Goal: Entertainment & Leisure: Browse casually

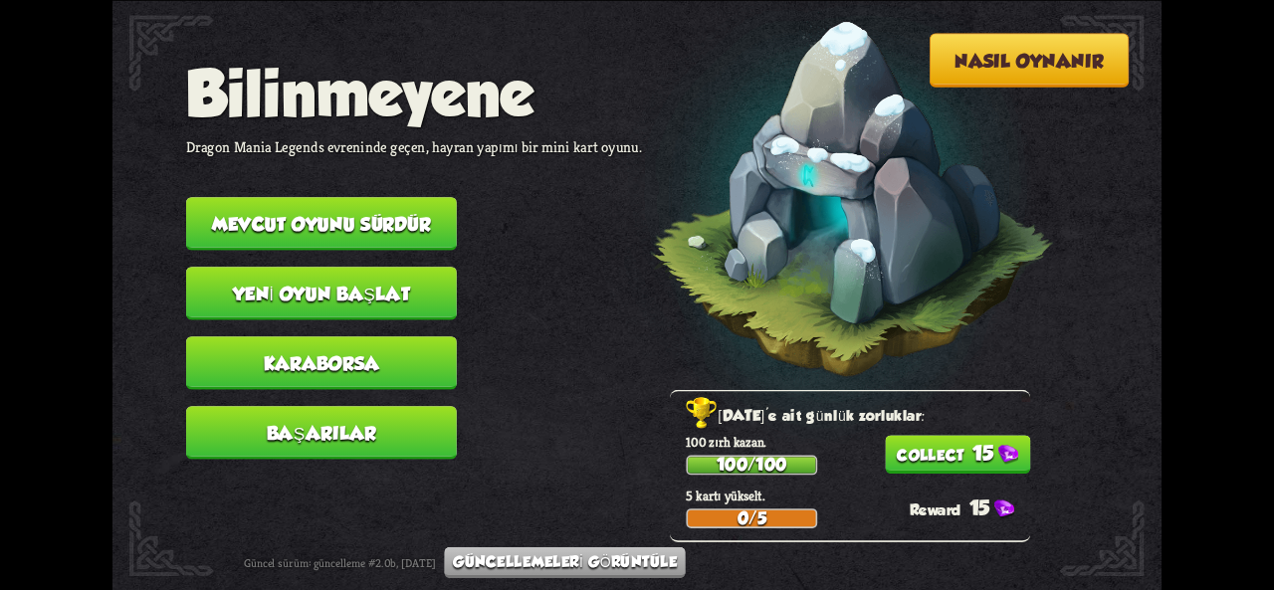
click at [975, 437] on button "15" at bounding box center [957, 454] width 145 height 39
click at [360, 253] on nav "Bilinmeyene Dragon Mania Legends evreninde geçen, hayran yapımı bir mini kart o…" at bounding box center [414, 267] width 456 height 418
click at [360, 252] on nav "Bilinmeyene Dragon Mania Legends evreninde geçen, hayran yapımı bir mini kart o…" at bounding box center [414, 267] width 456 height 418
click at [363, 244] on button "Mevcut oyunu sürdür" at bounding box center [321, 224] width 271 height 54
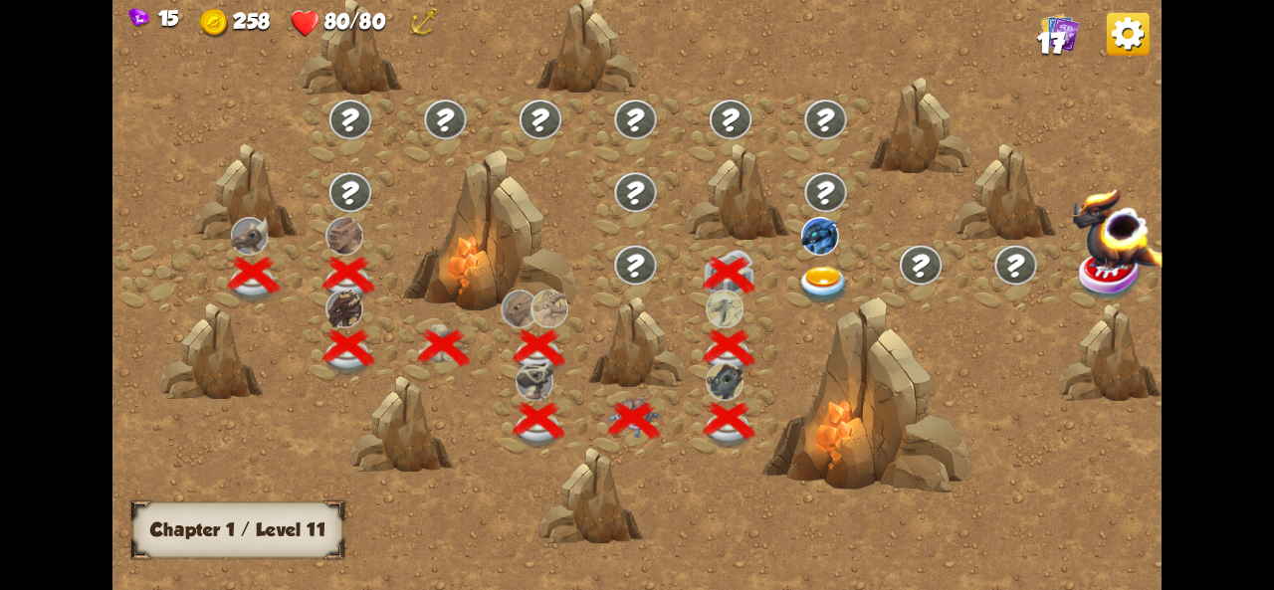
scroll to position [0, 303]
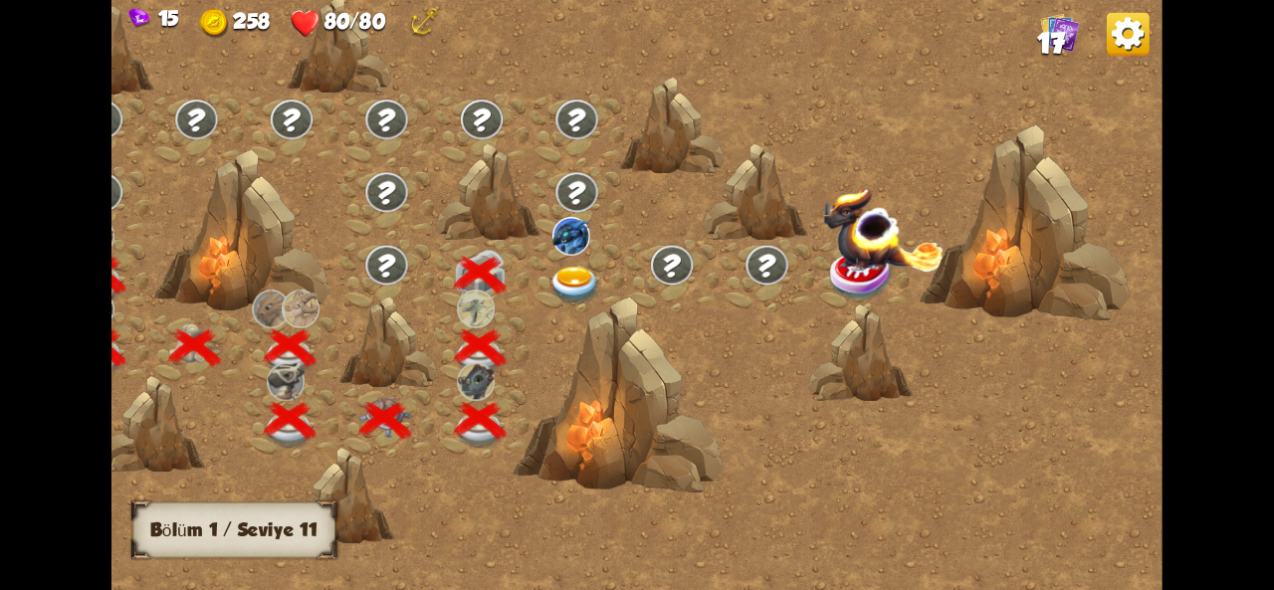
click at [579, 290] on img at bounding box center [575, 285] width 53 height 39
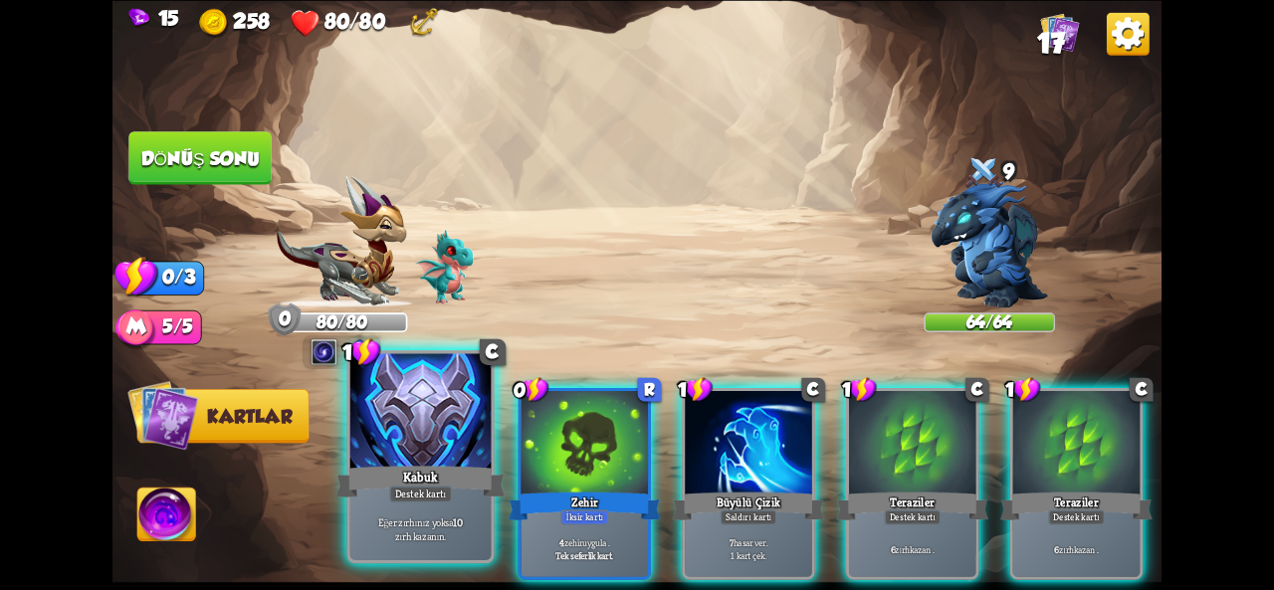
click at [424, 453] on div at bounding box center [420, 412] width 141 height 118
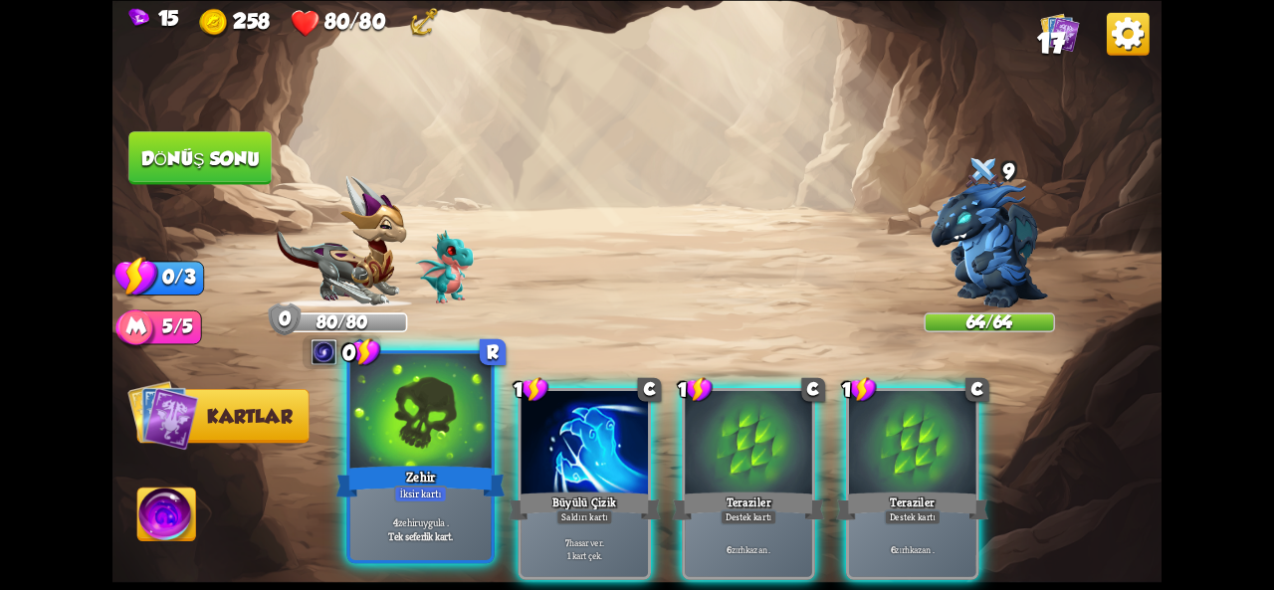
click at [430, 453] on div at bounding box center [420, 412] width 141 height 118
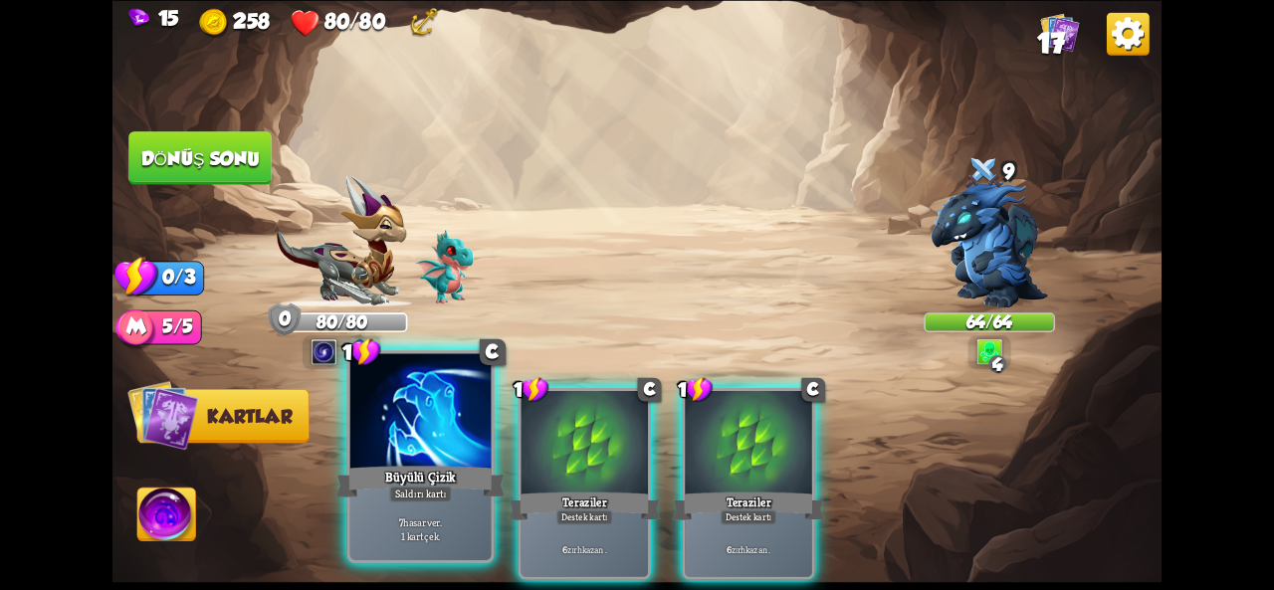
click at [469, 467] on div "Büyülü Çizik" at bounding box center [421, 482] width 169 height 38
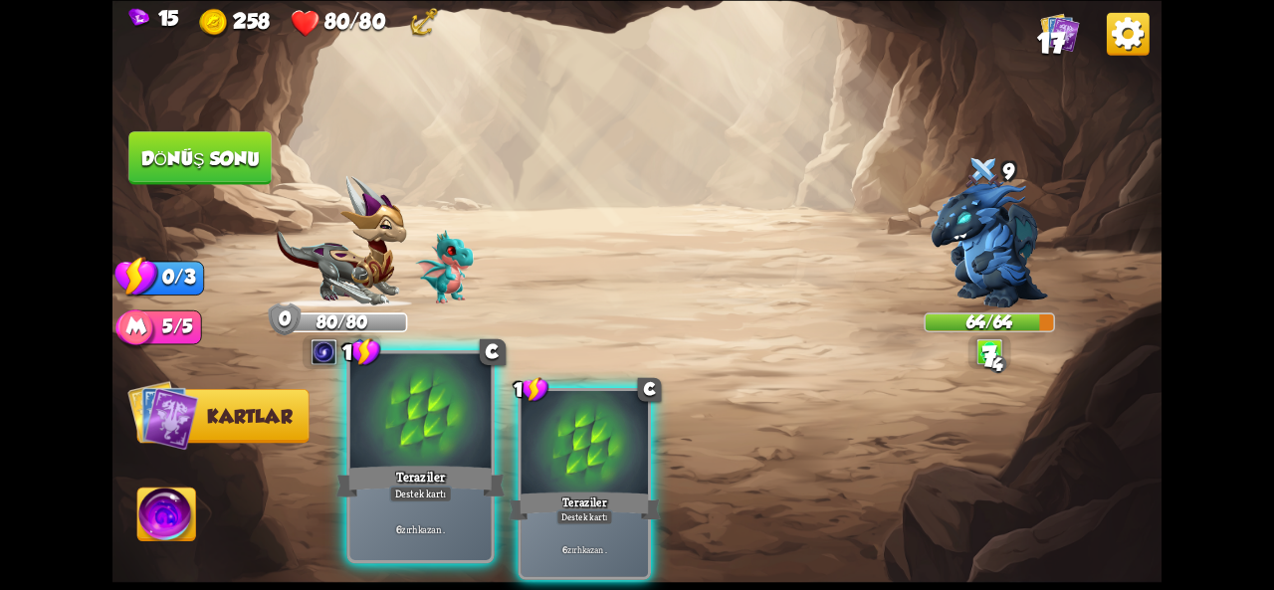
click at [470, 467] on div "Teraziler" at bounding box center [421, 482] width 169 height 38
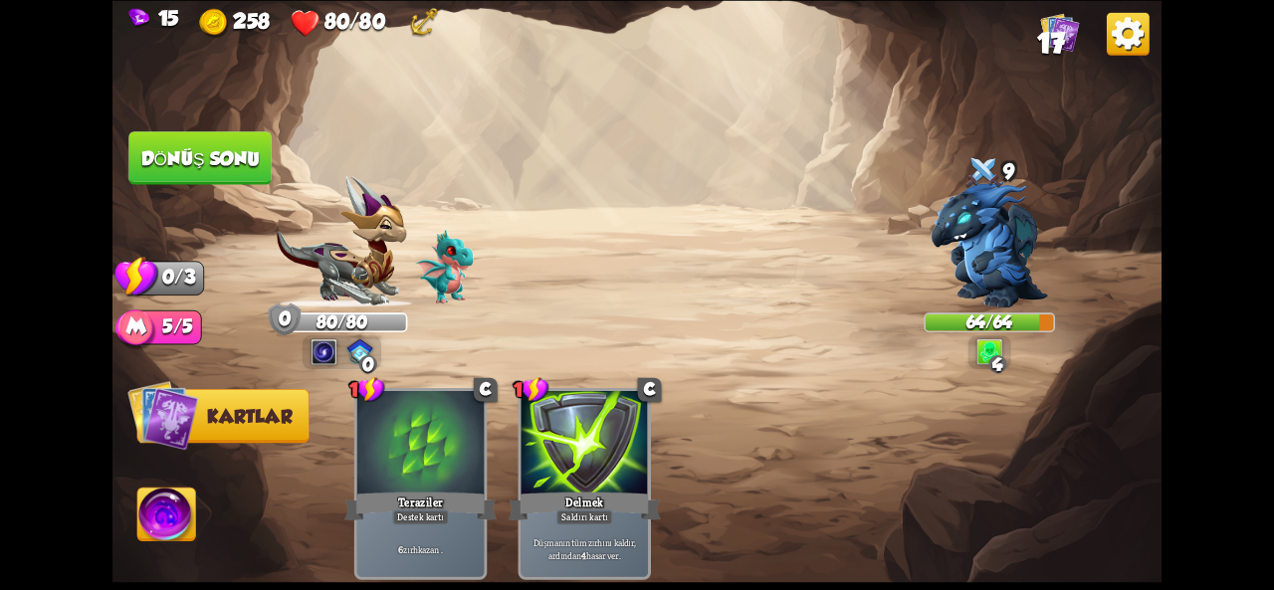
click at [237, 172] on button "Dönüş sonu" at bounding box center [200, 157] width 146 height 55
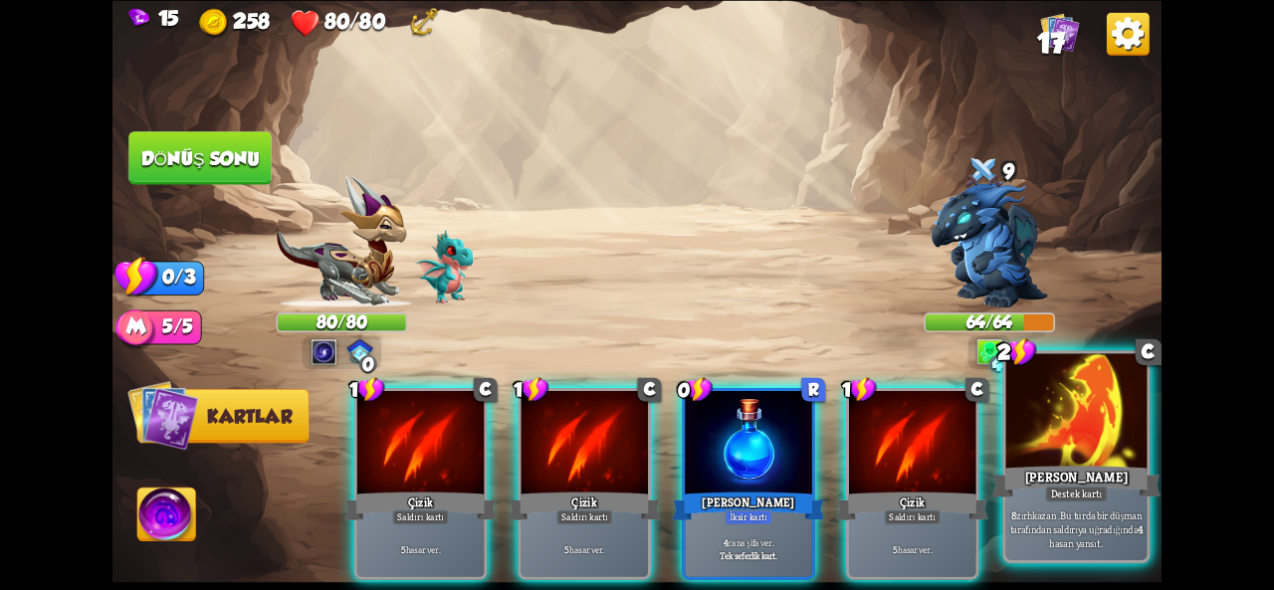
click at [1050, 459] on div at bounding box center [1077, 412] width 141 height 118
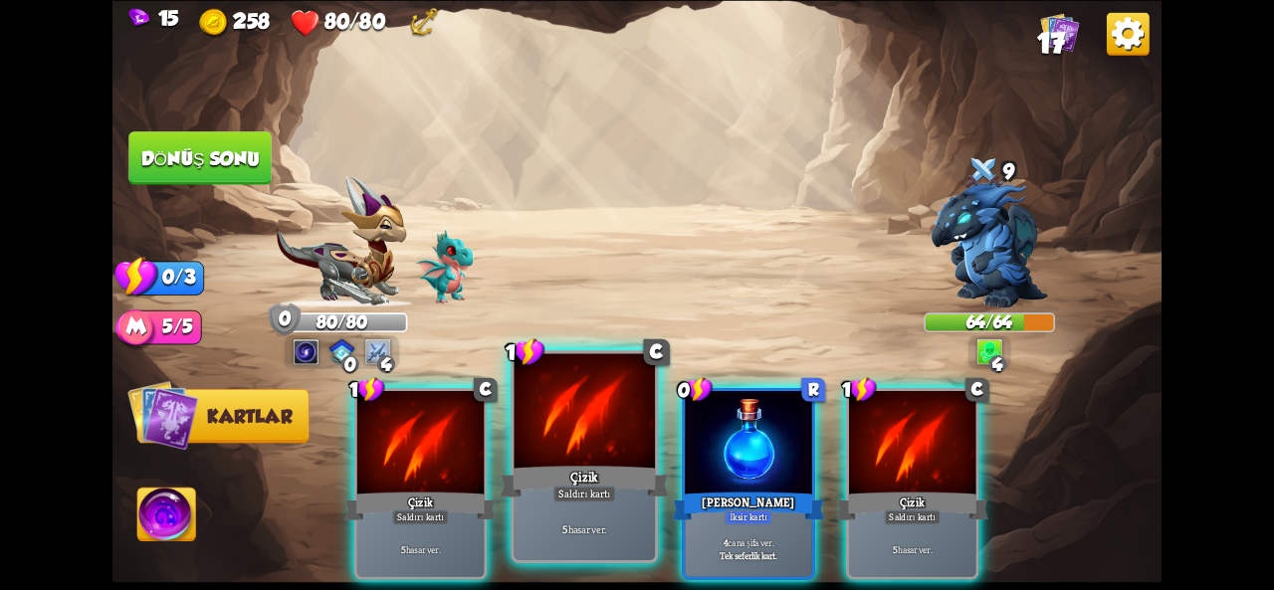
click at [571, 457] on div at bounding box center [584, 412] width 141 height 118
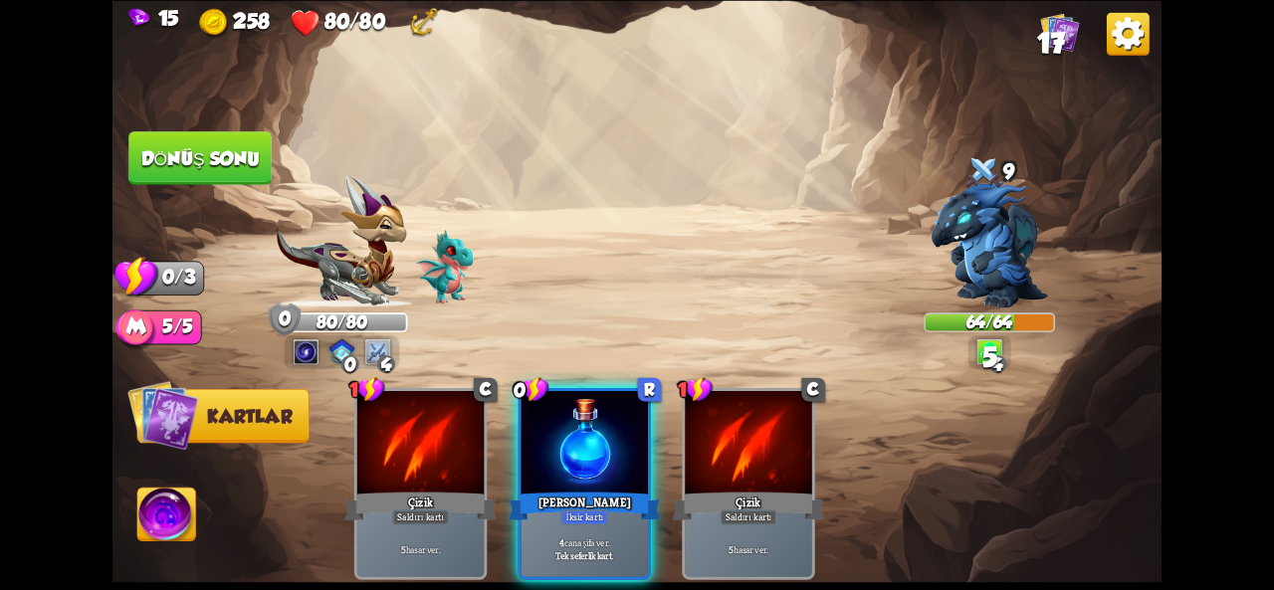
click at [217, 147] on font "Dönüş sonu" at bounding box center [200, 157] width 118 height 21
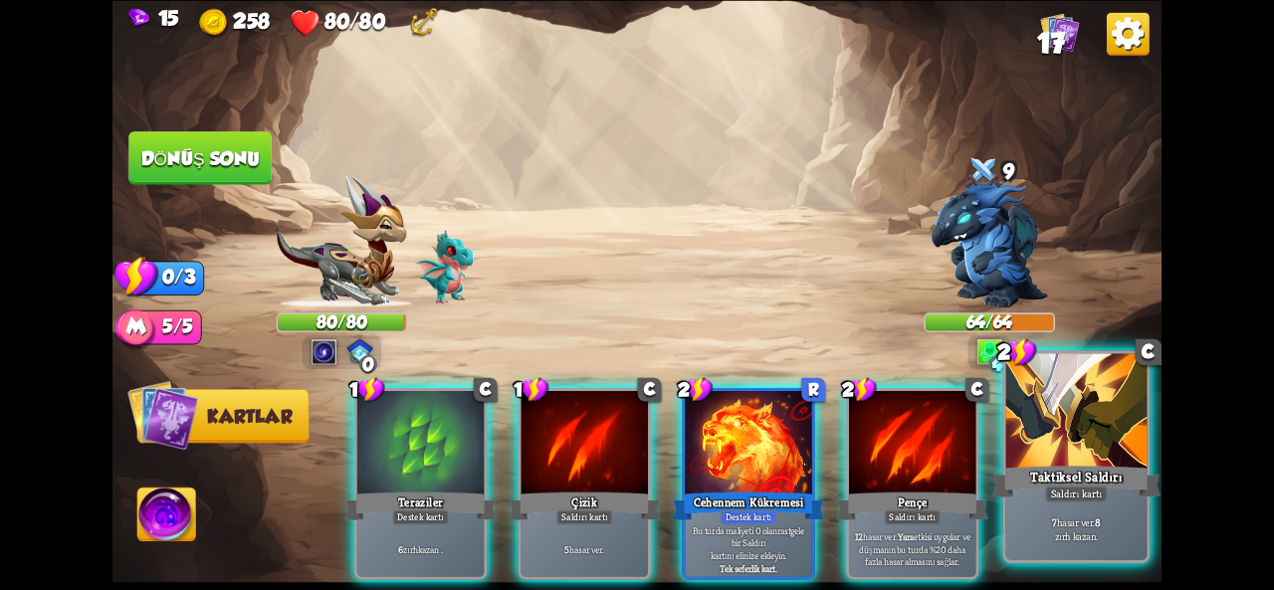
click at [1113, 505] on div "7 hasar ver . 8 zırh kazan ." at bounding box center [1077, 530] width 141 height 62
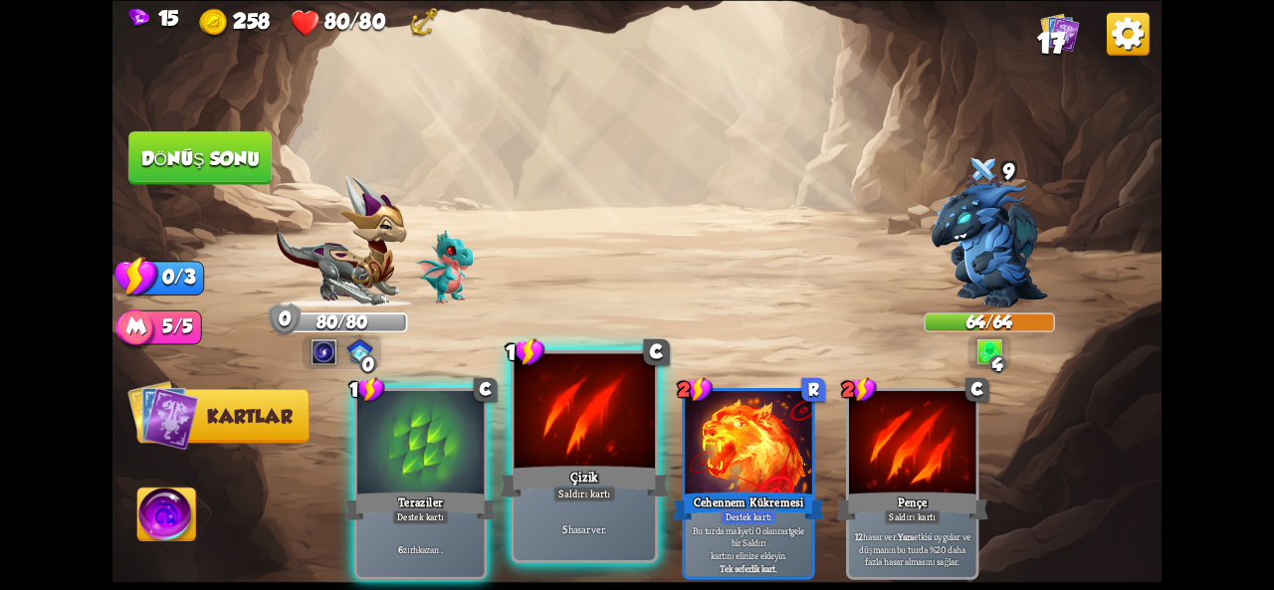
click at [560, 518] on div "5 hasar ver ." at bounding box center [584, 530] width 141 height 62
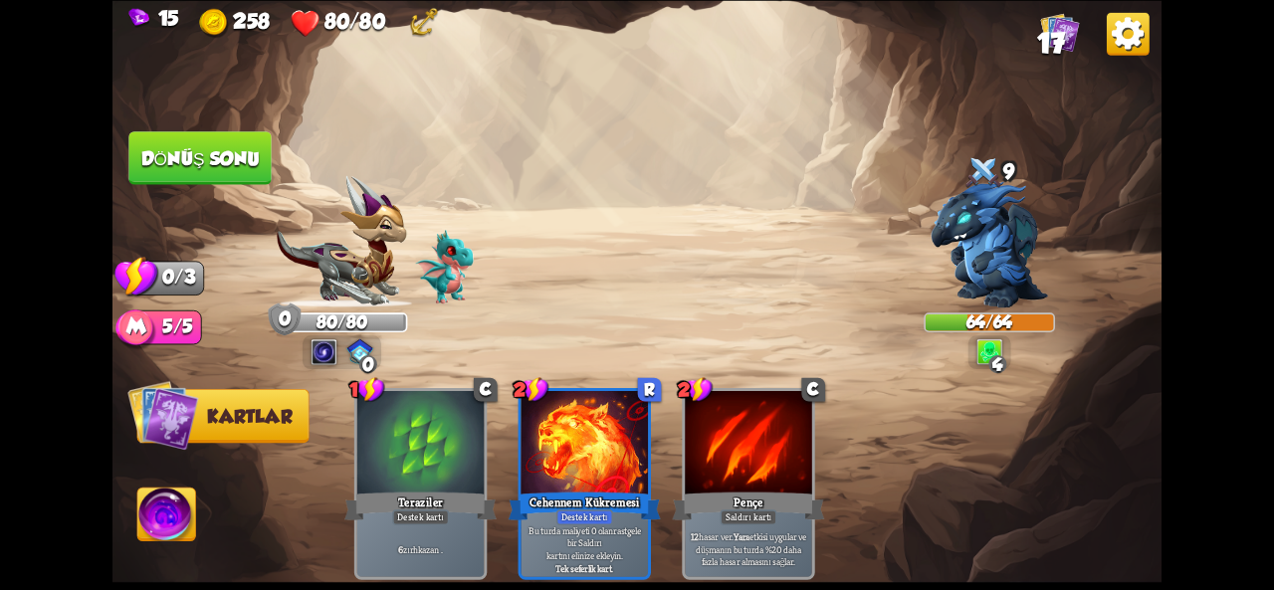
click at [189, 139] on button "Dönüş sonu" at bounding box center [199, 157] width 145 height 55
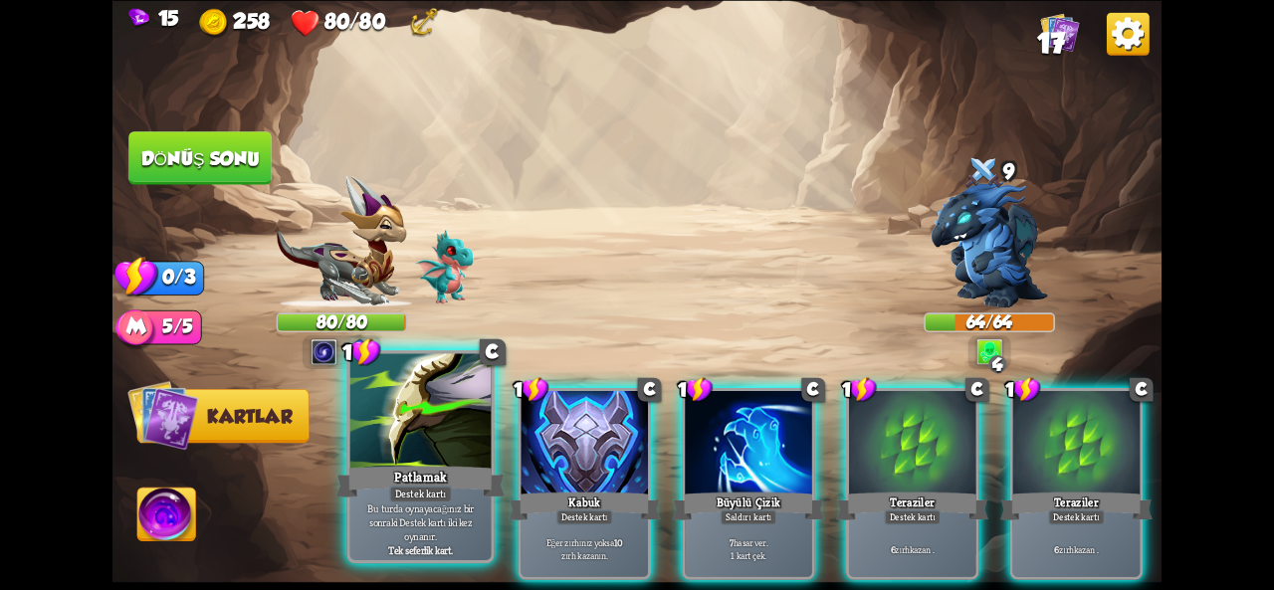
click at [470, 417] on div at bounding box center [420, 412] width 141 height 118
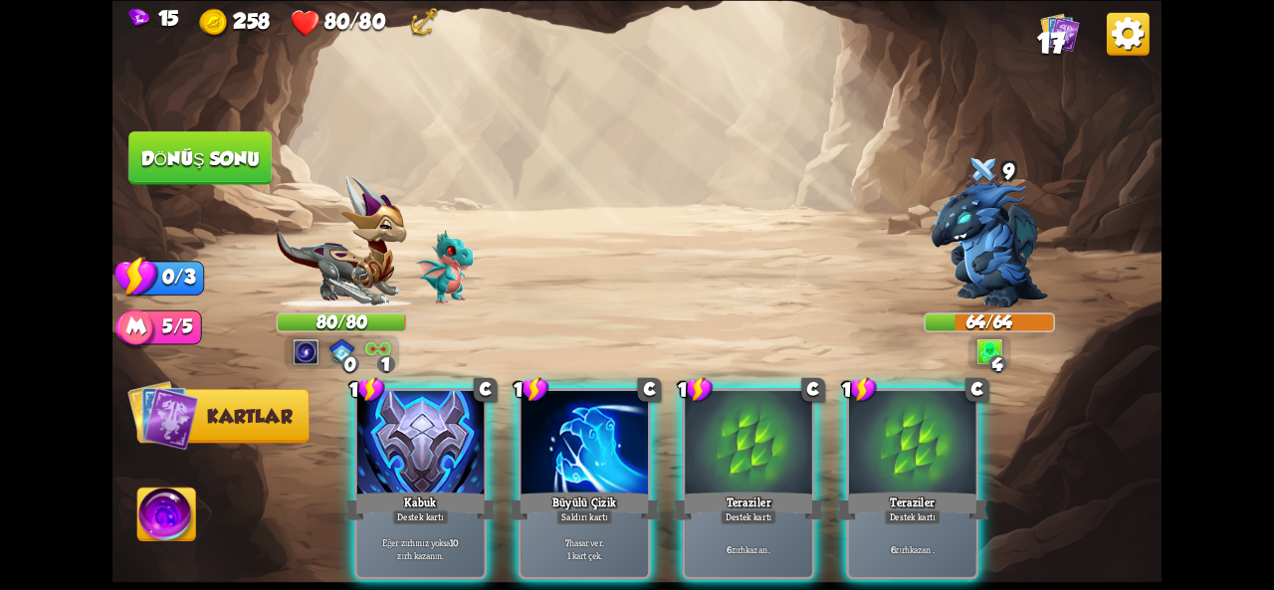
click at [470, 417] on div at bounding box center [420, 444] width 126 height 107
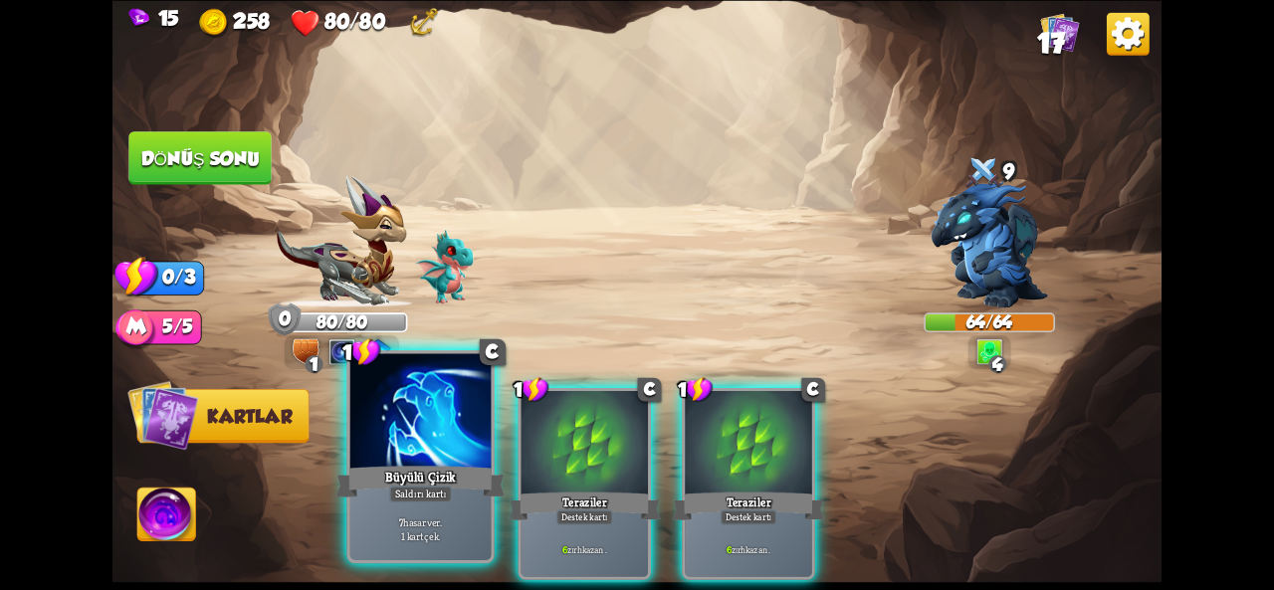
click at [438, 429] on div at bounding box center [420, 412] width 141 height 118
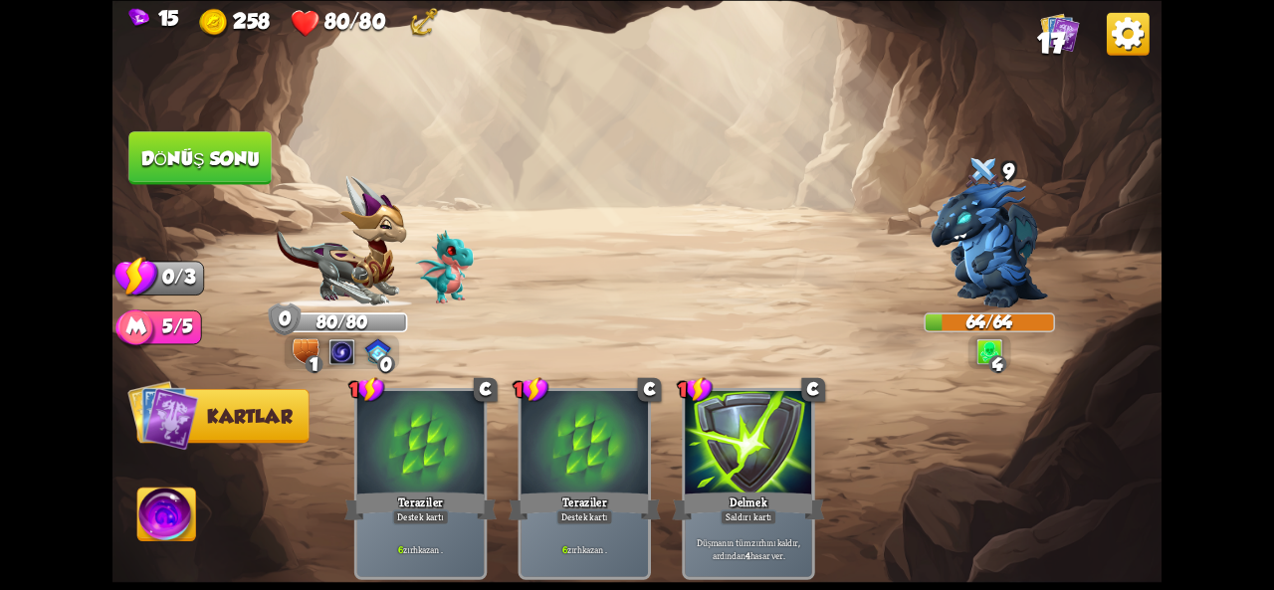
click at [233, 187] on img at bounding box center [637, 295] width 1049 height 590
click at [226, 166] on font "Dönüş sonu" at bounding box center [200, 157] width 118 height 21
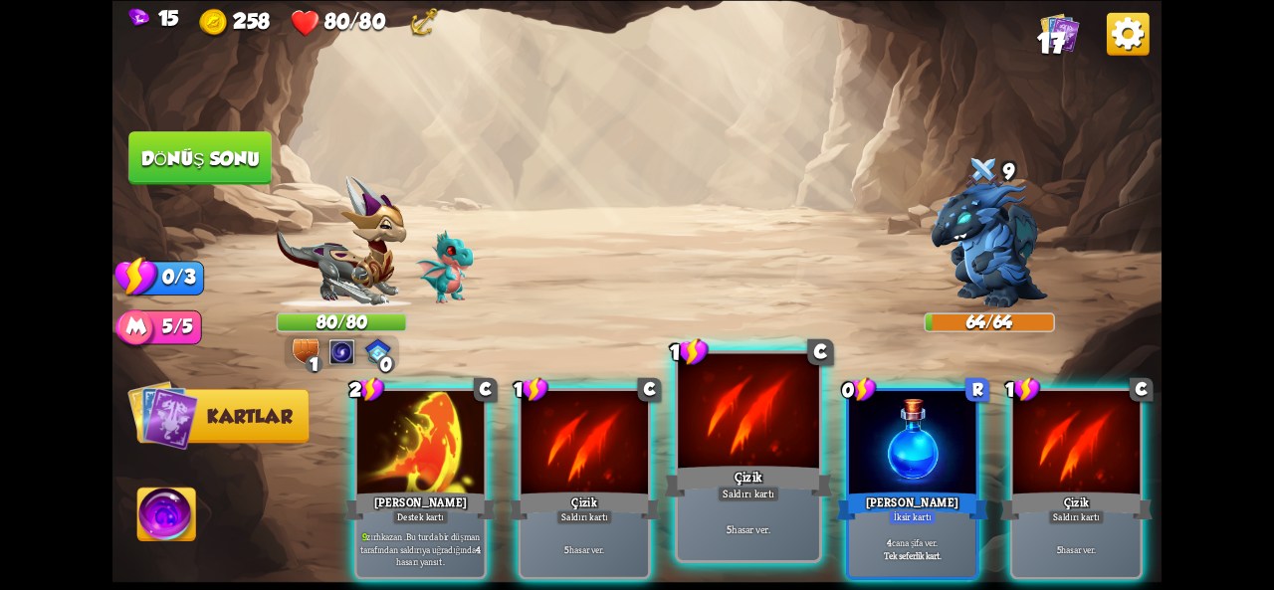
click at [771, 415] on div at bounding box center [748, 412] width 141 height 118
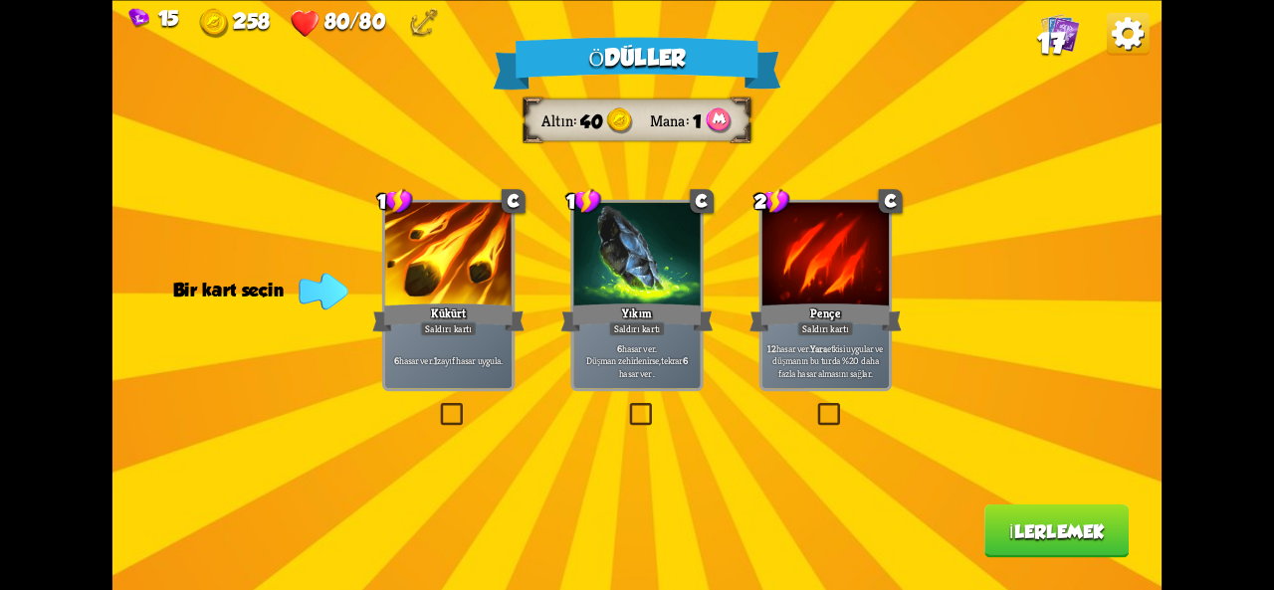
click at [705, 282] on div "Ödüller Altın 40 Mana 1 Bir kart seçin 1 C Kükürt Saldırı kartı 6 hasar ver . 1…" at bounding box center [637, 295] width 1049 height 590
click at [646, 317] on font "Yıkım" at bounding box center [637, 314] width 31 height 16
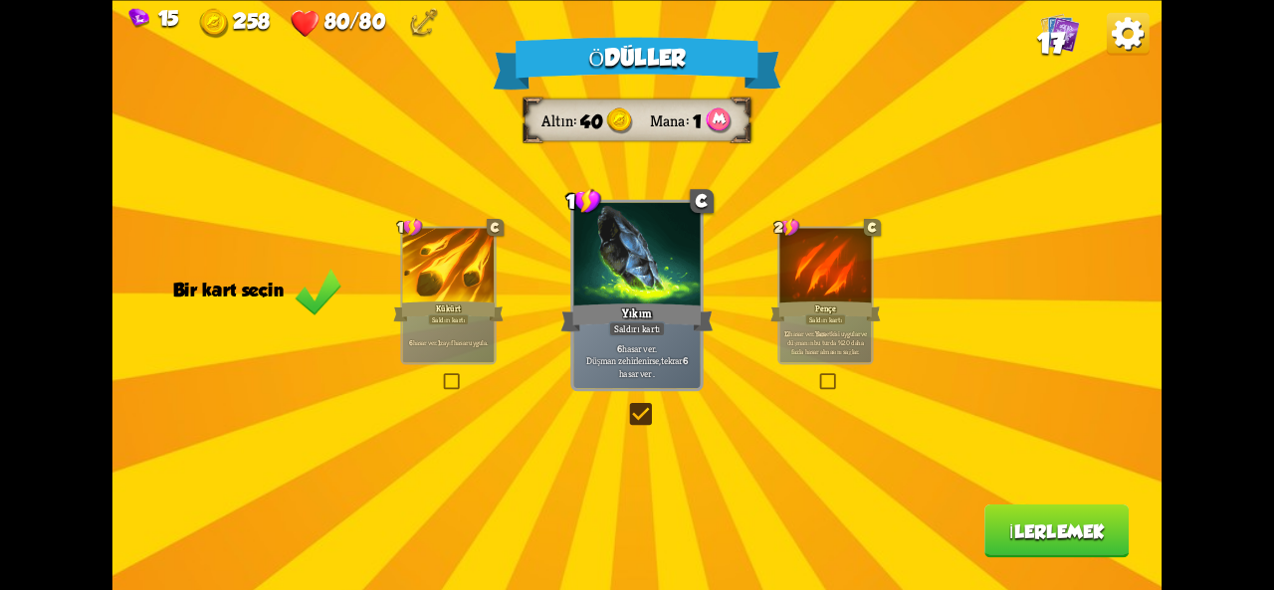
click at [1007, 514] on button "İlerlemek" at bounding box center [1057, 532] width 144 height 54
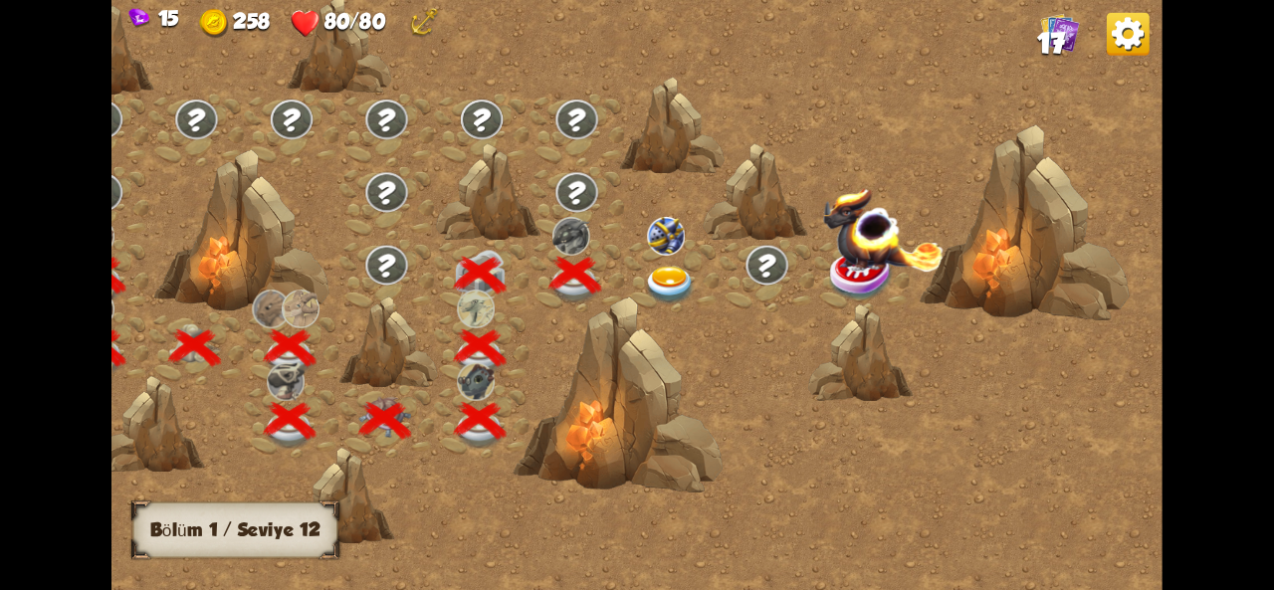
click at [693, 292] on img at bounding box center [670, 285] width 53 height 39
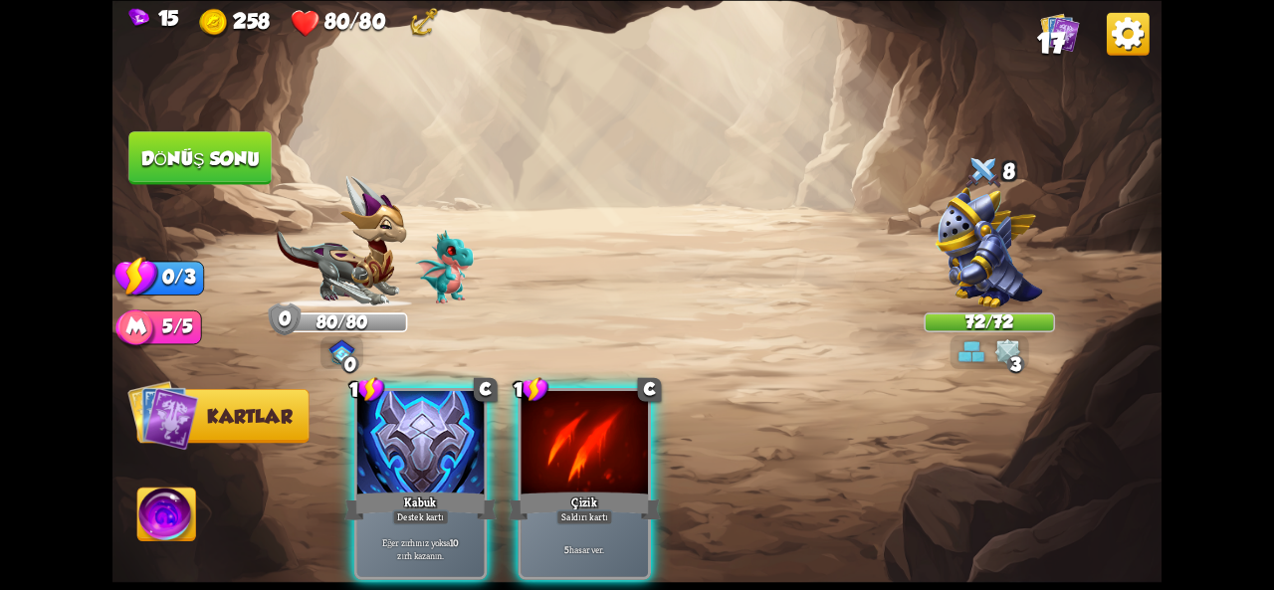
click at [1016, 224] on div "Oyuncu sırası" at bounding box center [637, 295] width 1049 height 163
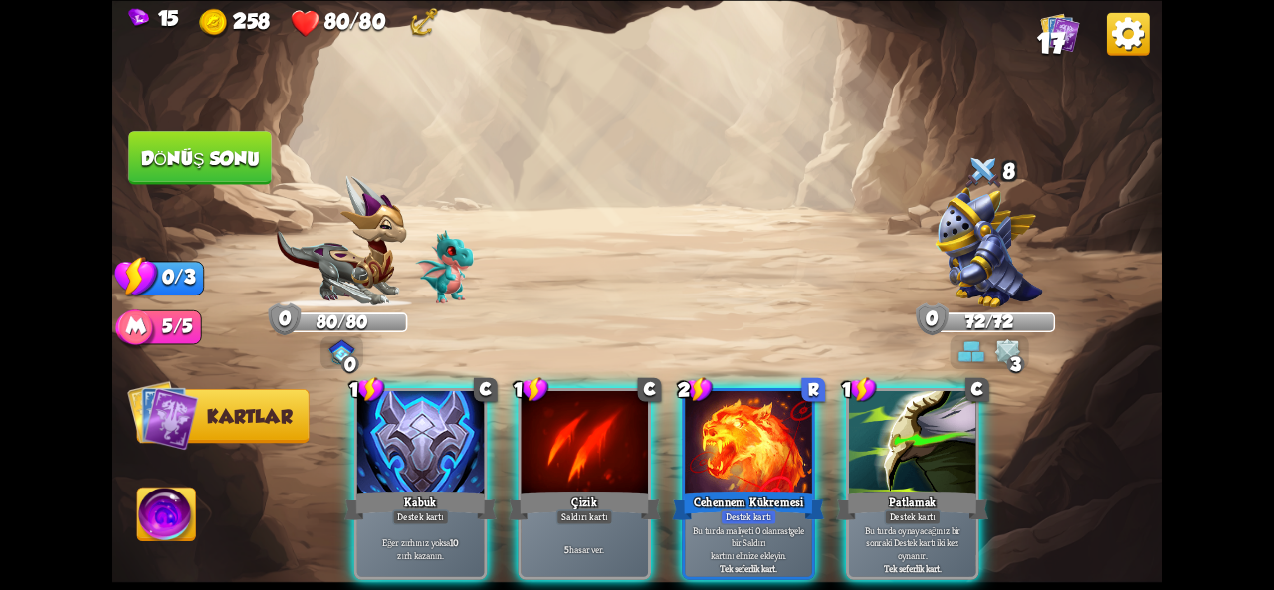
click at [984, 233] on div "Saldırmak için bir düşman seçin... O kartı oynayacak kadar dayanıklılığın yok .…" at bounding box center [637, 295] width 1049 height 590
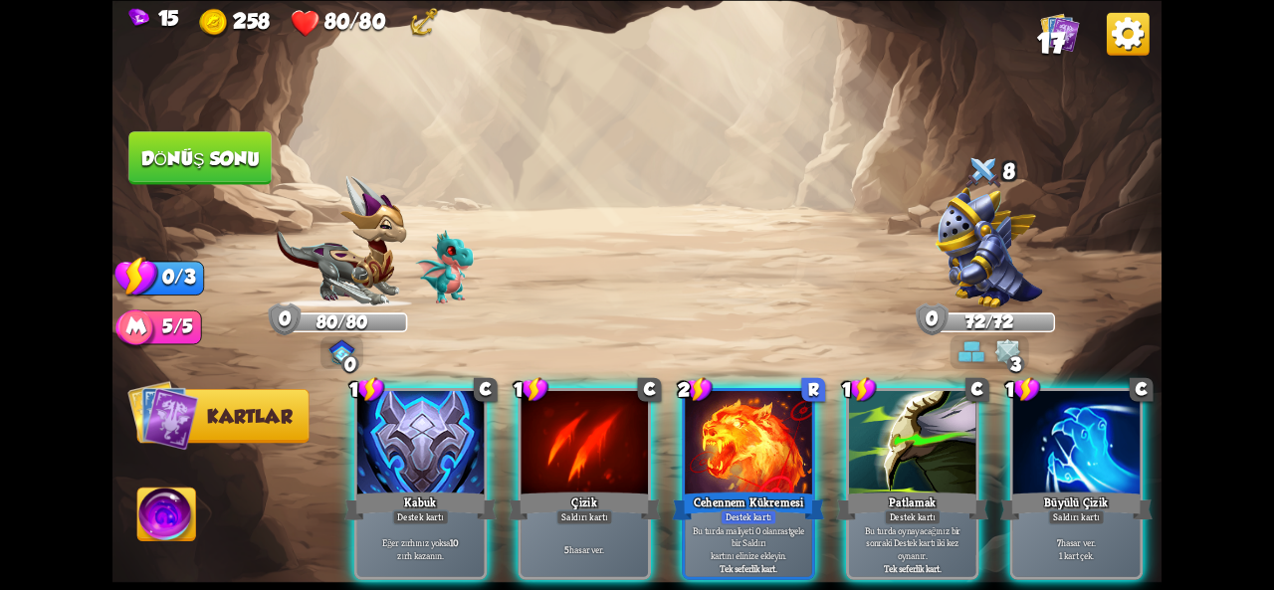
click at [984, 233] on img at bounding box center [990, 247] width 108 height 120
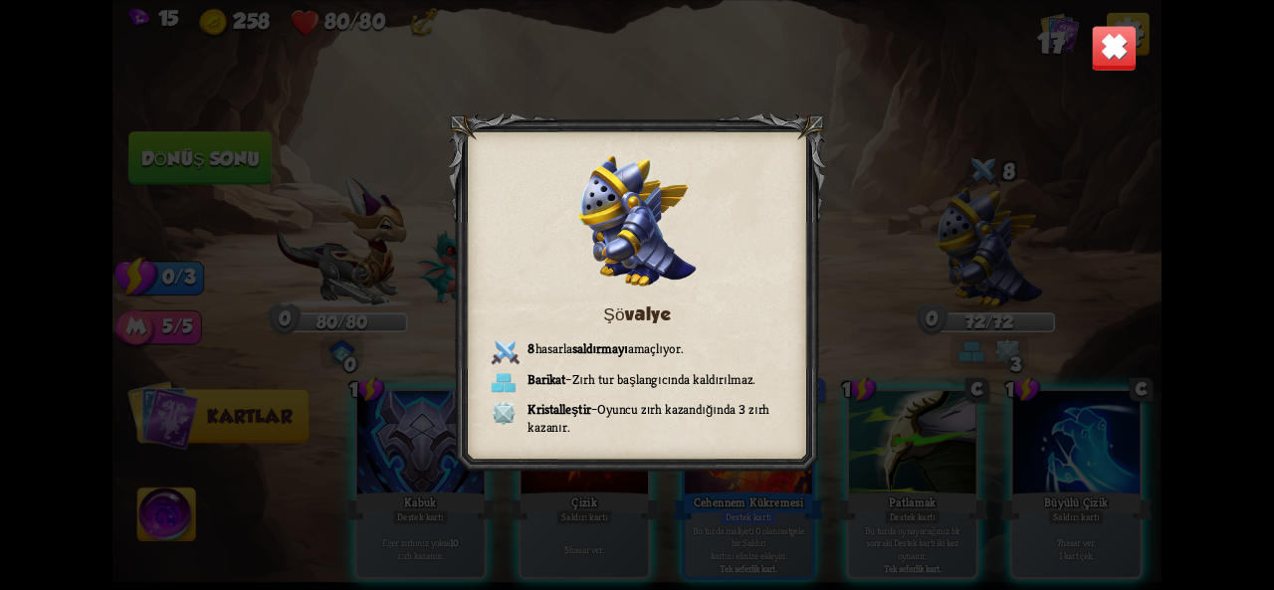
click at [1107, 63] on img at bounding box center [1114, 48] width 46 height 46
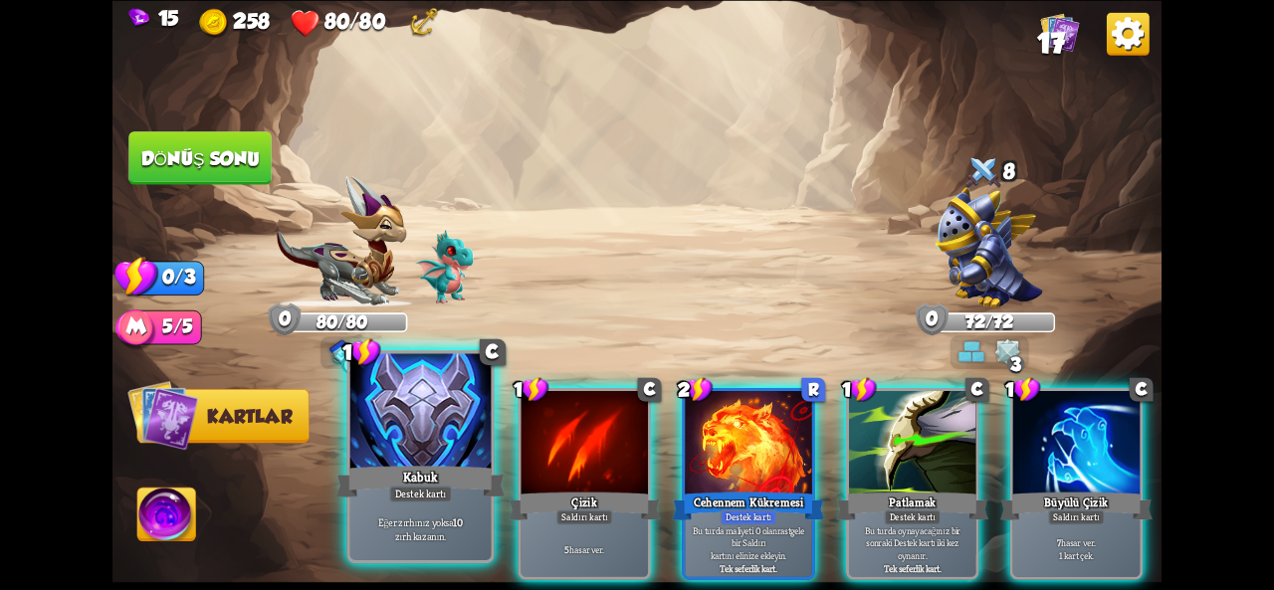
click at [448, 443] on div at bounding box center [420, 412] width 141 height 118
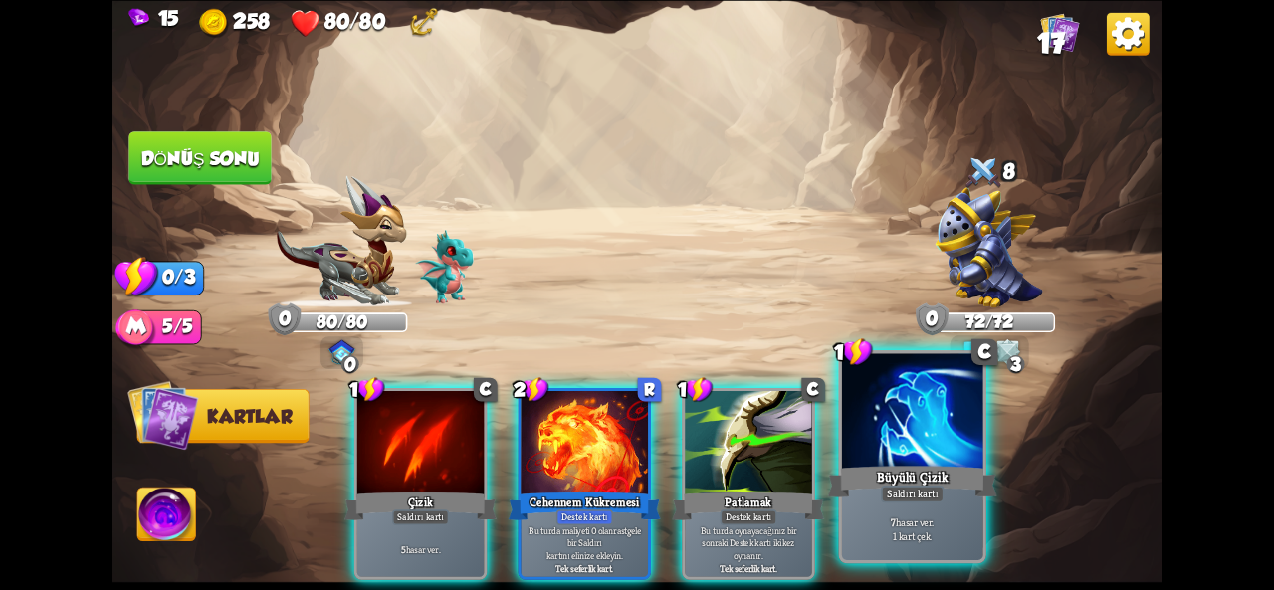
click at [906, 433] on div at bounding box center [912, 412] width 141 height 118
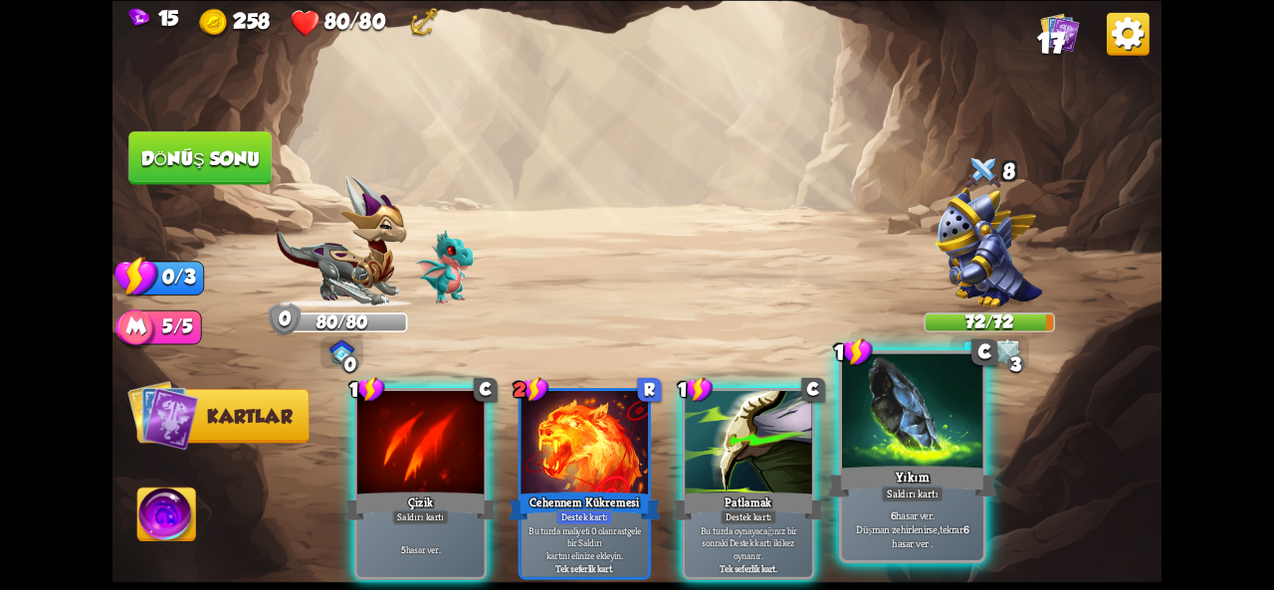
click at [892, 455] on div at bounding box center [912, 412] width 141 height 118
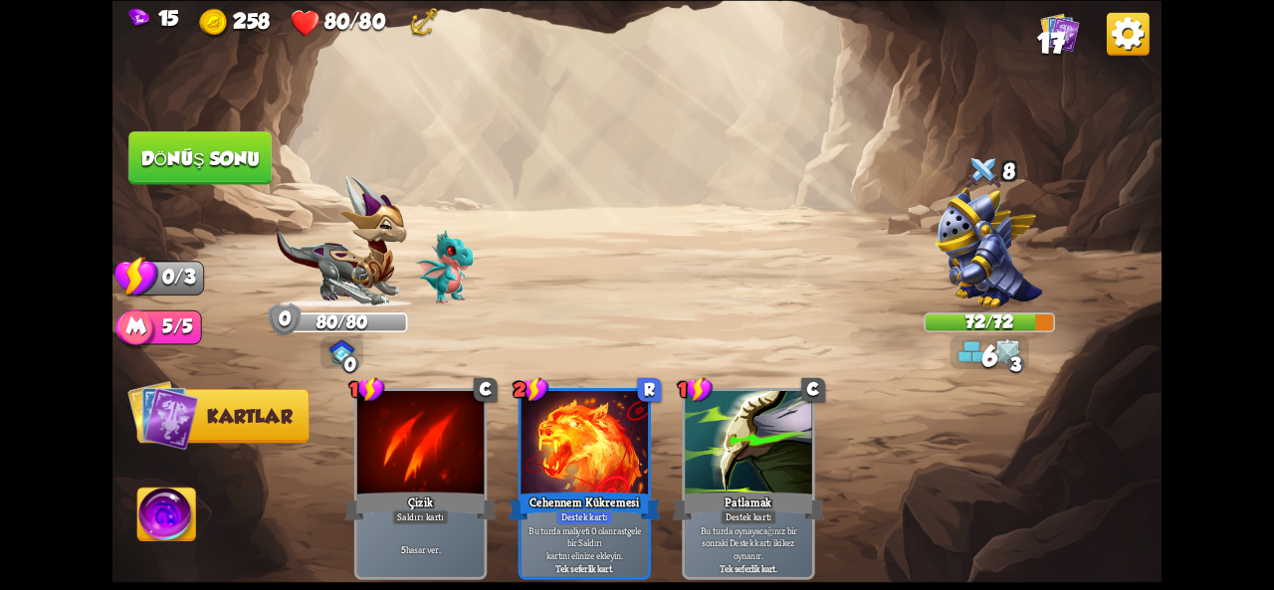
click at [181, 158] on font "Dönüş sonu" at bounding box center [200, 157] width 118 height 21
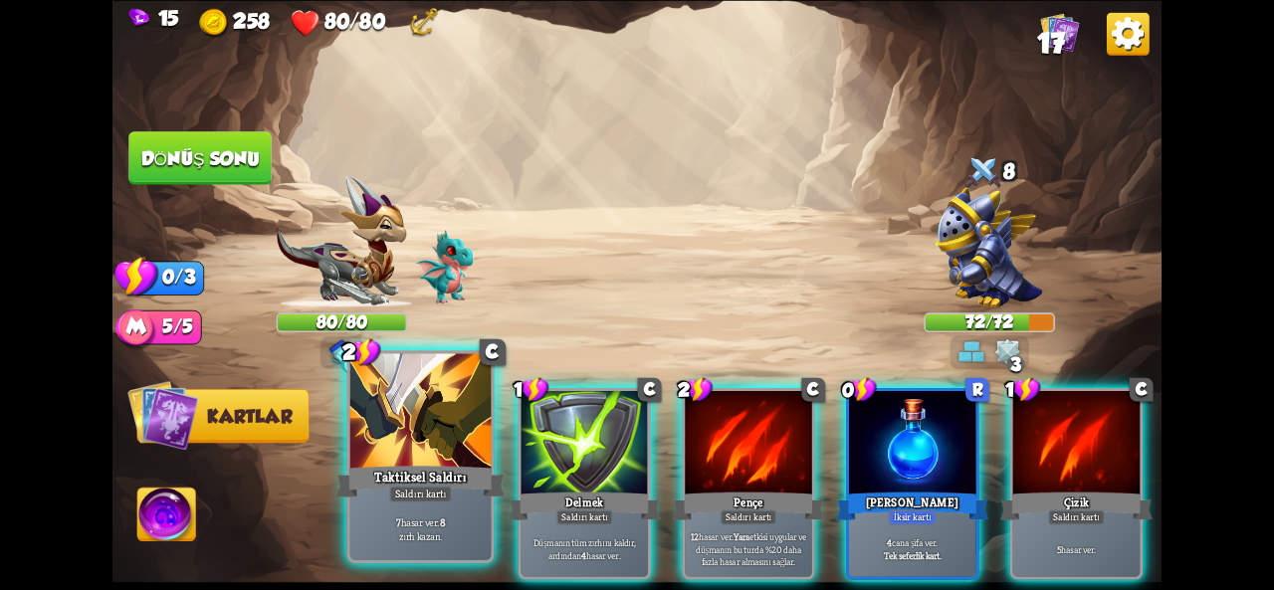
click at [444, 458] on div at bounding box center [420, 412] width 141 height 118
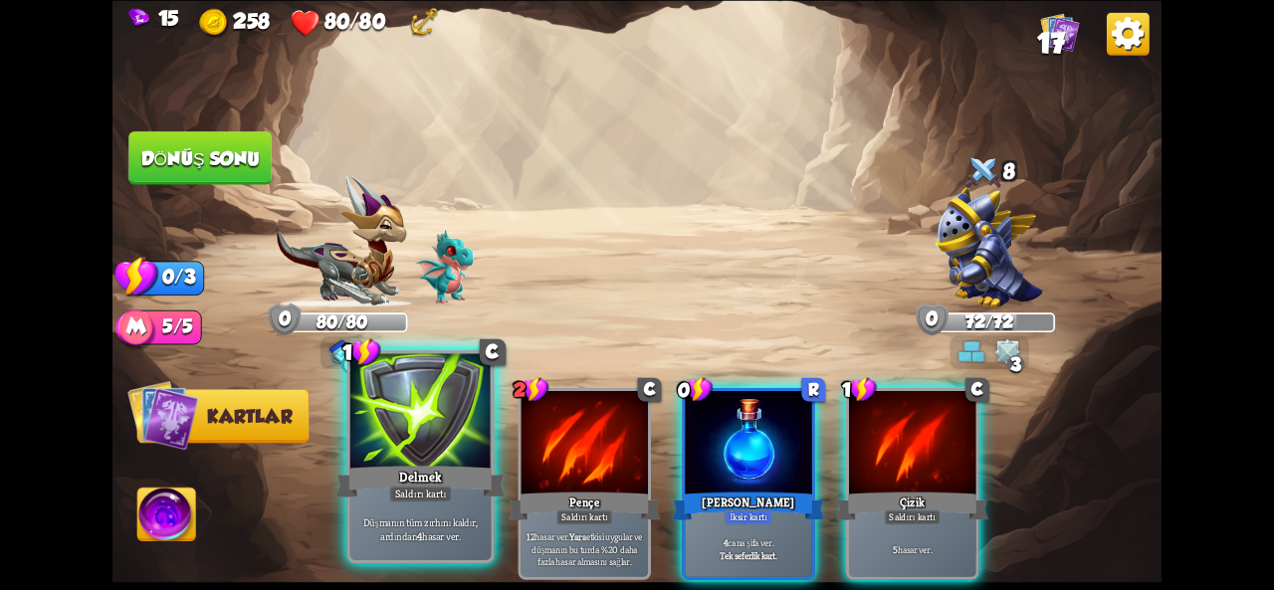
click at [436, 445] on div at bounding box center [420, 412] width 141 height 118
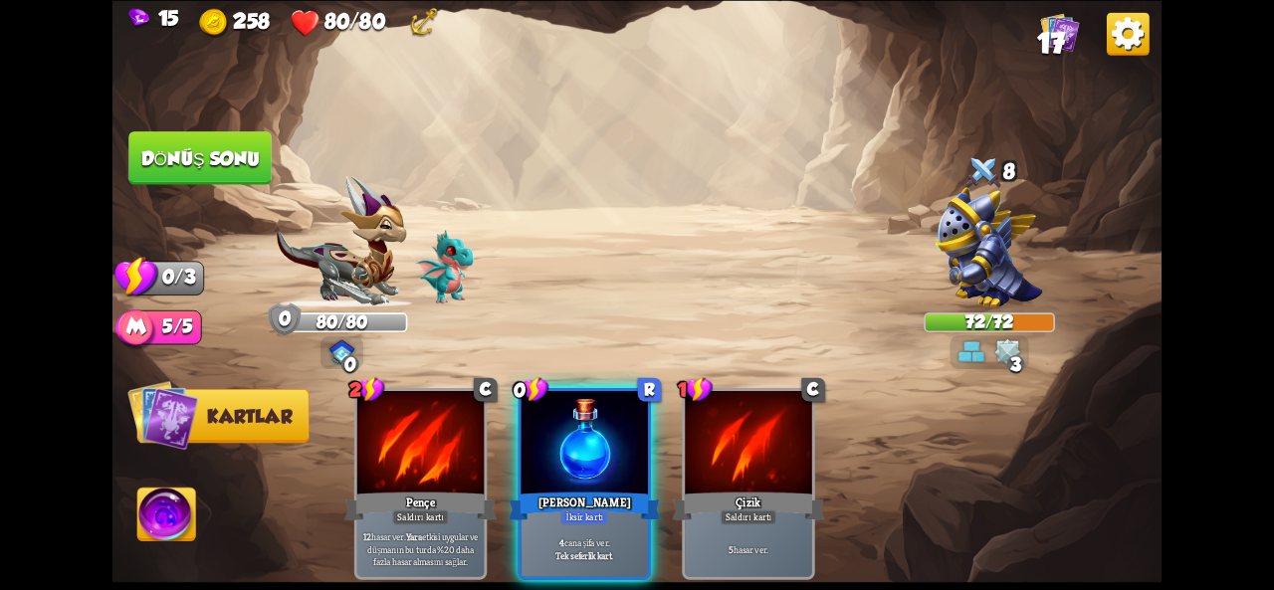
click at [233, 151] on font "Dönüş sonu" at bounding box center [200, 157] width 118 height 21
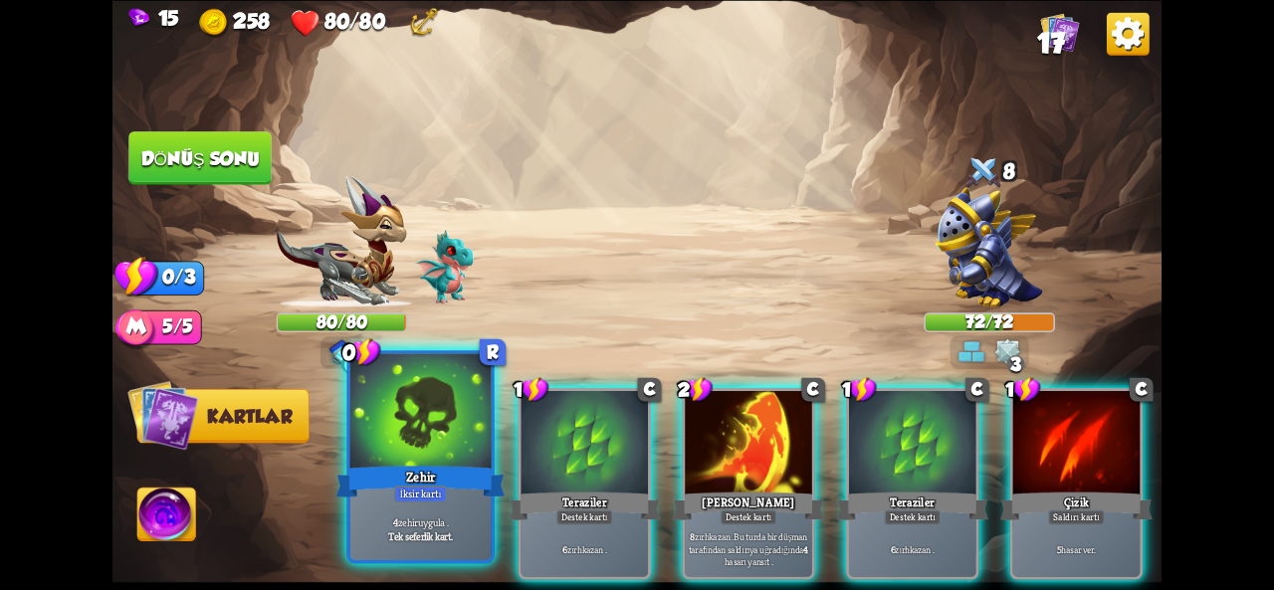
click at [460, 447] on div at bounding box center [420, 412] width 141 height 118
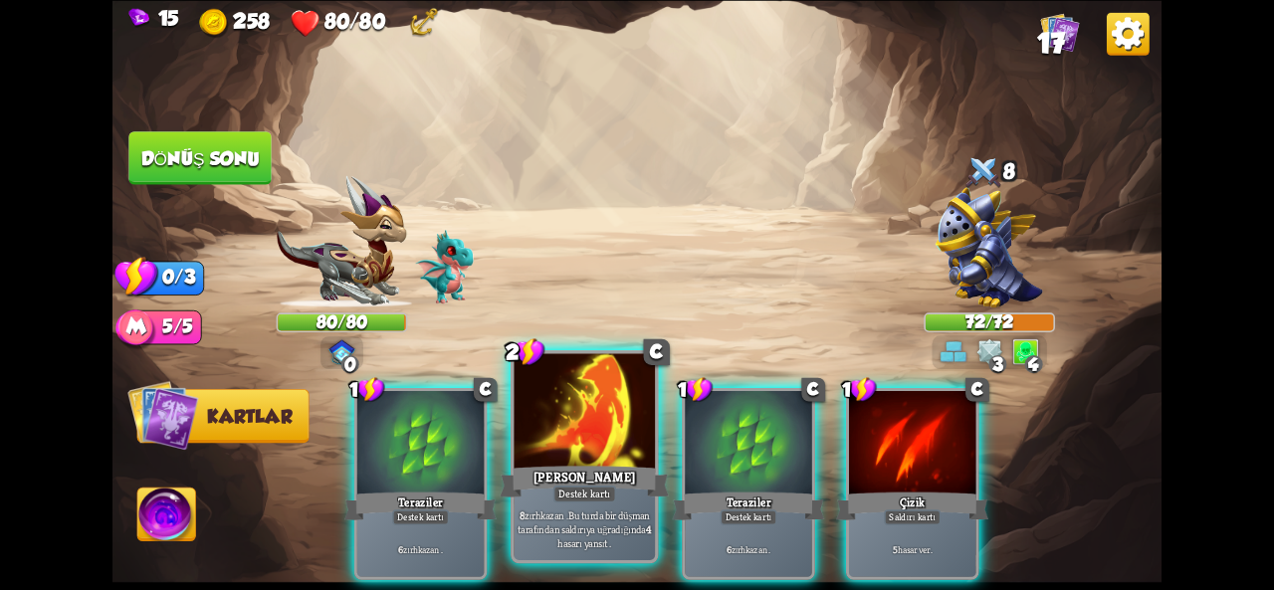
click at [570, 395] on div at bounding box center [584, 412] width 141 height 118
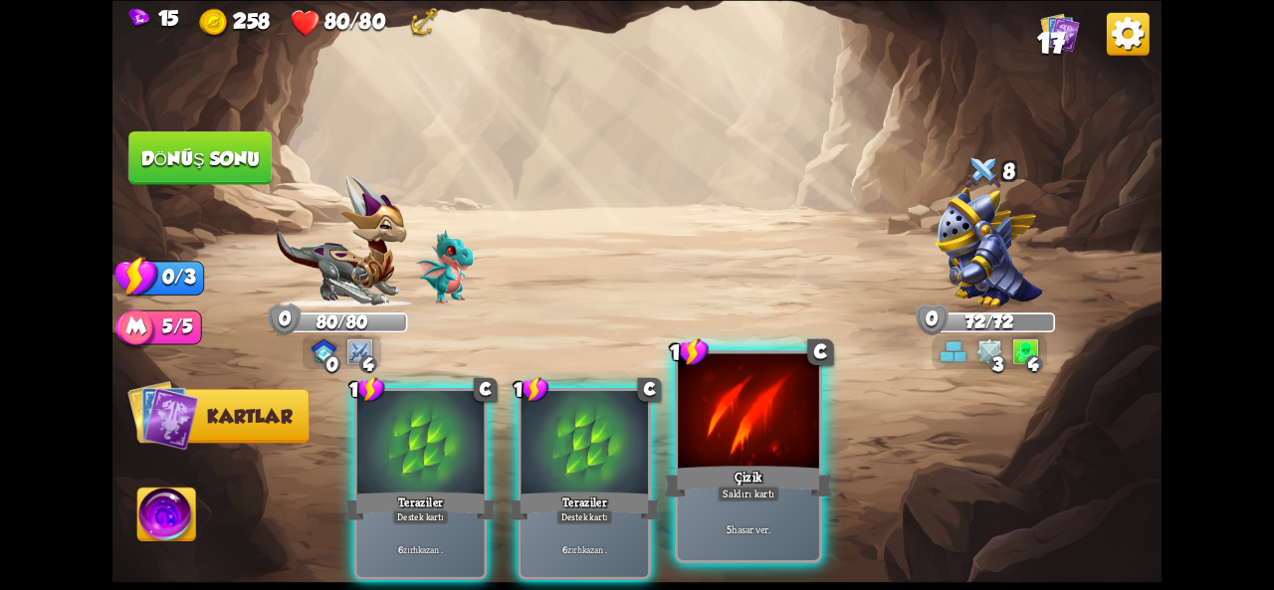
click at [731, 425] on div at bounding box center [748, 412] width 141 height 118
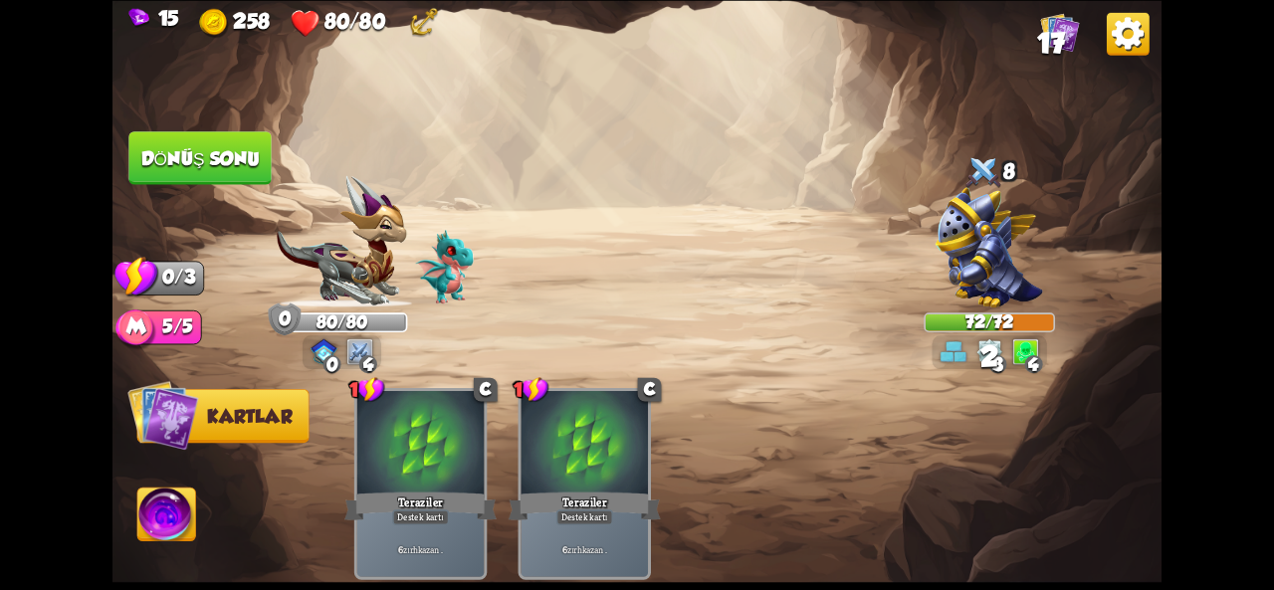
click at [270, 172] on button "Dönüş sonu" at bounding box center [199, 158] width 143 height 54
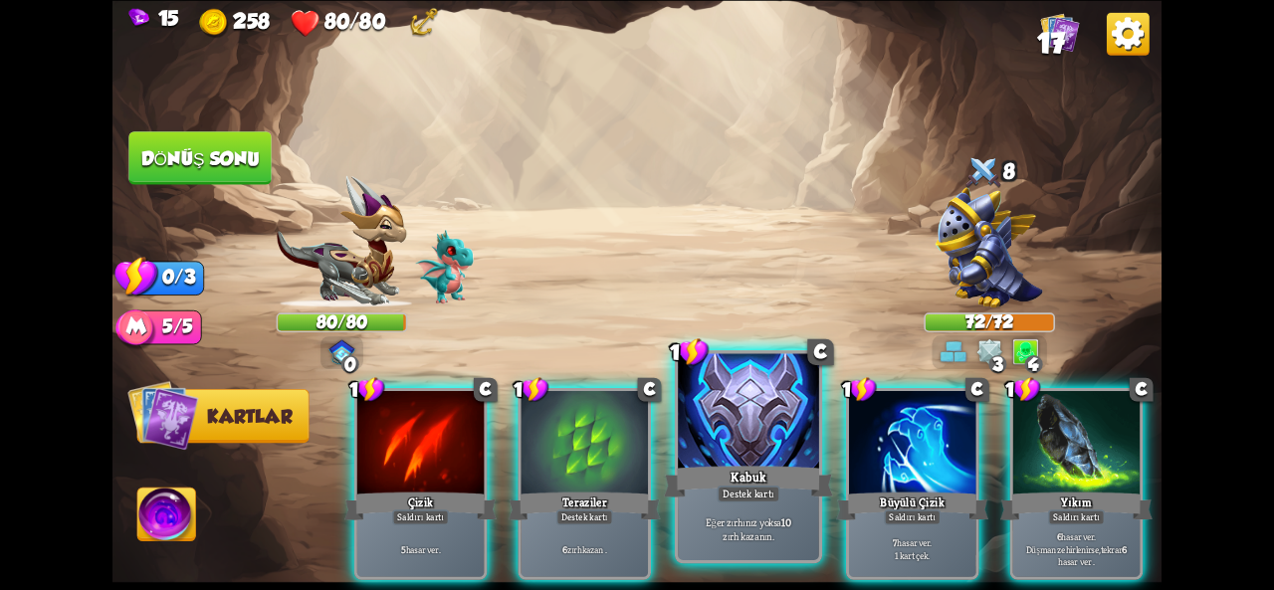
click at [706, 440] on div at bounding box center [748, 412] width 141 height 118
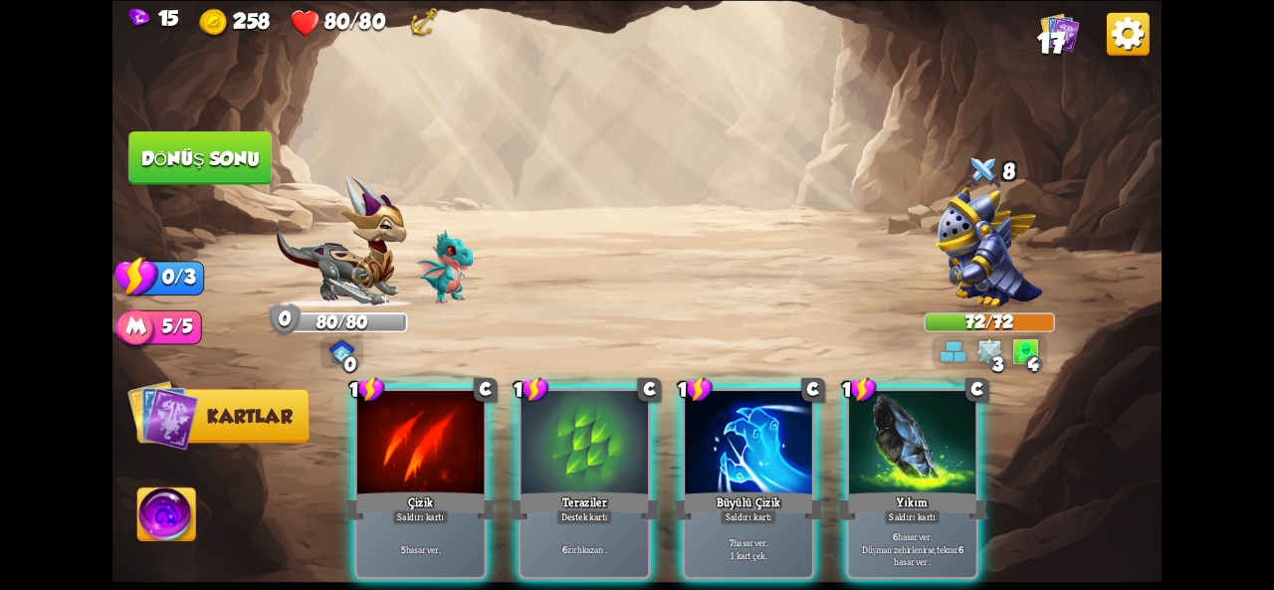
click at [706, 440] on div at bounding box center [748, 444] width 126 height 107
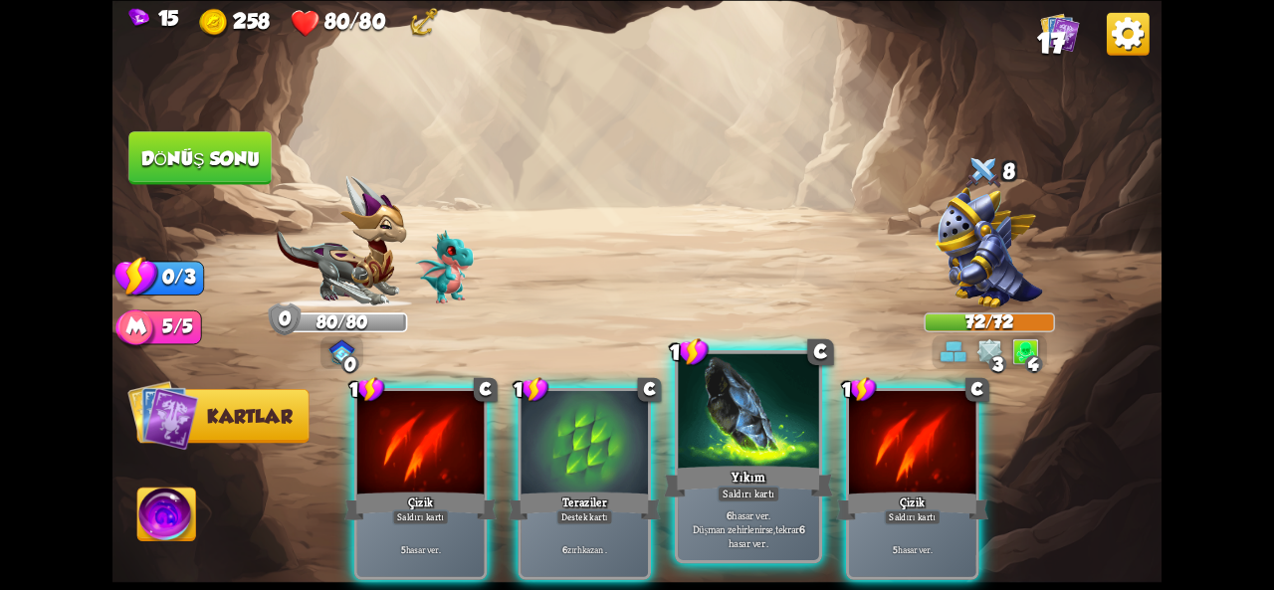
click at [706, 455] on div at bounding box center [748, 412] width 141 height 118
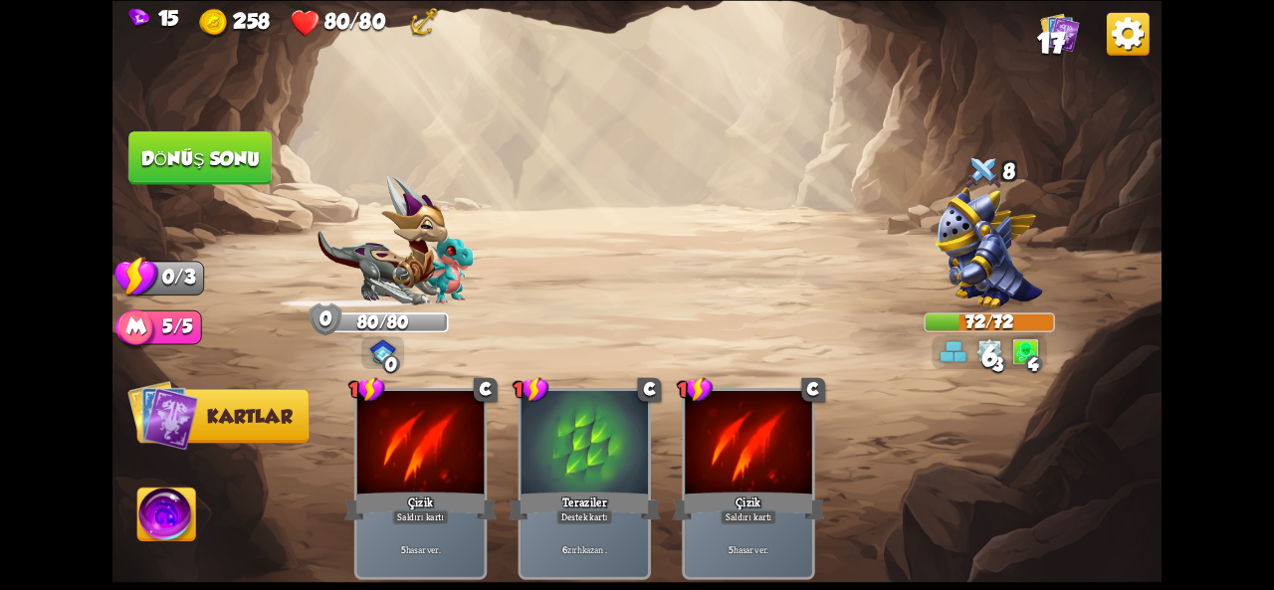
click at [191, 167] on font "Dönüş sonu" at bounding box center [200, 157] width 118 height 21
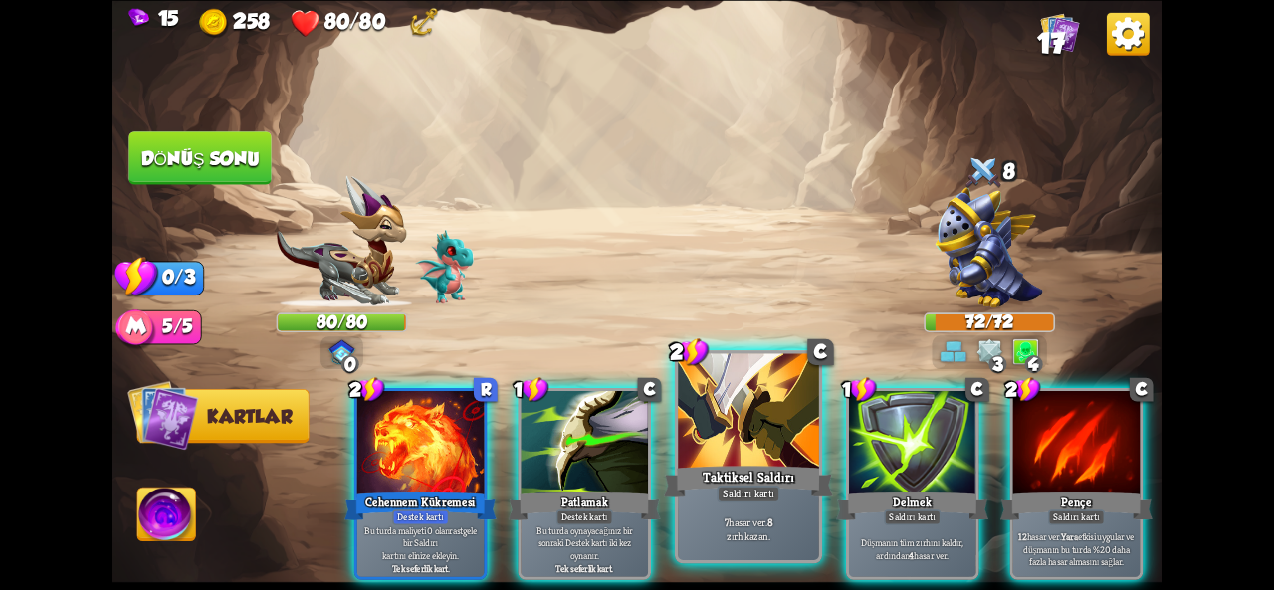
click at [765, 453] on div at bounding box center [748, 412] width 141 height 118
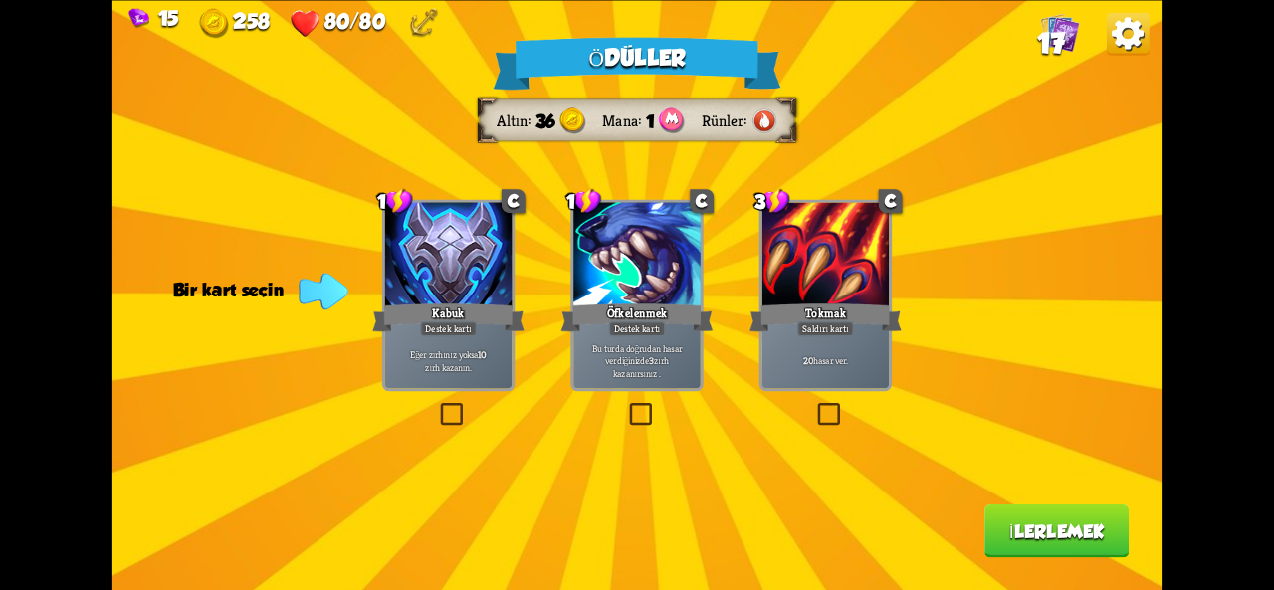
click at [860, 360] on p "20 hasar ver ." at bounding box center [826, 360] width 120 height 13
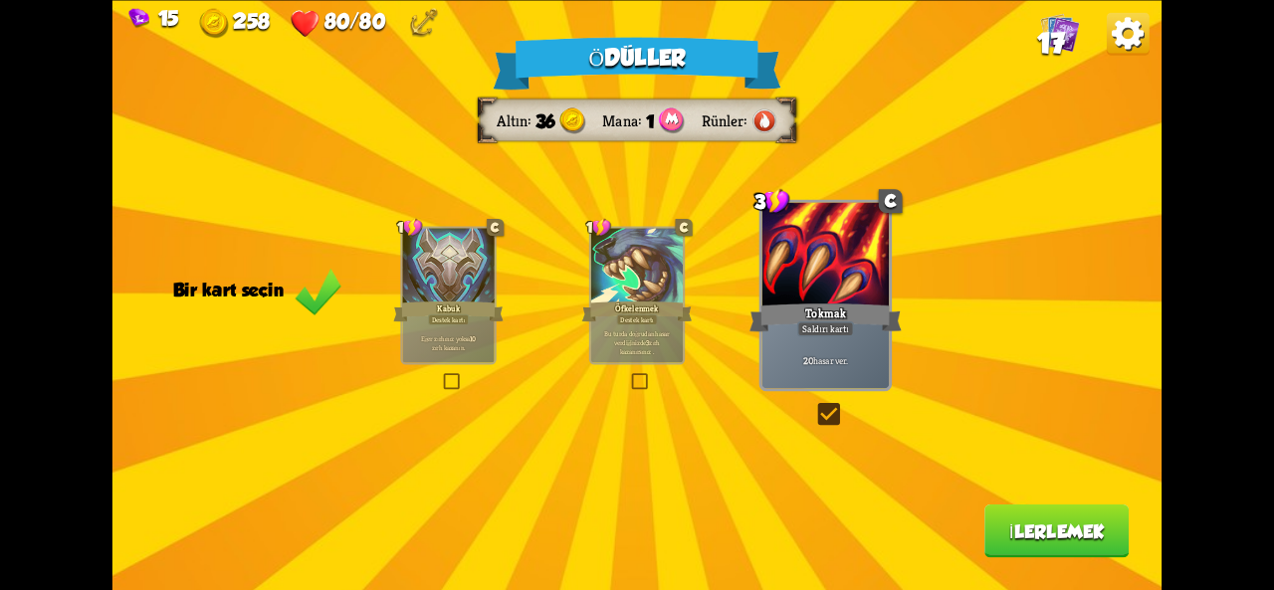
click at [1016, 543] on button "İlerlemek" at bounding box center [1057, 532] width 144 height 54
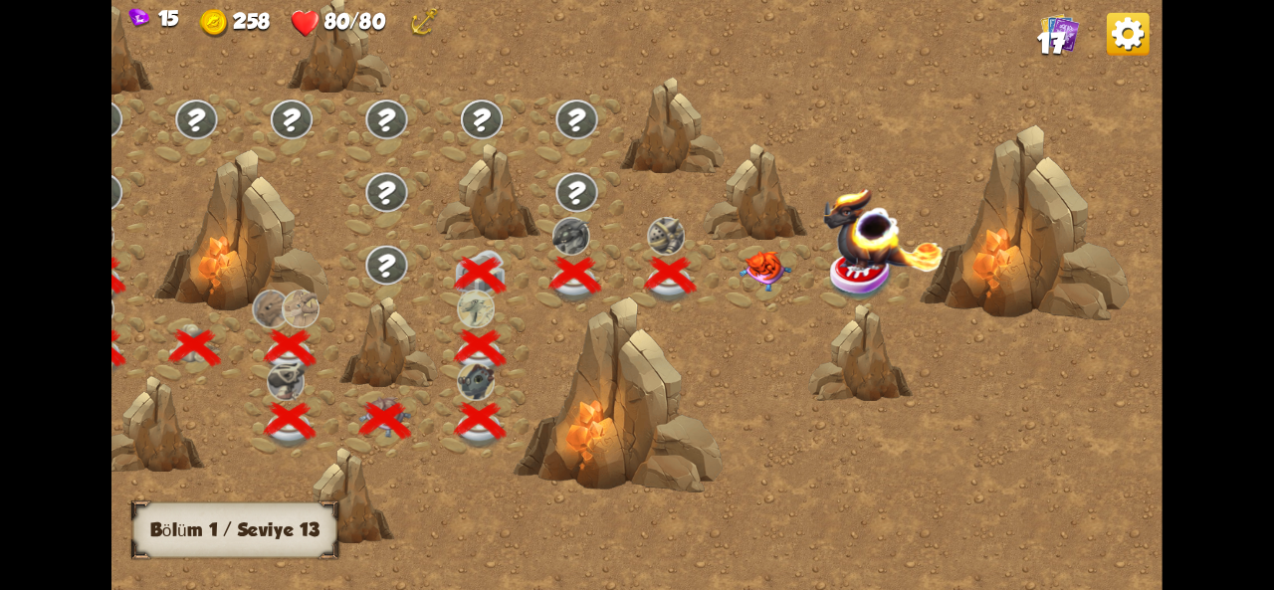
click at [757, 251] on img at bounding box center [765, 270] width 53 height 41
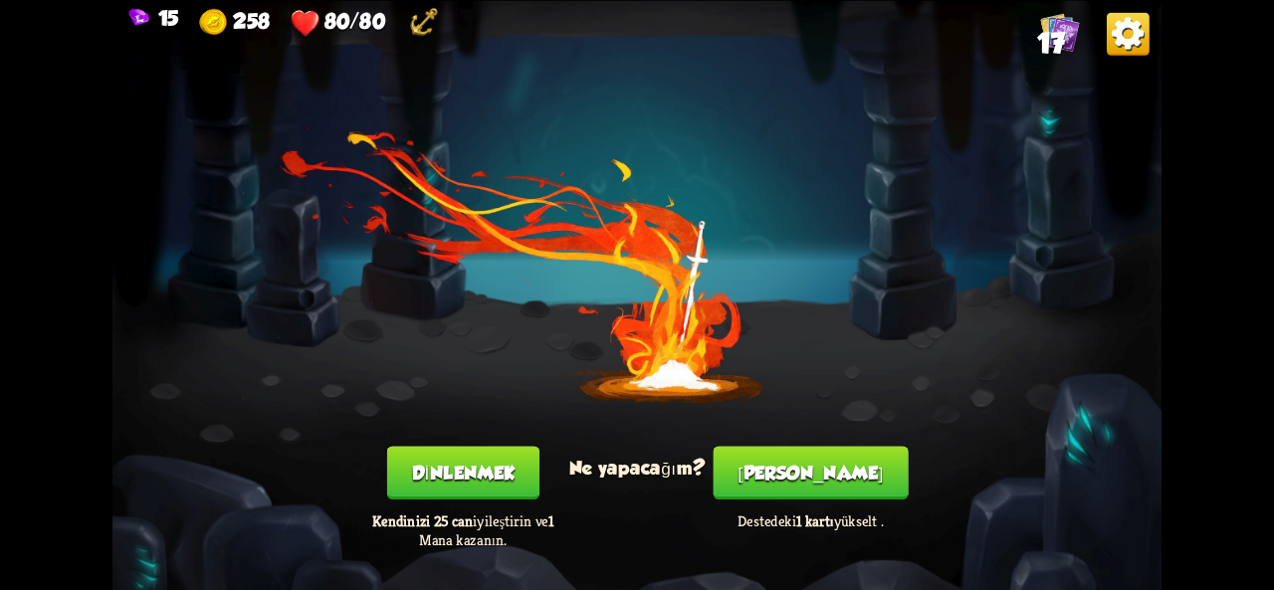
click at [792, 476] on font "[PERSON_NAME]" at bounding box center [810, 473] width 145 height 21
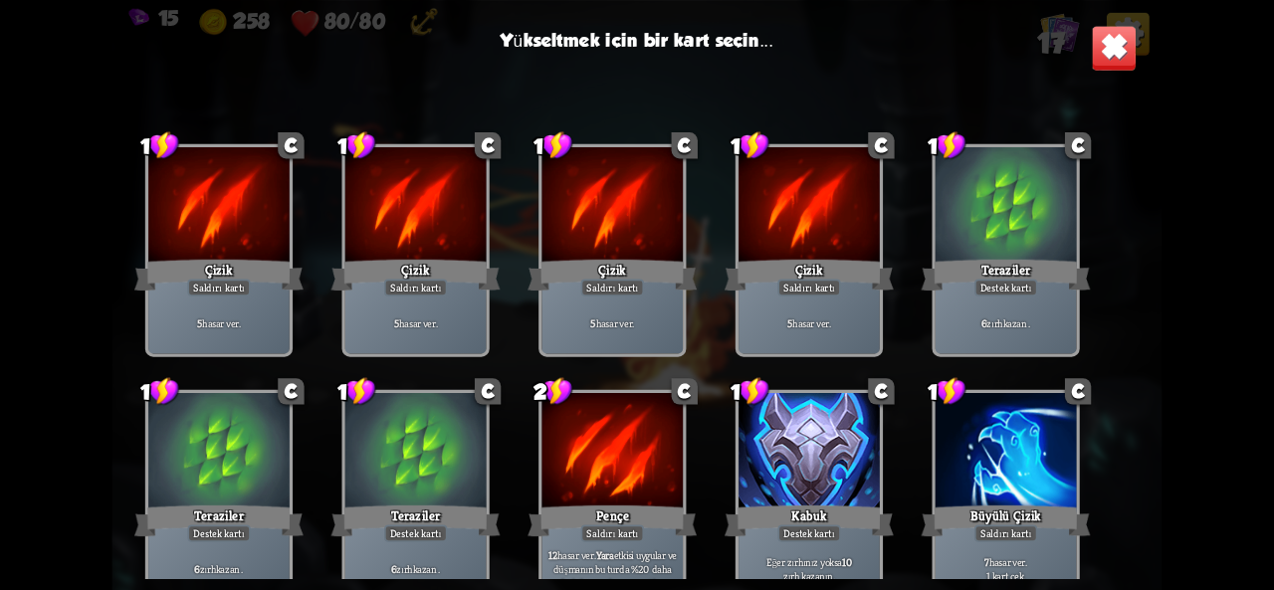
click at [1104, 71] on div "Yükseltmek için bir kart seçin... 1 C Çizik Saldırı kartı 5 hasar ver . 1 C Çiz…" at bounding box center [637, 295] width 1049 height 590
drag, startPoint x: 1104, startPoint y: 71, endPoint x: 1104, endPoint y: 51, distance: 19.9
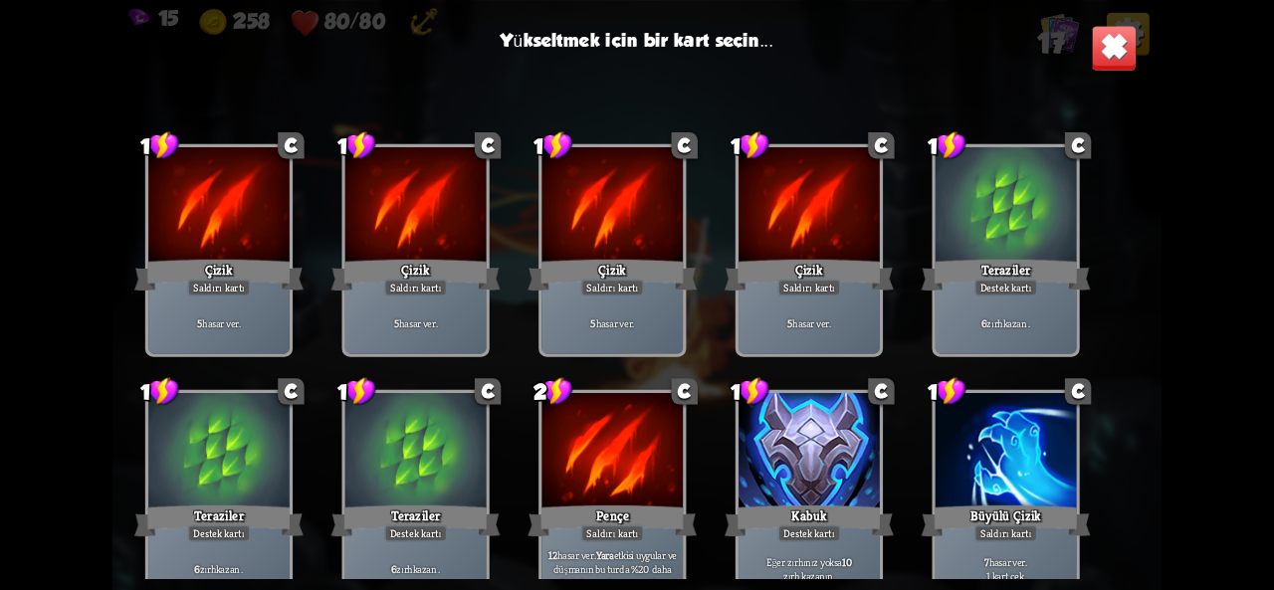
click at [1104, 51] on div "Yükseltmek için bir kart seçin... 1 C Çizik Saldırı kartı 5 hasar ver . 1 C Çiz…" at bounding box center [637, 295] width 1049 height 590
click at [1104, 51] on img at bounding box center [1114, 48] width 46 height 46
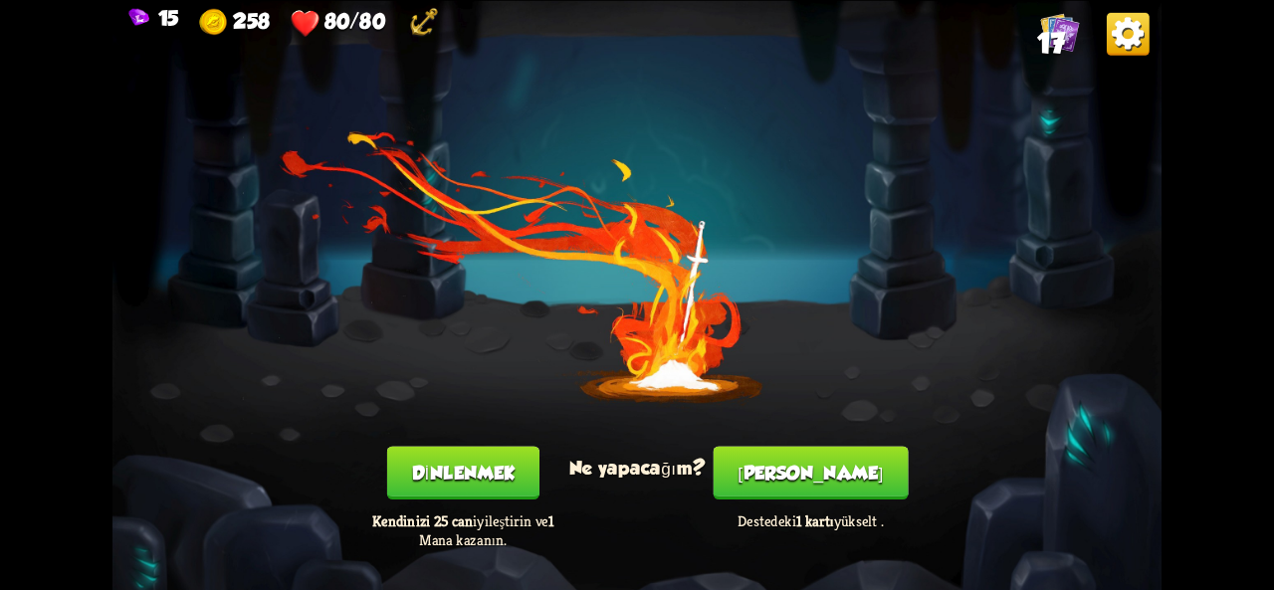
click at [789, 487] on button "[PERSON_NAME]" at bounding box center [811, 473] width 195 height 54
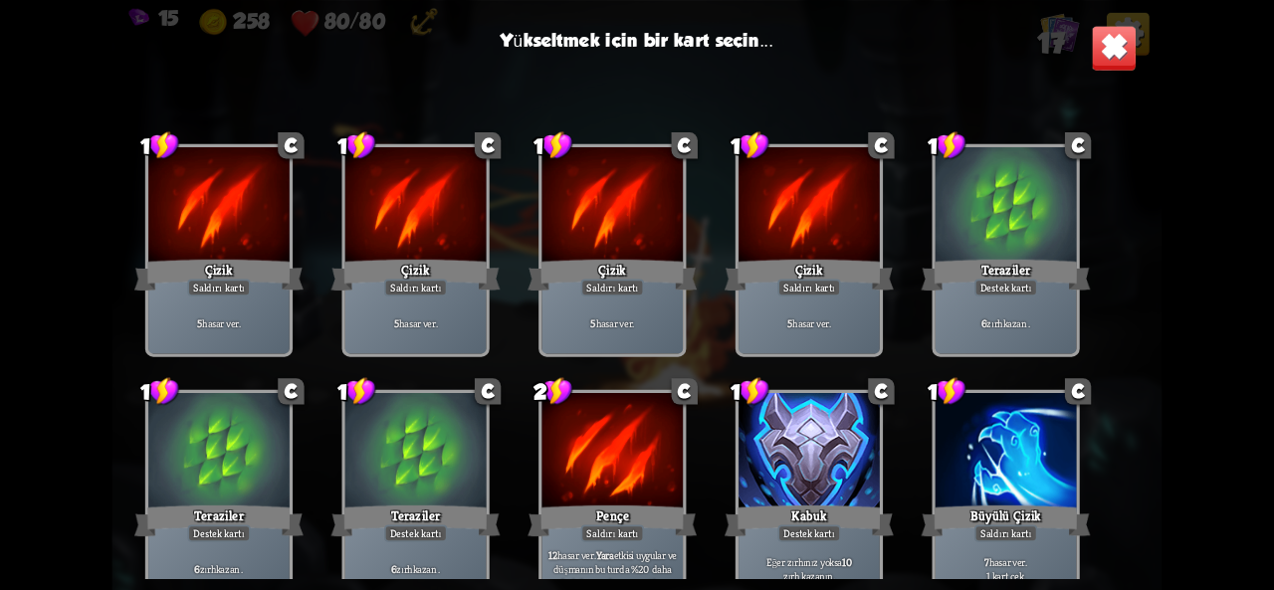
drag, startPoint x: 786, startPoint y: 410, endPoint x: 671, endPoint y: 191, distance: 247.2
click at [671, 191] on div "1 C Çizik Saldırı kartı 5 hasar ver . 1 C Çizik Saldırı kartı 5 hasar ver . 1 C…" at bounding box center [637, 337] width 1049 height 484
drag, startPoint x: 725, startPoint y: 413, endPoint x: 595, endPoint y: 158, distance: 285.9
click at [595, 175] on div "1 C Çizik Saldırı kartı 5 hasar ver . 1 C Çizik Saldırı kartı 5 hasar ver . 1 C…" at bounding box center [637, 337] width 1049 height 484
click at [819, 436] on div at bounding box center [809, 452] width 141 height 118
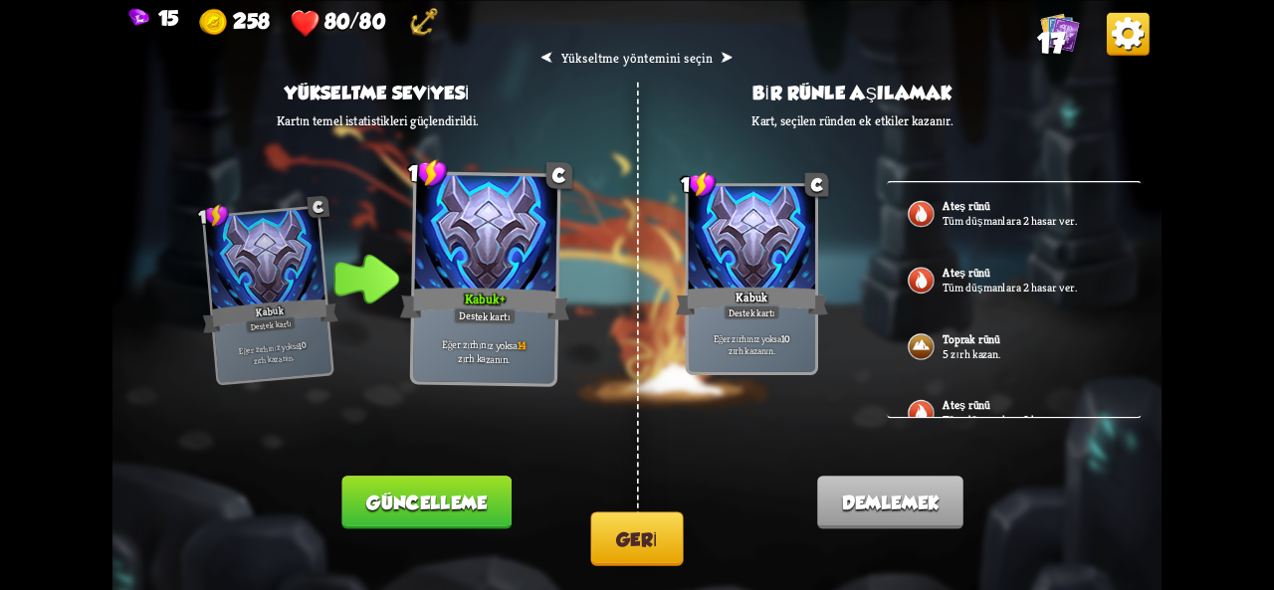
click at [948, 359] on div "Toprak rünü 5 zırh kazan." at bounding box center [1014, 348] width 254 height 67
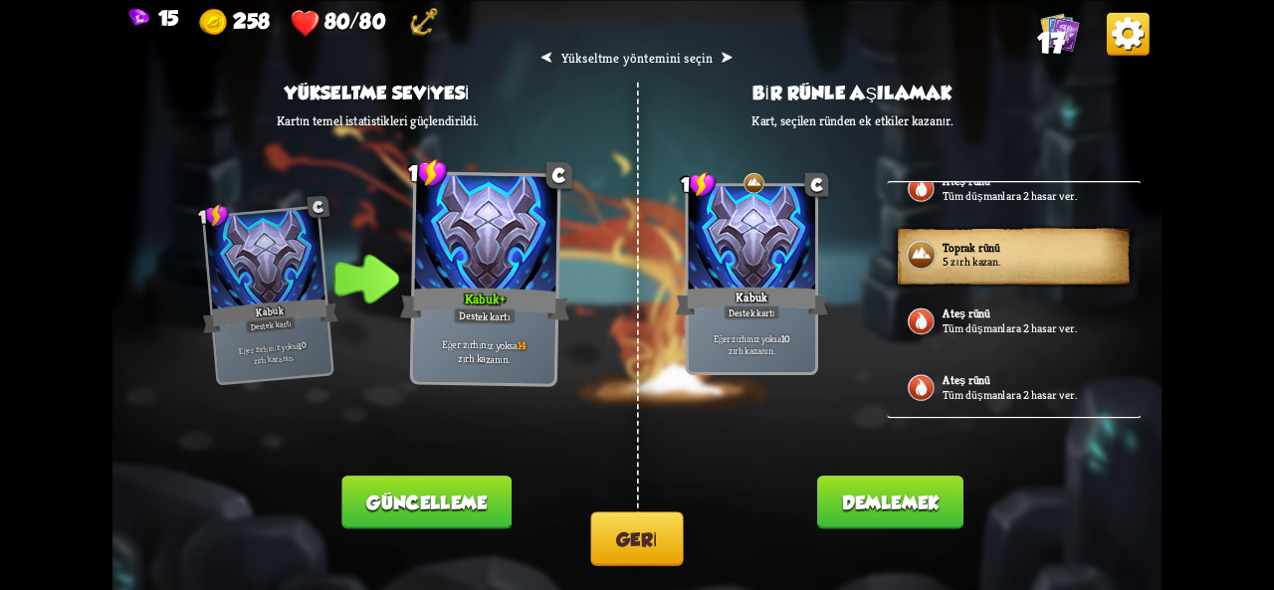
scroll to position [0, 0]
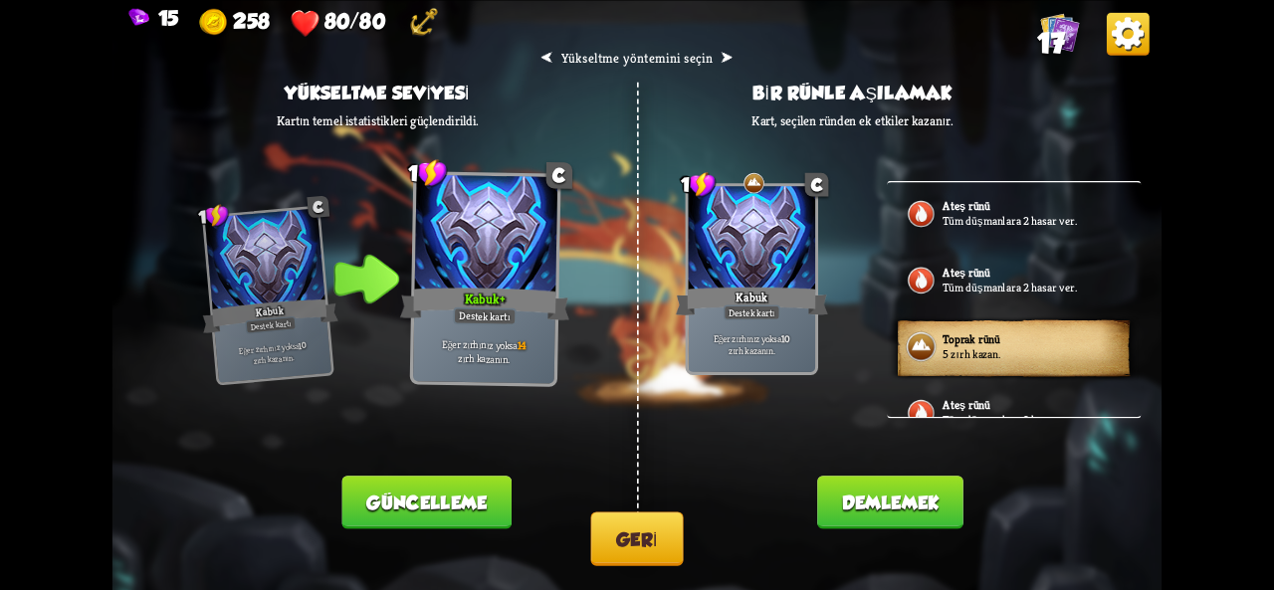
click at [890, 516] on button "Demlemek" at bounding box center [890, 503] width 146 height 54
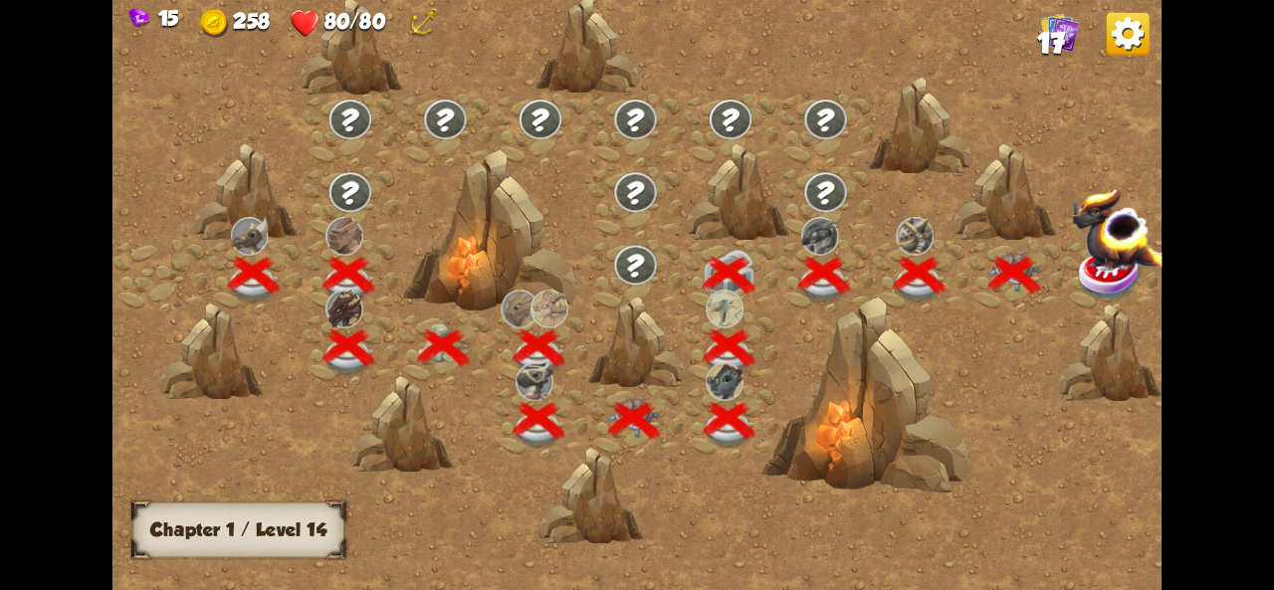
scroll to position [0, 303]
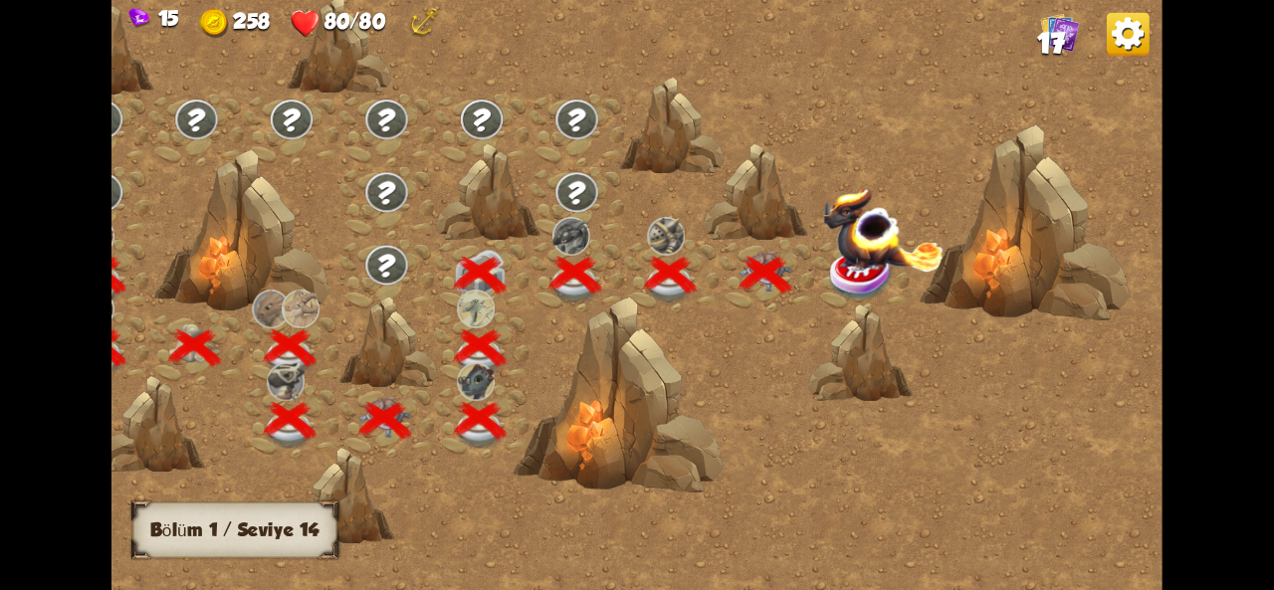
click at [866, 290] on img at bounding box center [862, 275] width 66 height 54
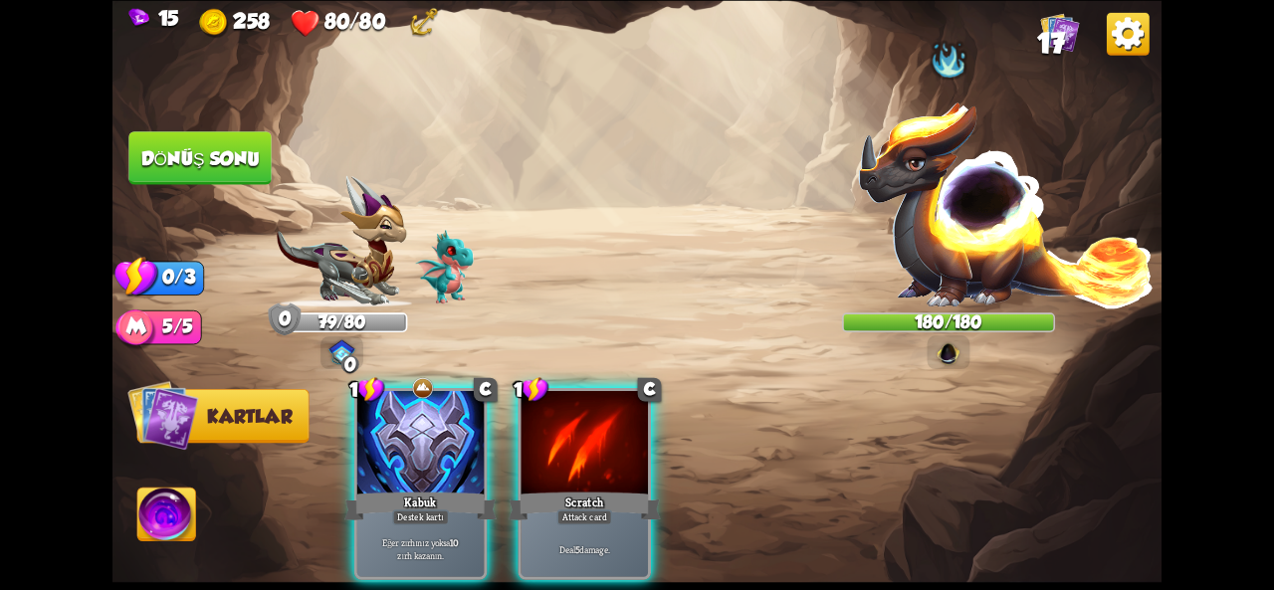
click at [916, 240] on div "Oyuncu sırası" at bounding box center [637, 295] width 1049 height 163
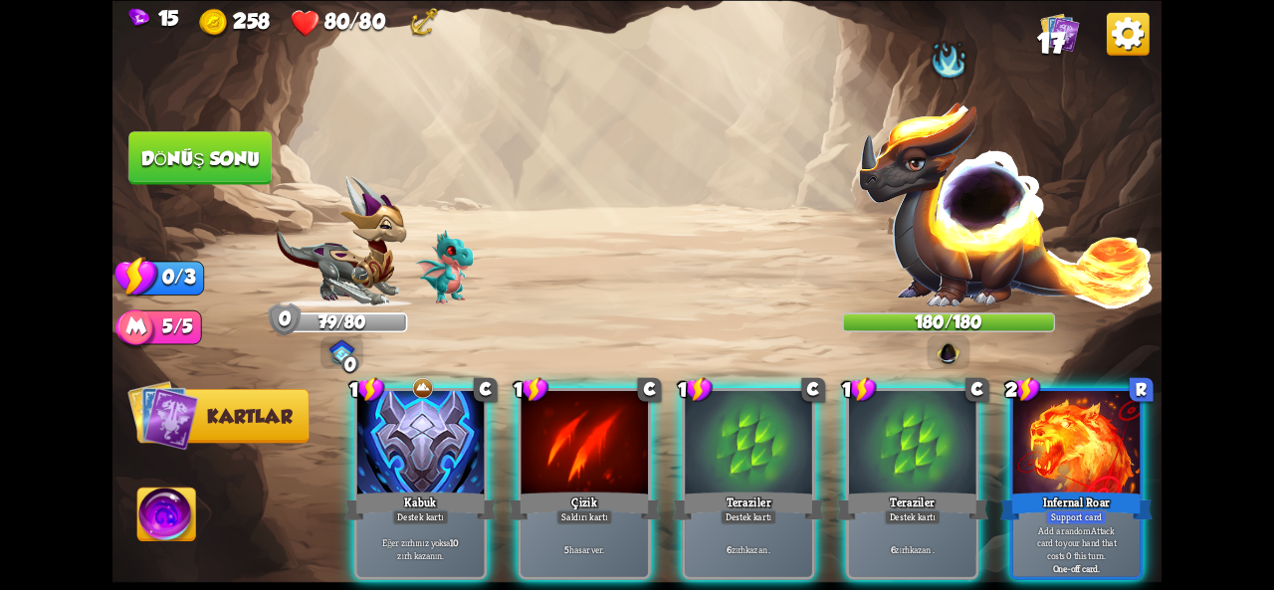
click at [940, 238] on div "Saldırmak için bir düşman seçin... O kartı oynayacak kadar dayanıklılığın yok .…" at bounding box center [637, 295] width 1049 height 590
click at [940, 238] on img at bounding box center [1006, 204] width 299 height 208
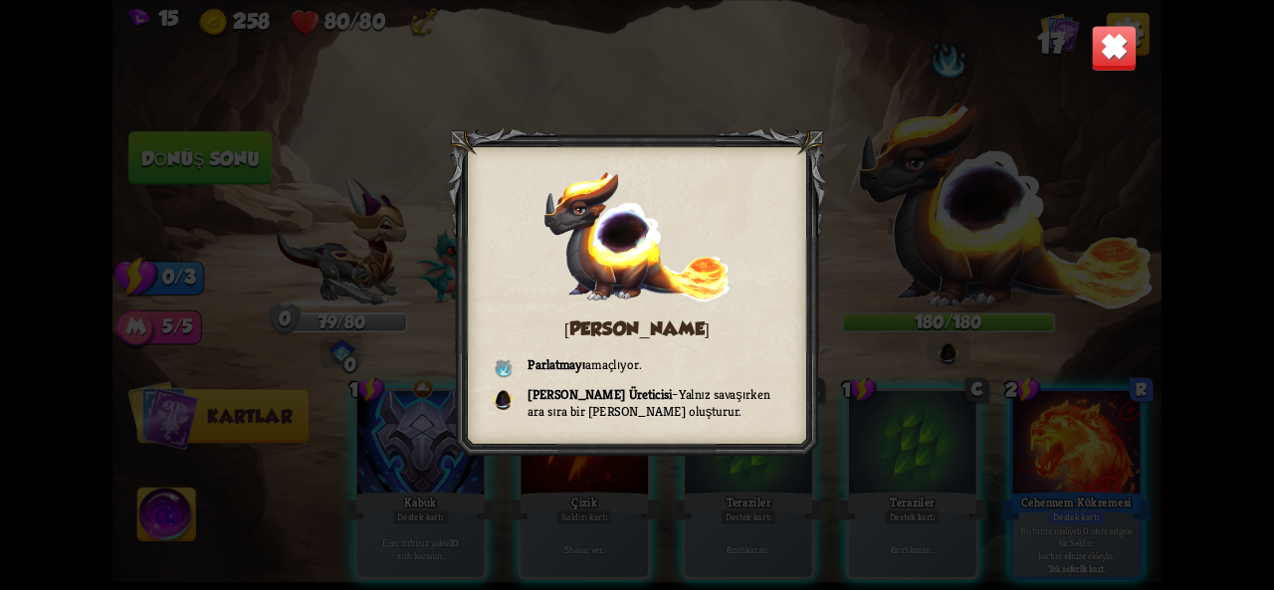
click at [1119, 47] on img at bounding box center [1114, 48] width 46 height 46
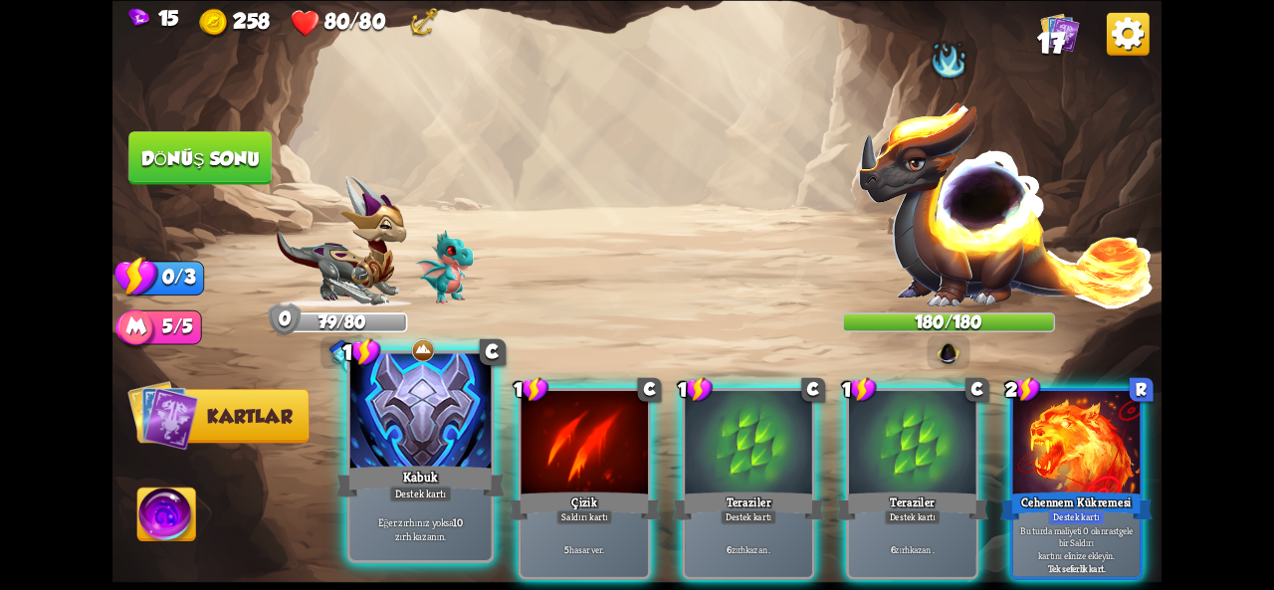
click at [463, 417] on div at bounding box center [420, 412] width 141 height 118
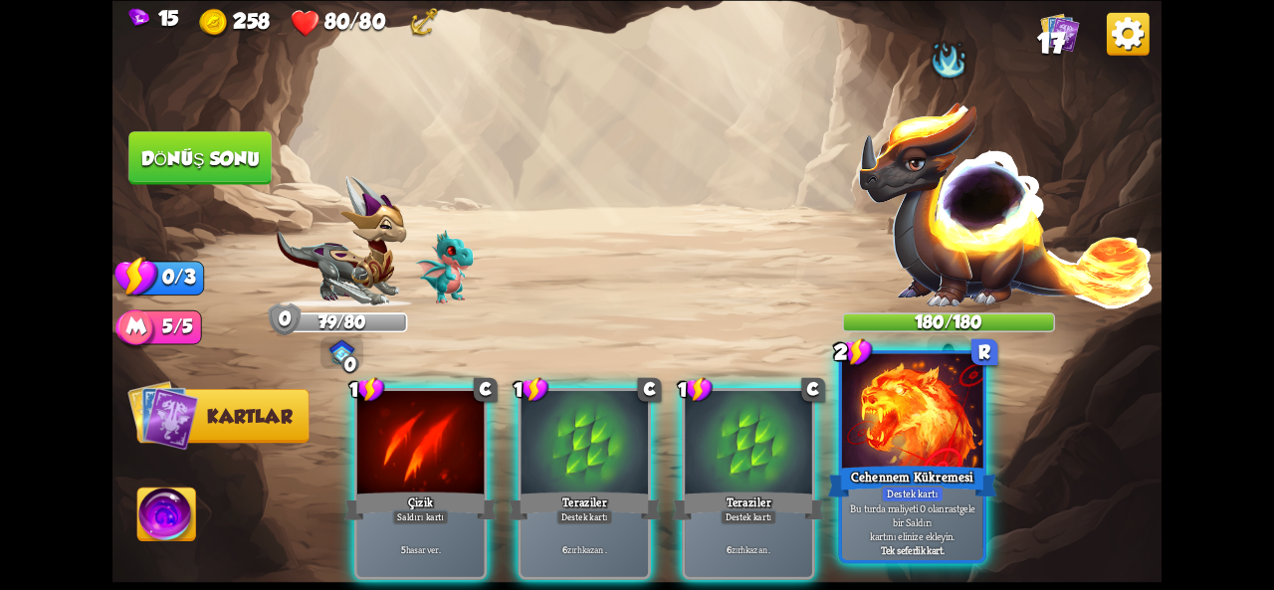
click at [875, 433] on div at bounding box center [912, 412] width 141 height 118
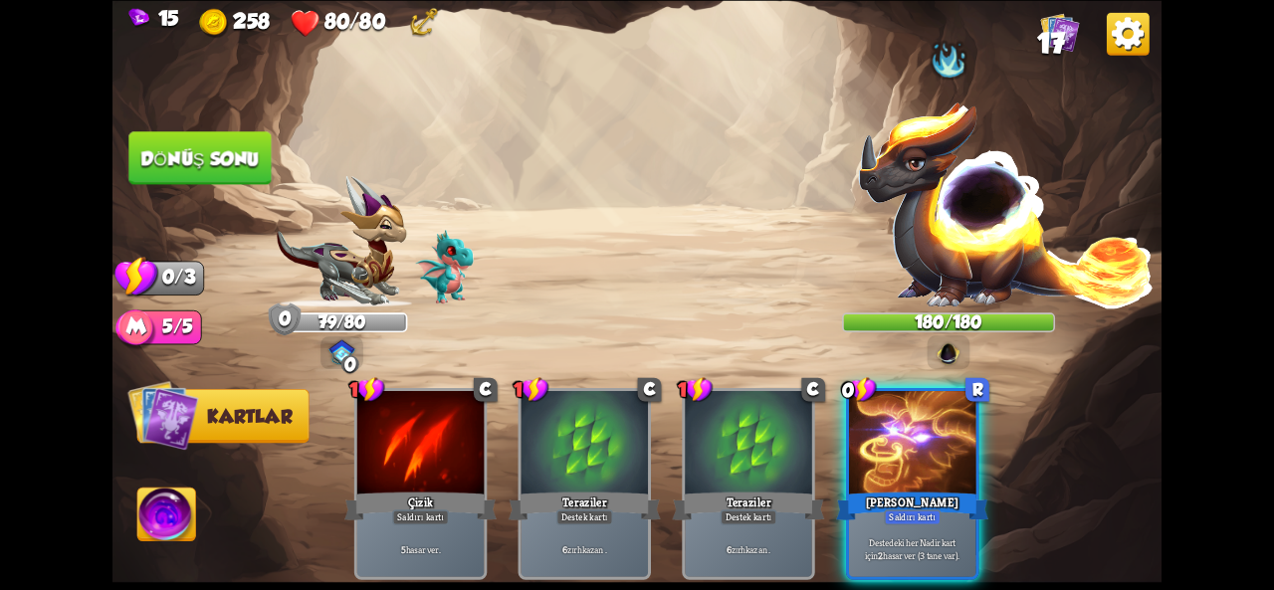
click at [875, 433] on div at bounding box center [912, 444] width 126 height 107
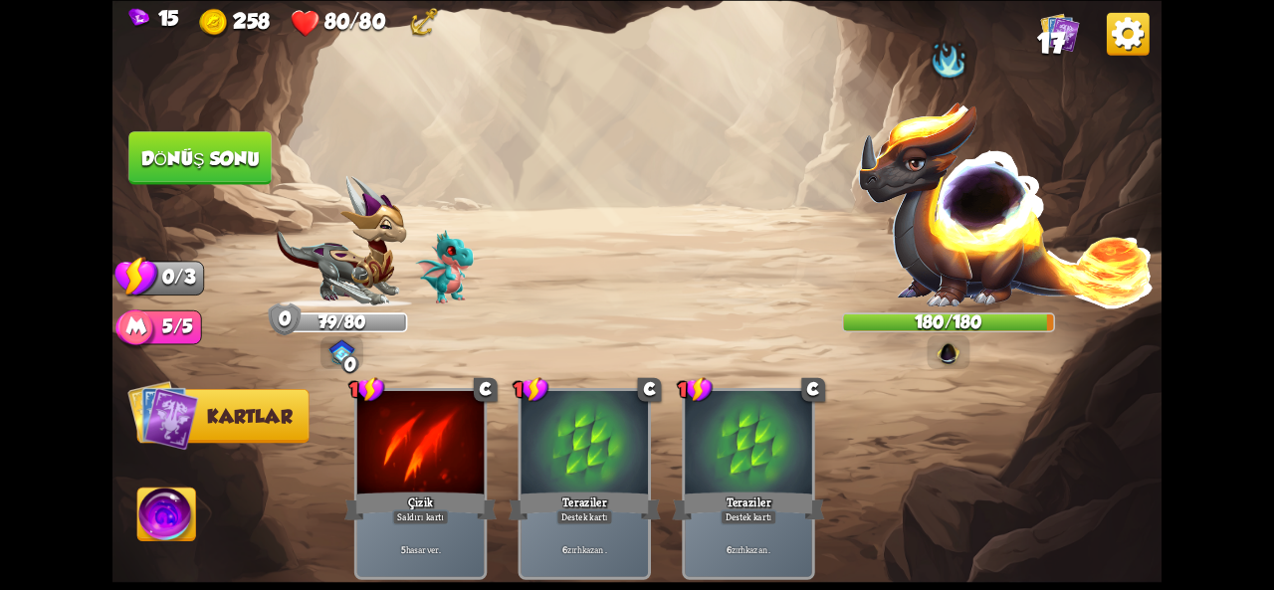
click at [227, 147] on font "Dönüş sonu" at bounding box center [200, 157] width 118 height 21
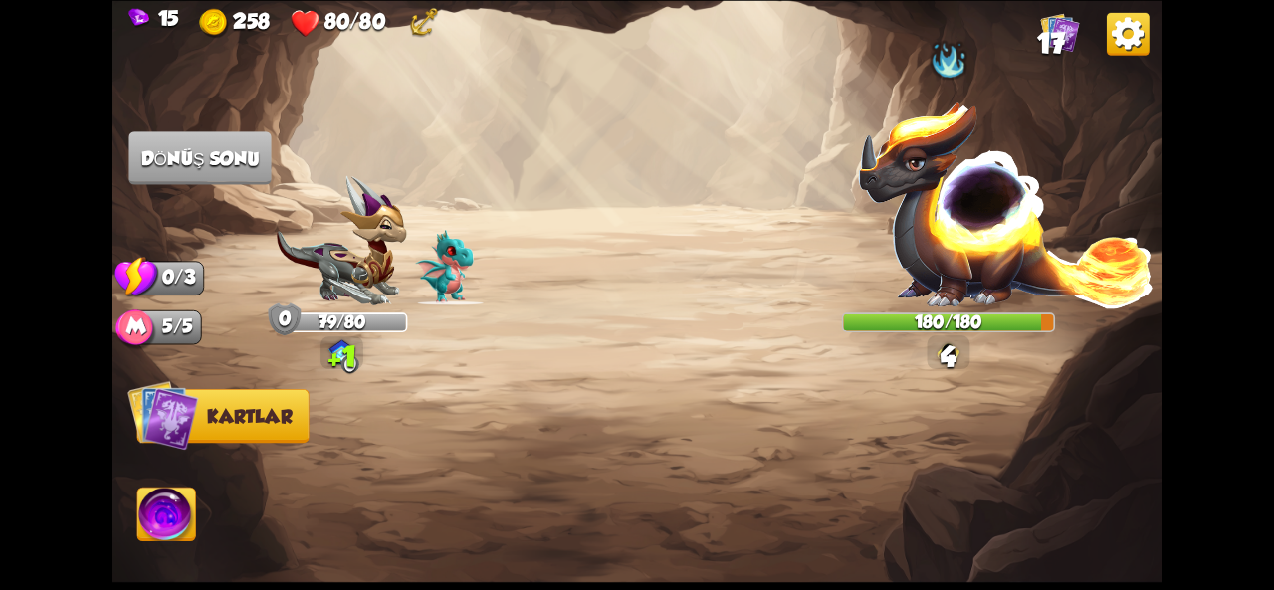
click at [171, 524] on img at bounding box center [166, 517] width 59 height 59
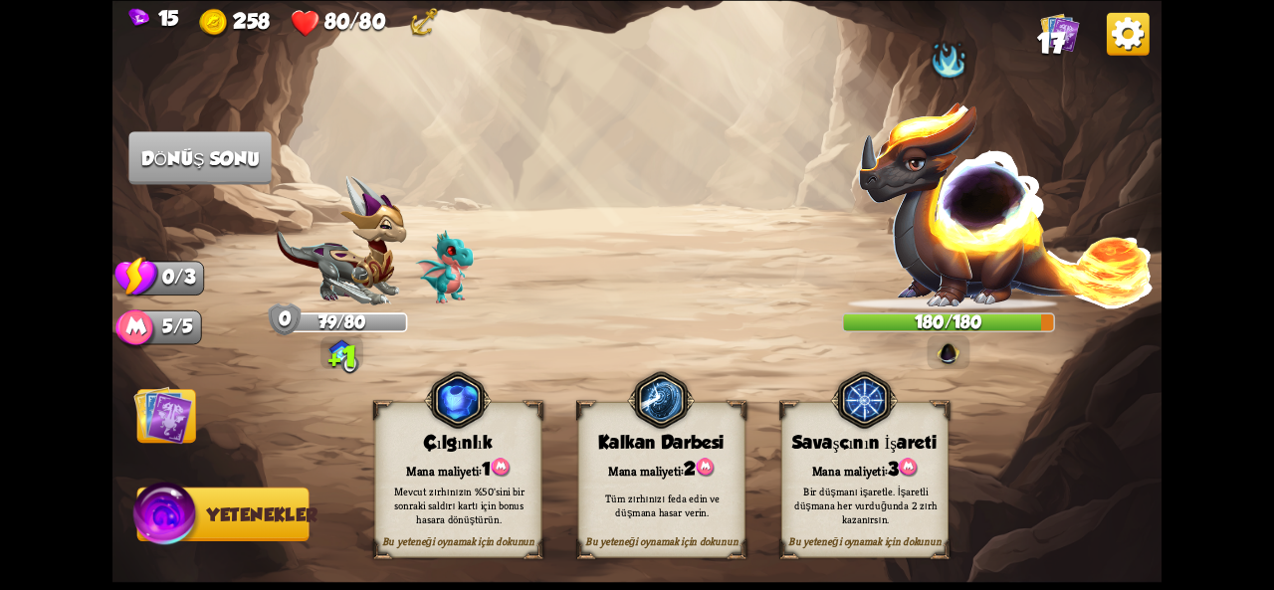
click at [874, 472] on div "Bir düşmanı işaretle. İşaretli düşmana her vurduğunda 2 zırh kazanırsın." at bounding box center [866, 505] width 167 height 66
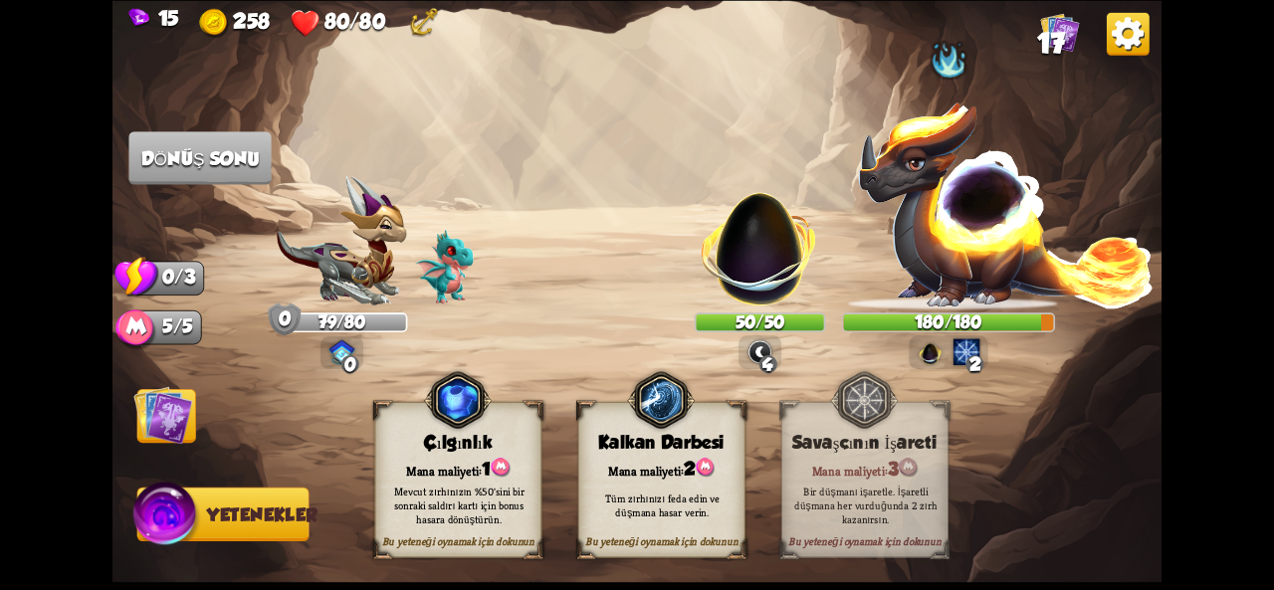
click at [178, 410] on img at bounding box center [162, 414] width 59 height 59
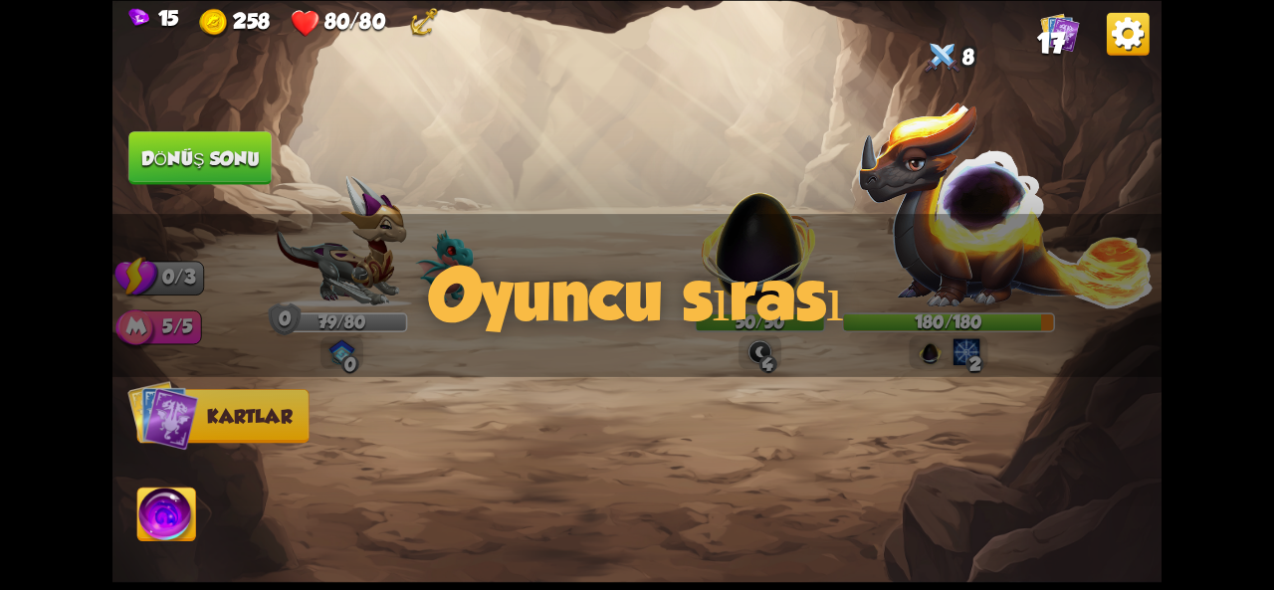
click at [740, 259] on div "Saldırmak için bir düşman seçin... O kartı oynayacak kadar dayanıklılığın yok .…" at bounding box center [637, 295] width 1049 height 590
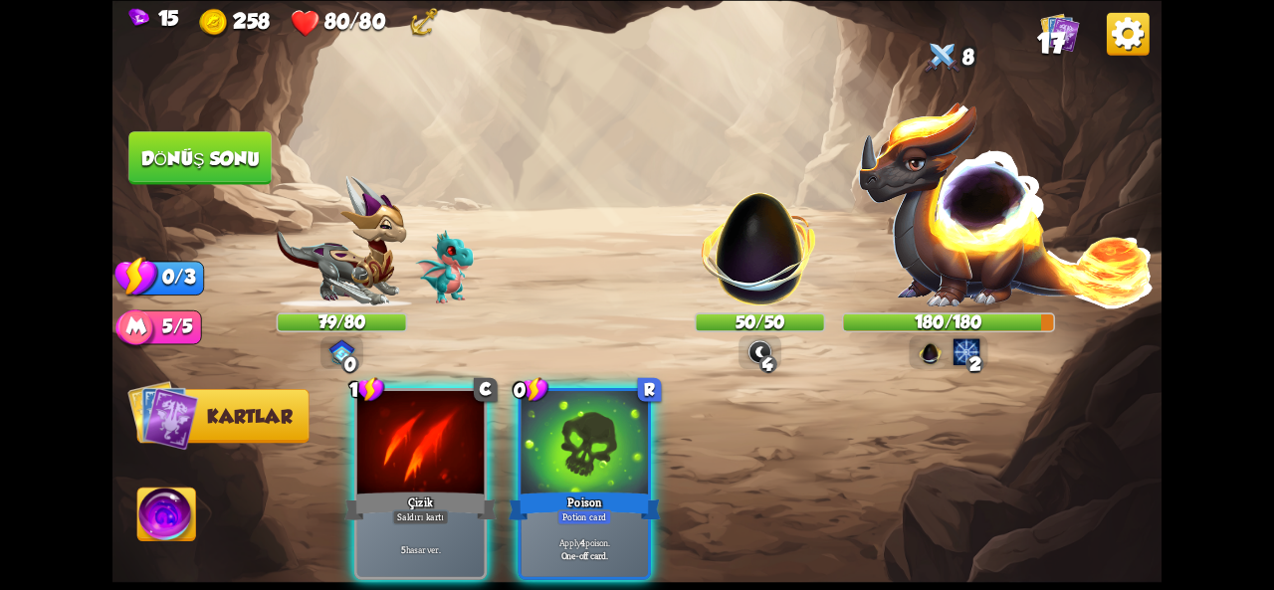
click at [748, 249] on div "Oyuncu sırası" at bounding box center [637, 295] width 1049 height 163
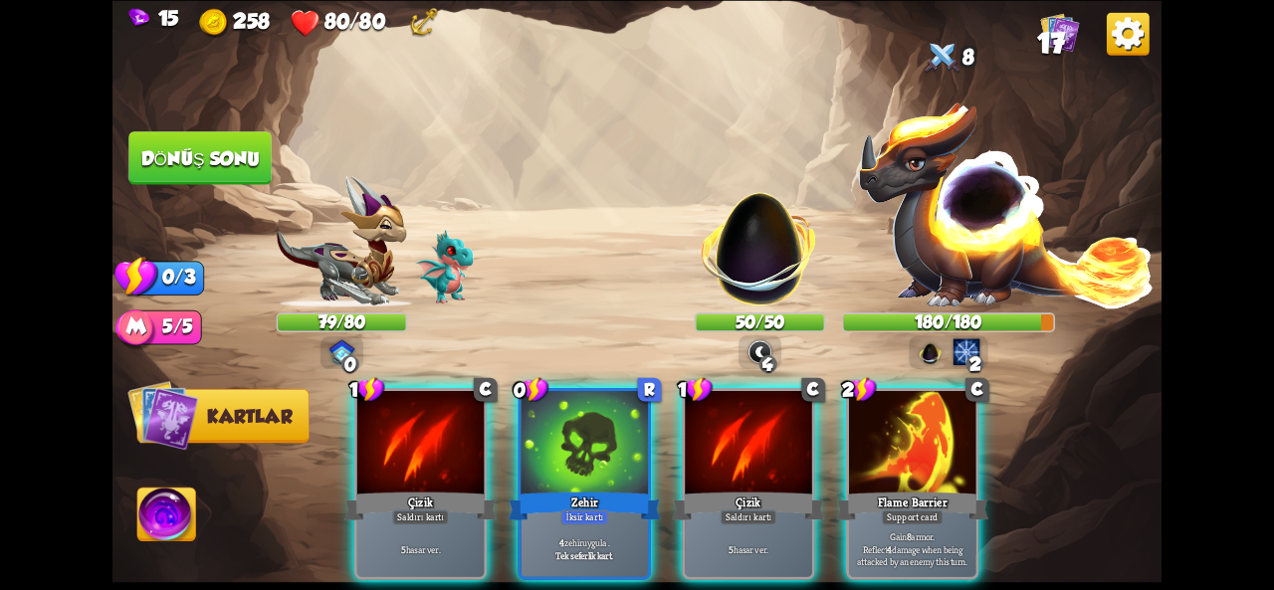
click at [748, 249] on div "Oyuncu sırası" at bounding box center [637, 295] width 1049 height 163
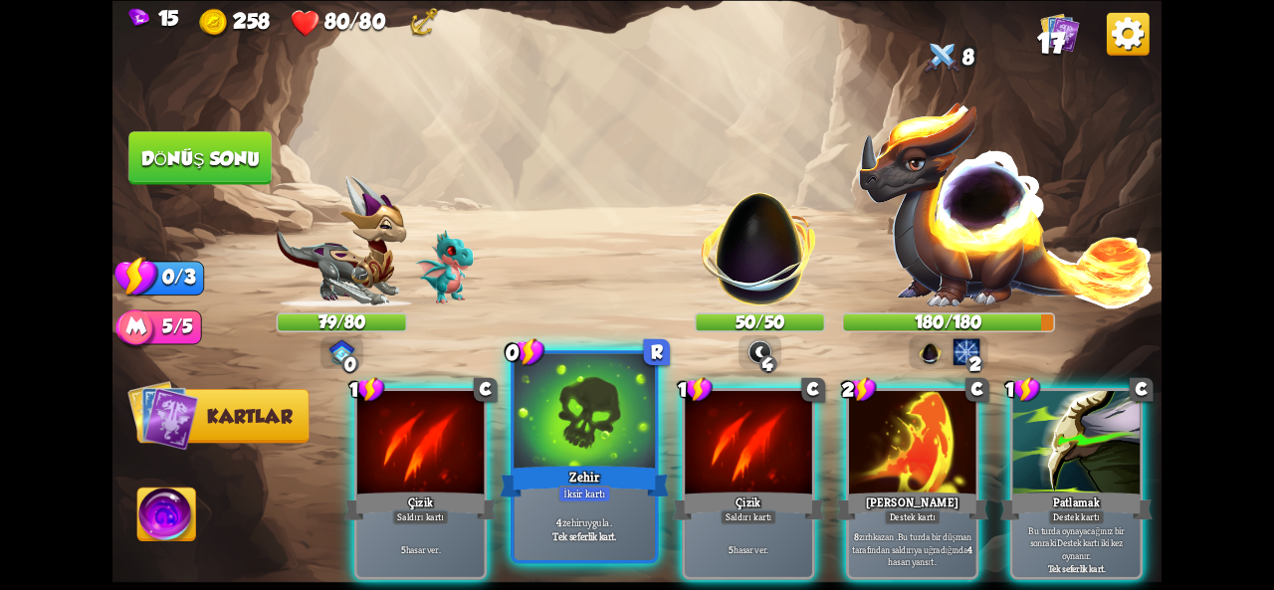
click at [610, 427] on div at bounding box center [584, 412] width 141 height 118
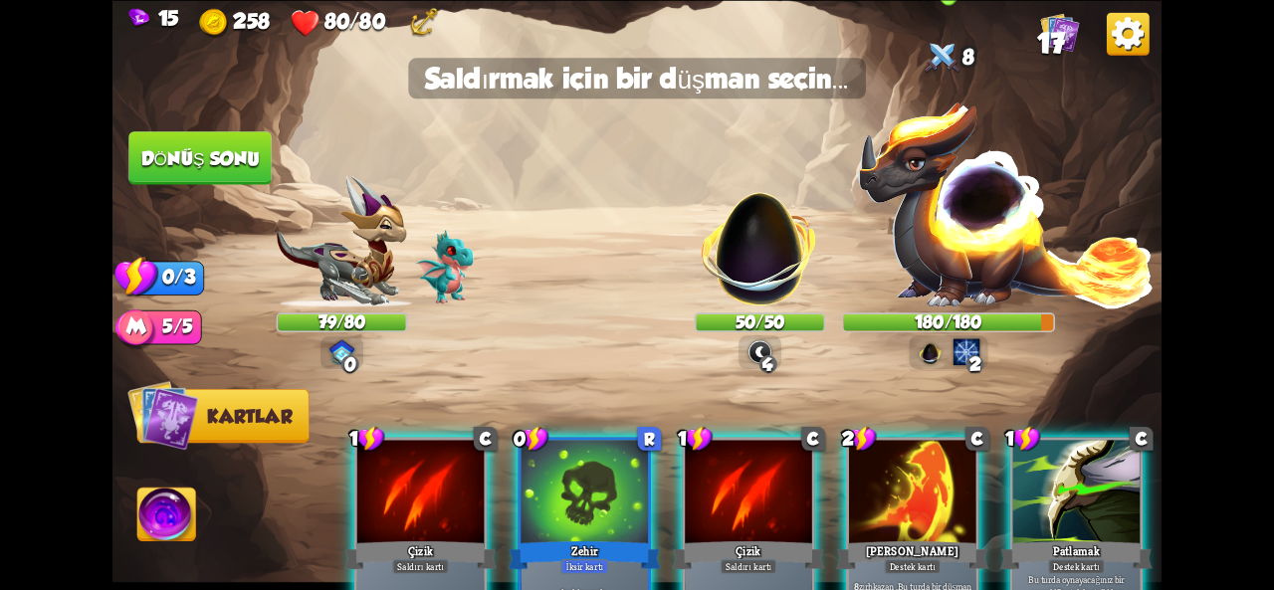
click at [964, 203] on img at bounding box center [1006, 204] width 299 height 208
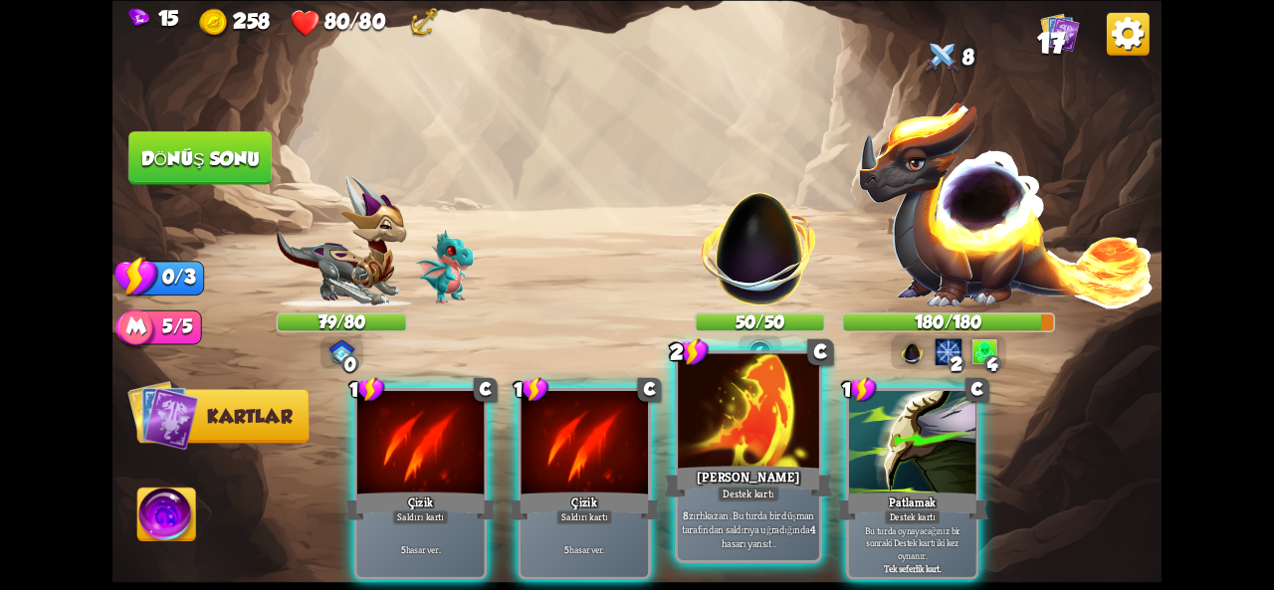
click at [798, 436] on div at bounding box center [748, 412] width 141 height 118
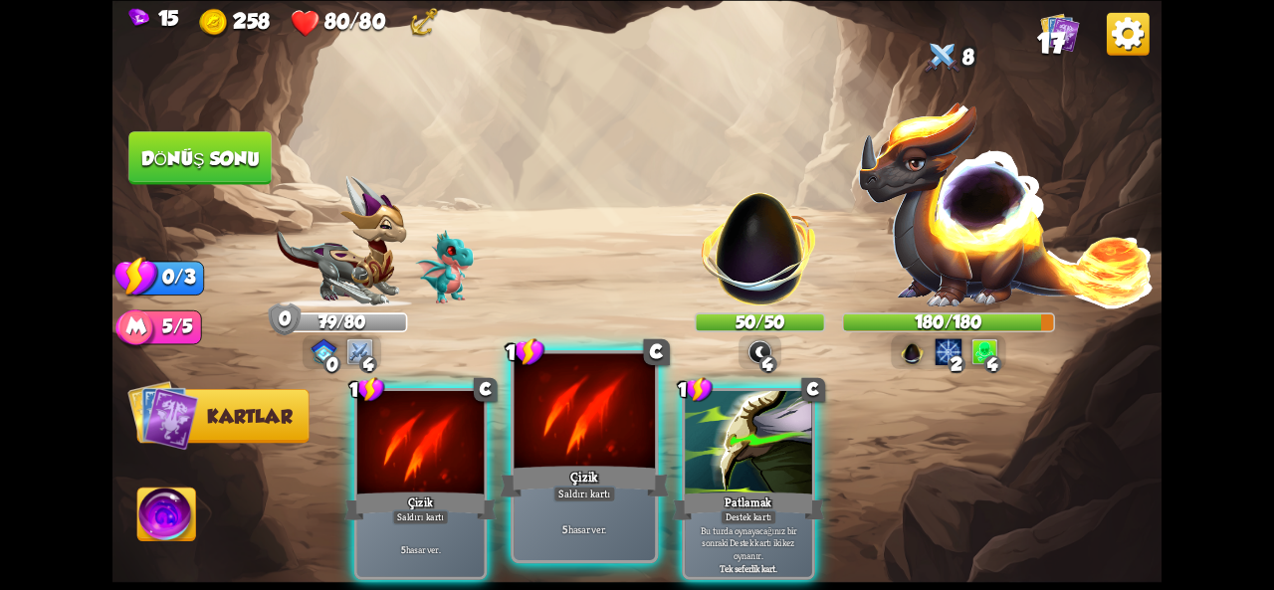
click at [571, 465] on div "Çizik" at bounding box center [584, 482] width 169 height 38
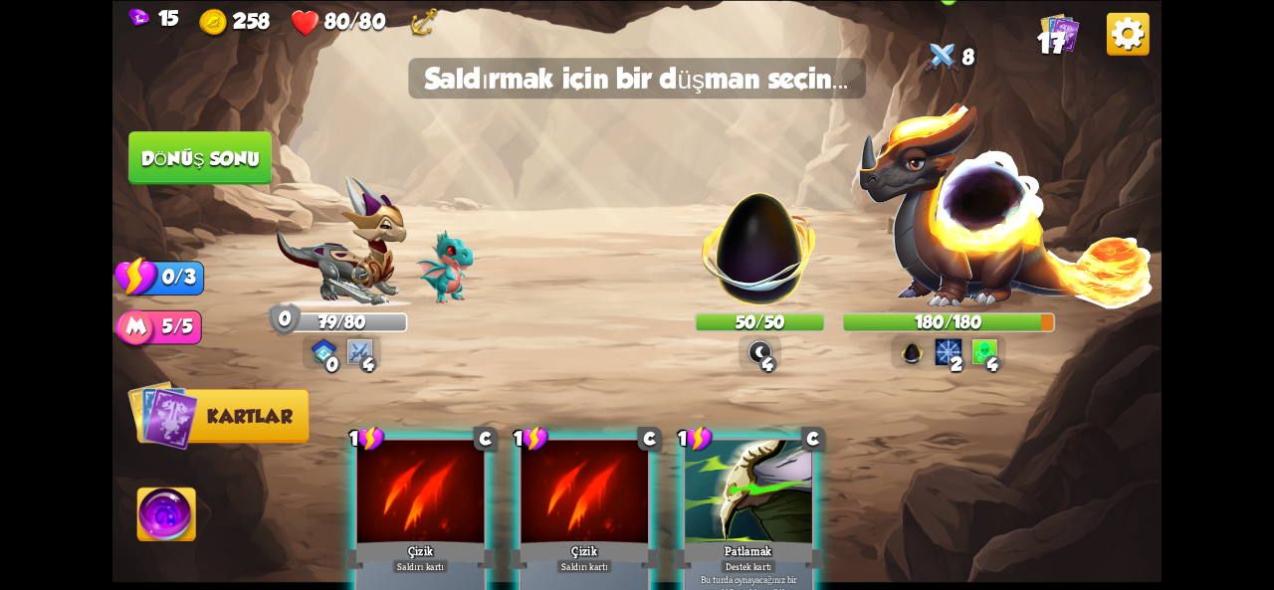
click at [918, 209] on img at bounding box center [1006, 204] width 299 height 208
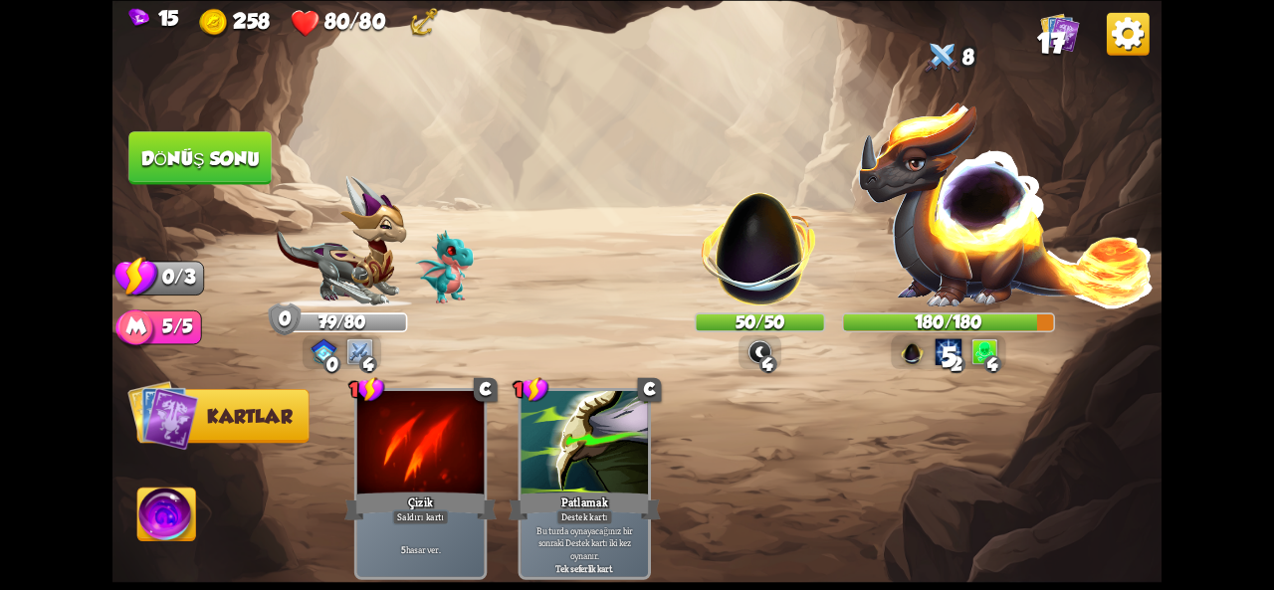
click at [775, 228] on img at bounding box center [759, 237] width 137 height 137
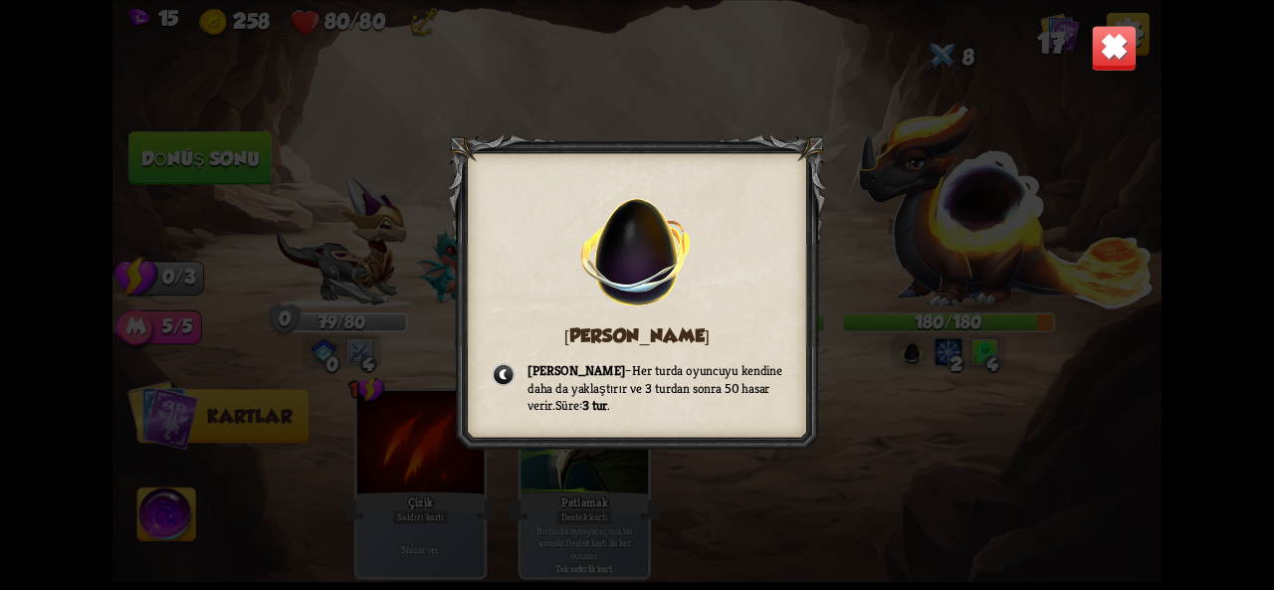
click at [1117, 39] on img at bounding box center [1114, 48] width 46 height 46
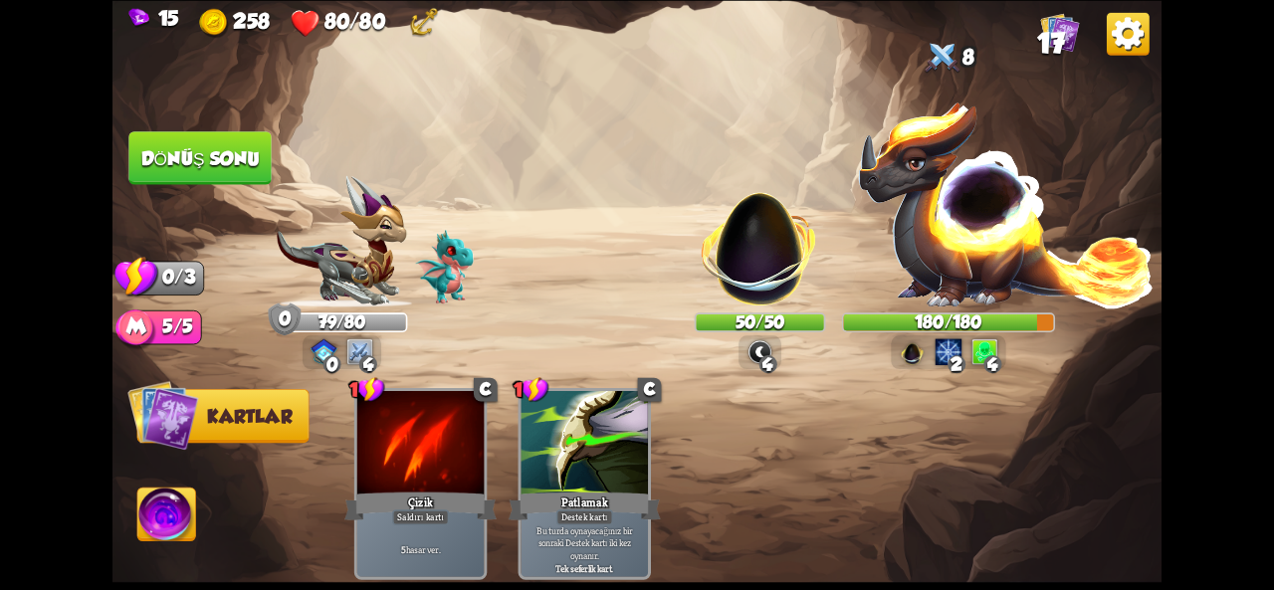
click at [262, 134] on button "Dönüş sonu" at bounding box center [199, 158] width 143 height 54
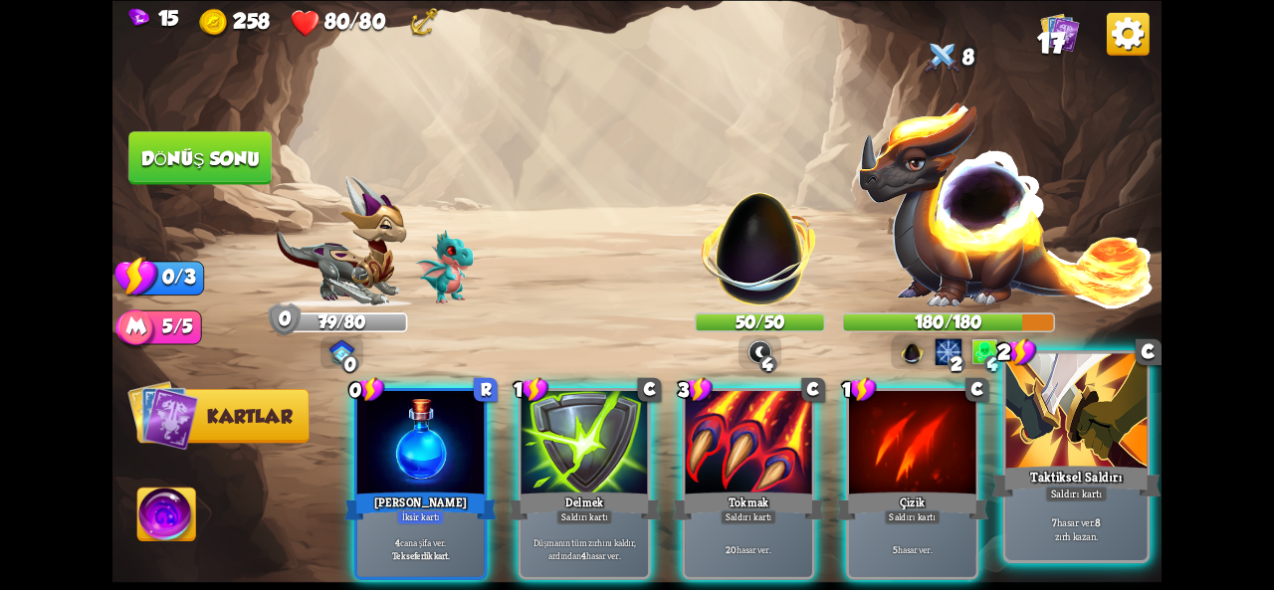
click at [1045, 437] on div at bounding box center [1077, 412] width 141 height 118
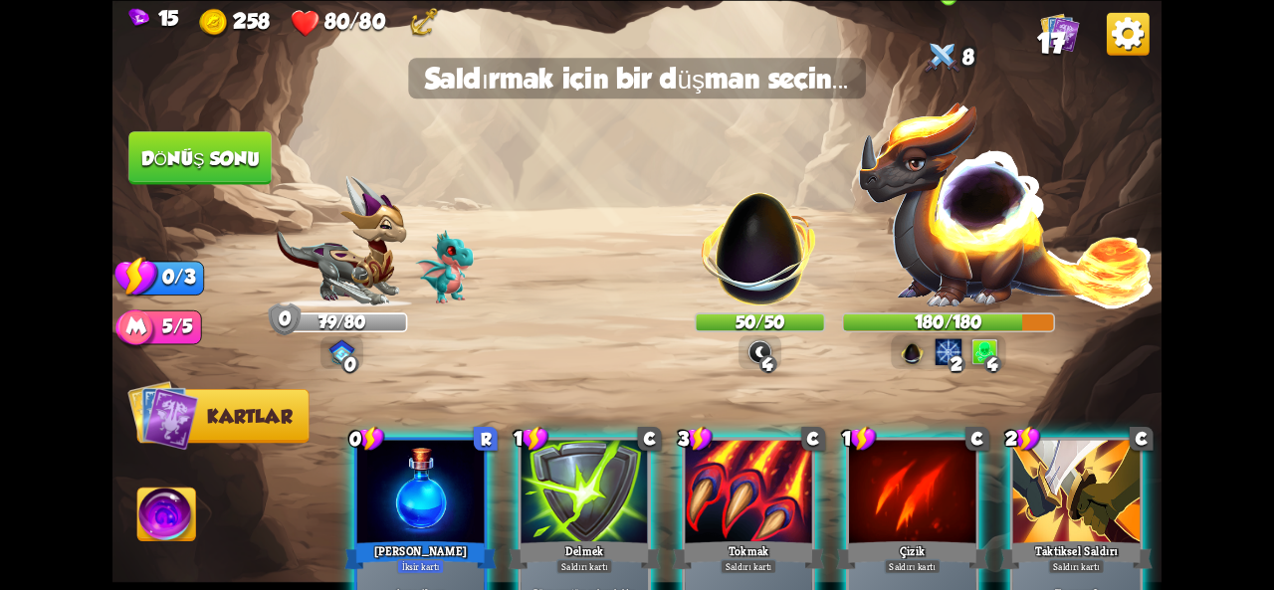
click at [958, 233] on img at bounding box center [1006, 204] width 299 height 208
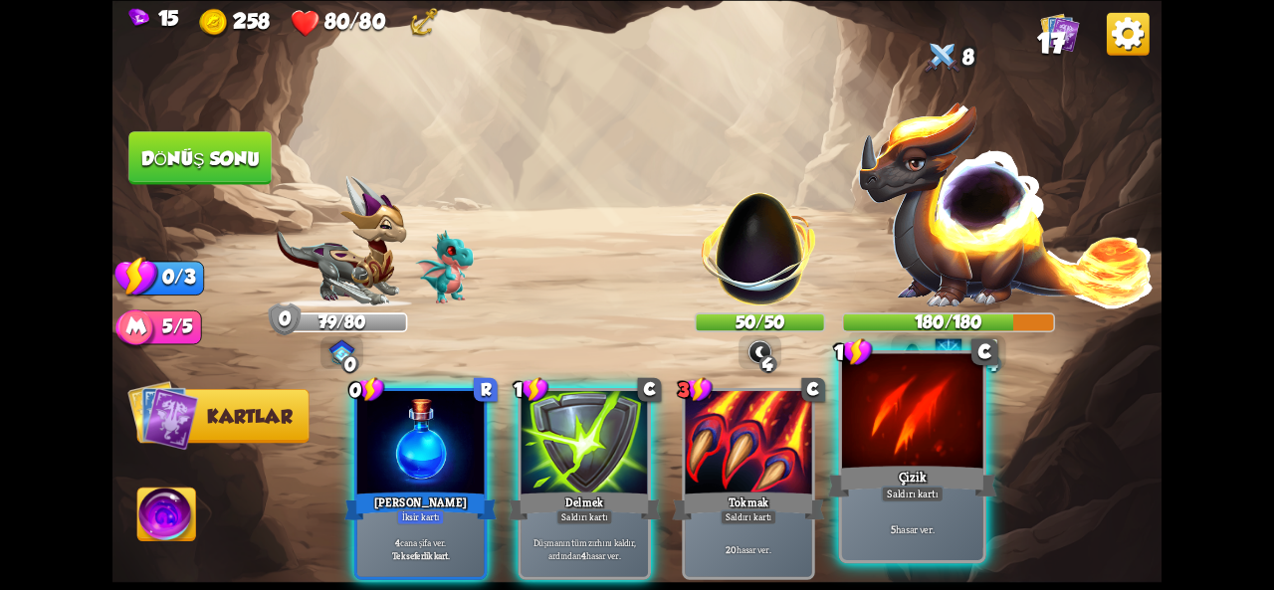
click at [879, 427] on div at bounding box center [912, 412] width 141 height 118
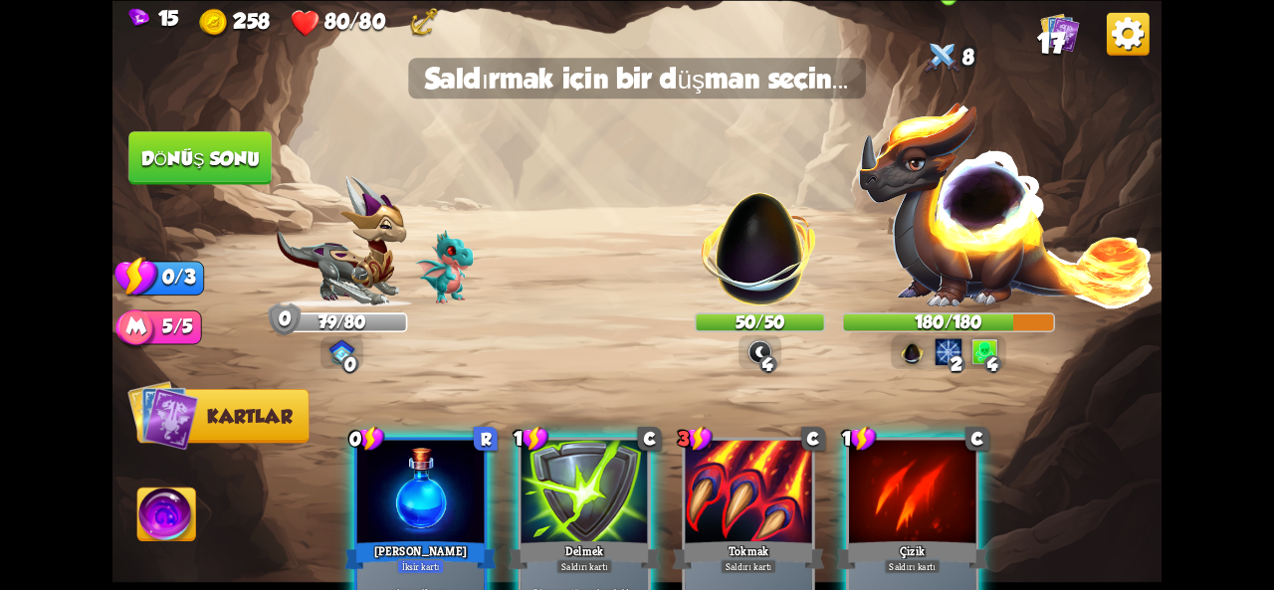
click at [966, 240] on img at bounding box center [1006, 204] width 299 height 208
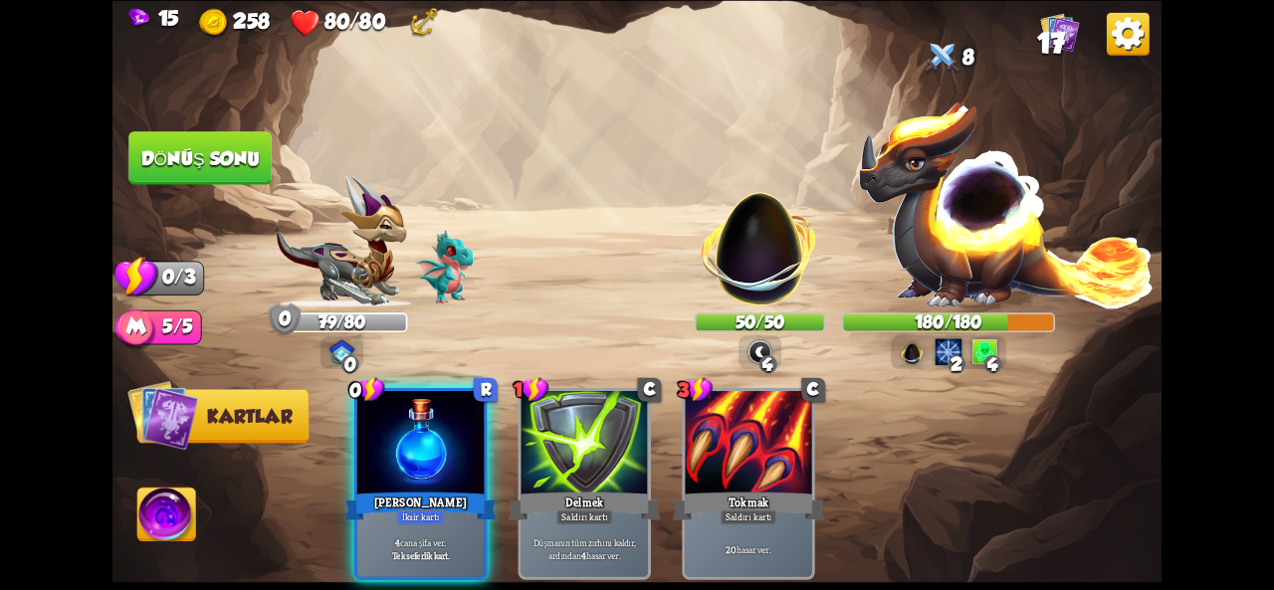
click at [176, 157] on font "Dönüş sonu" at bounding box center [200, 157] width 118 height 21
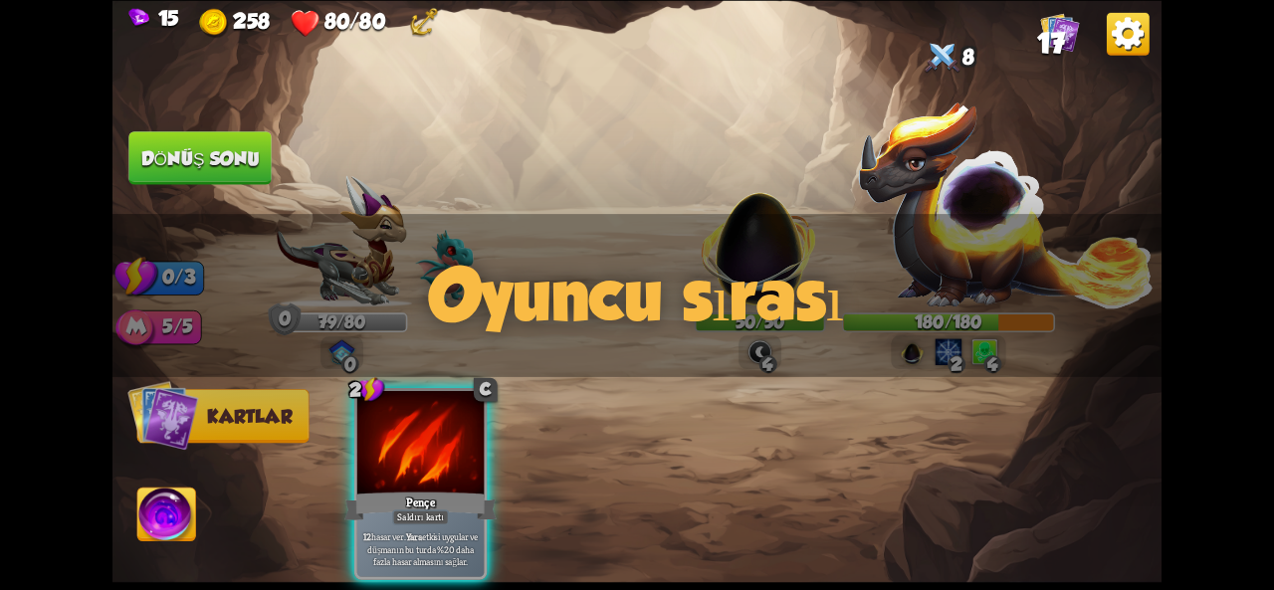
click at [758, 271] on font "Oyuncu sırası" at bounding box center [637, 295] width 414 height 80
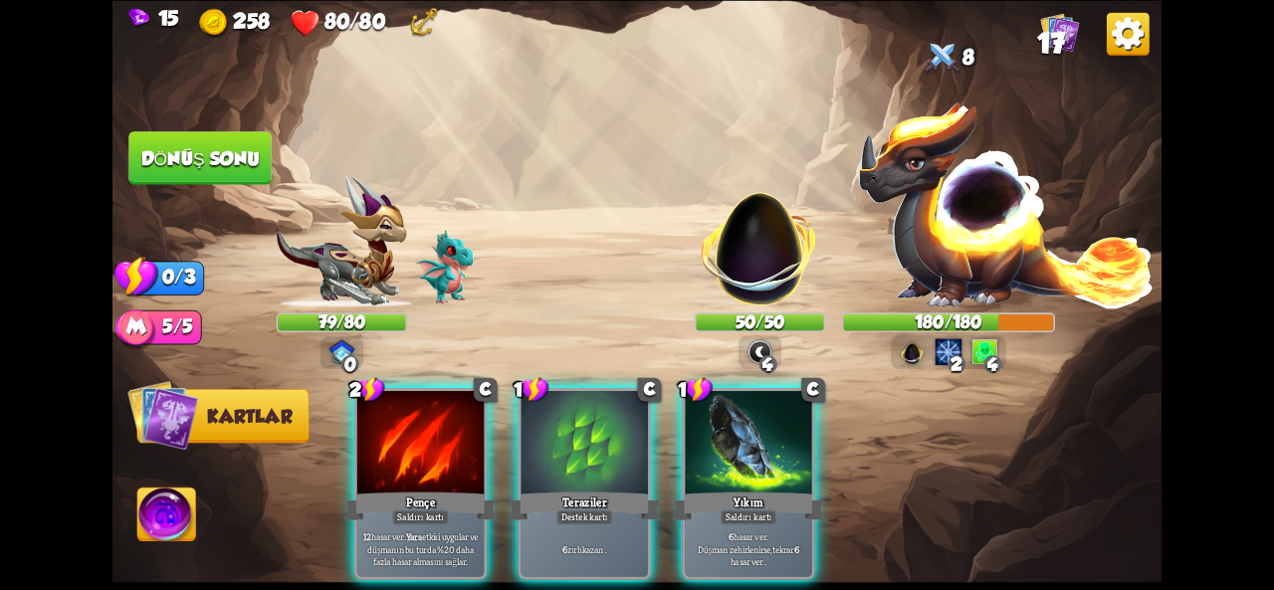
click at [759, 240] on div "Oyuncu sırası" at bounding box center [637, 295] width 1049 height 163
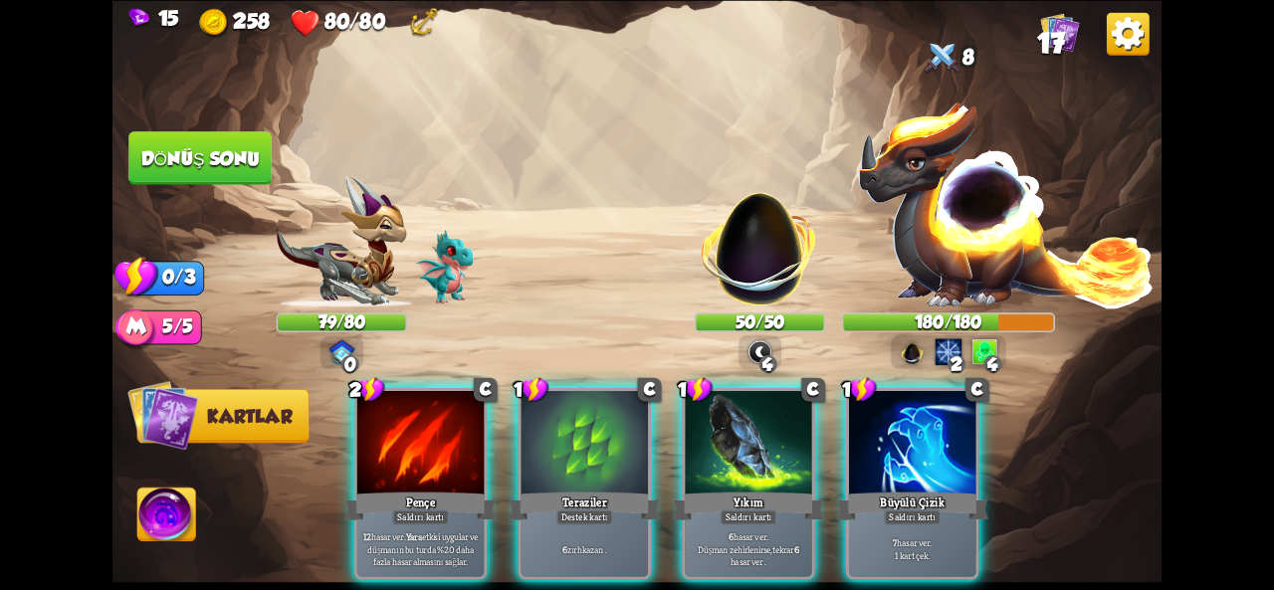
click at [759, 240] on div "Oyuncu sırası" at bounding box center [637, 295] width 1049 height 163
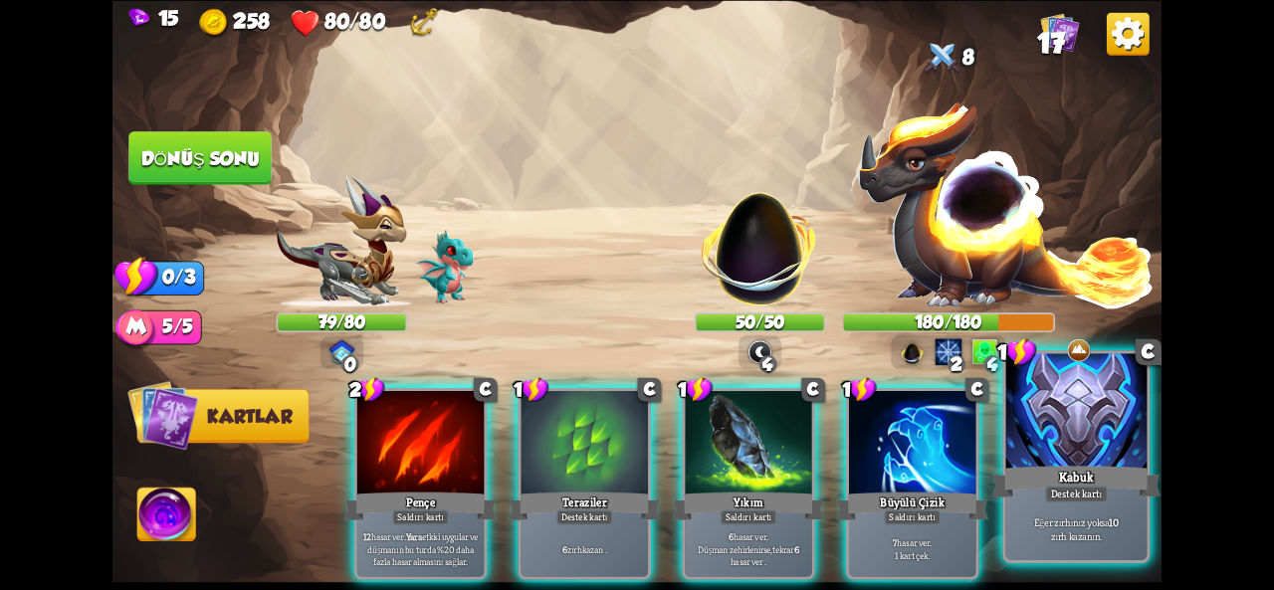
click at [1037, 445] on div at bounding box center [1077, 412] width 141 height 118
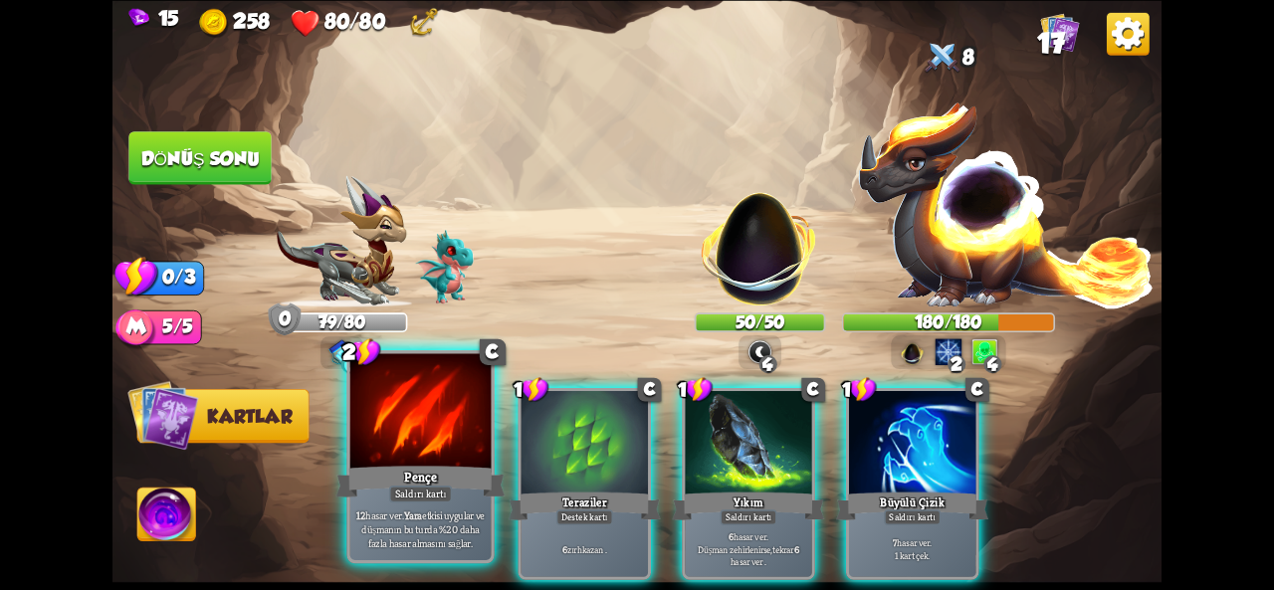
click at [428, 463] on div "Pençe" at bounding box center [421, 482] width 169 height 38
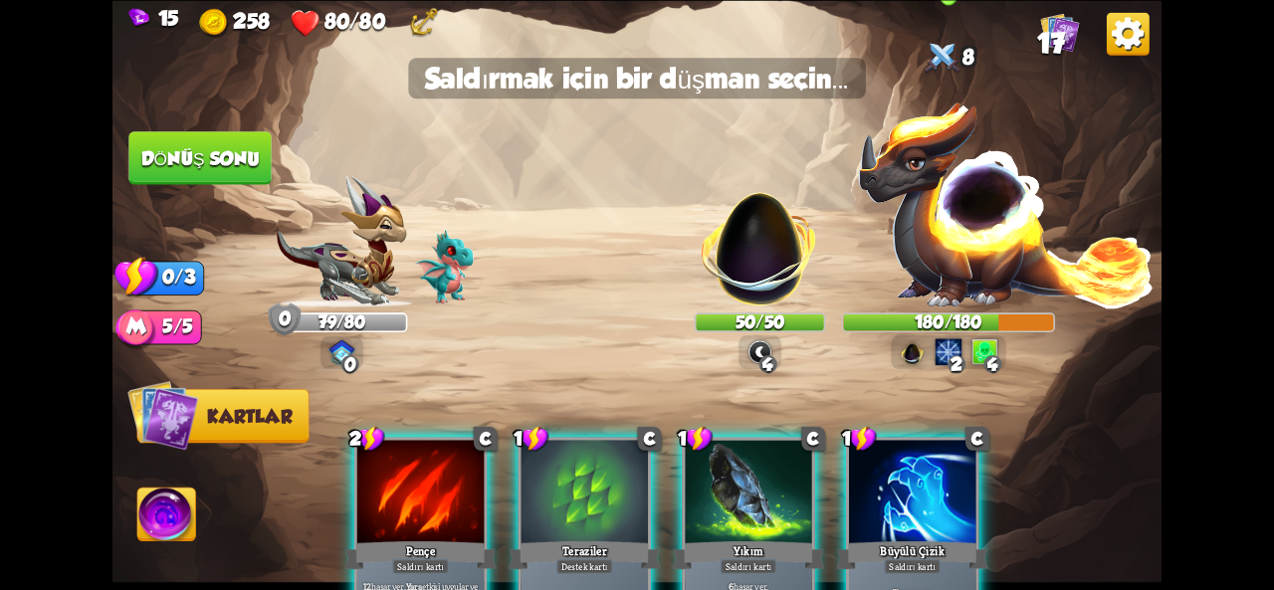
click at [942, 231] on img at bounding box center [1006, 204] width 299 height 208
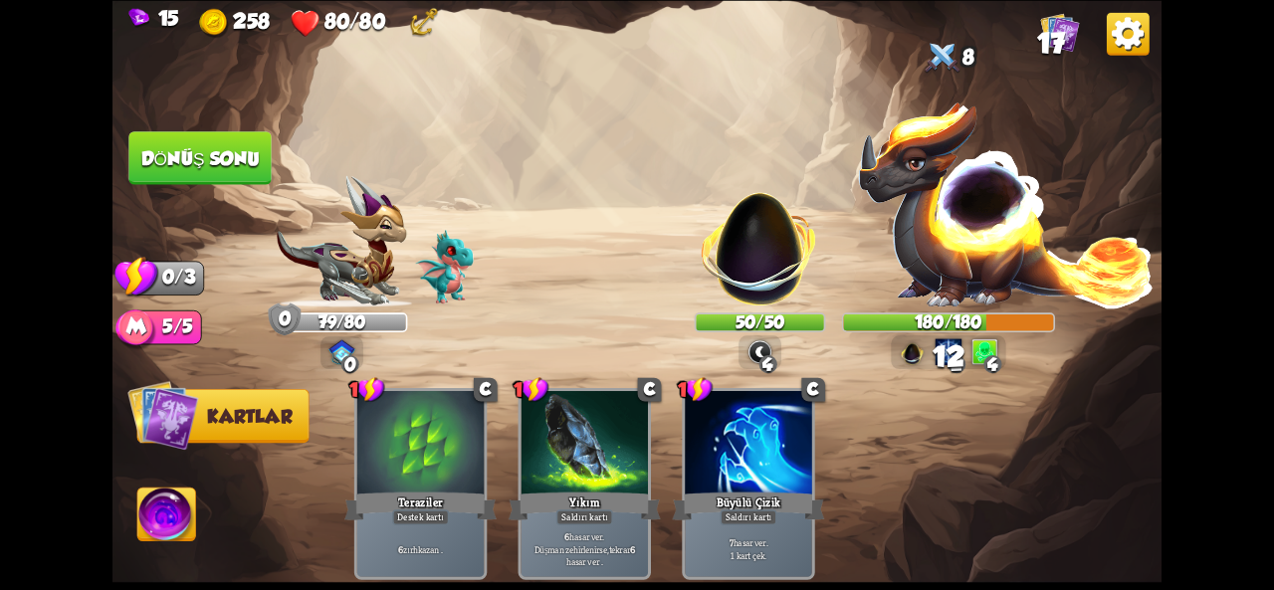
click at [162, 190] on img at bounding box center [637, 295] width 1049 height 590
click at [216, 155] on font "Dönüş sonu" at bounding box center [199, 158] width 119 height 22
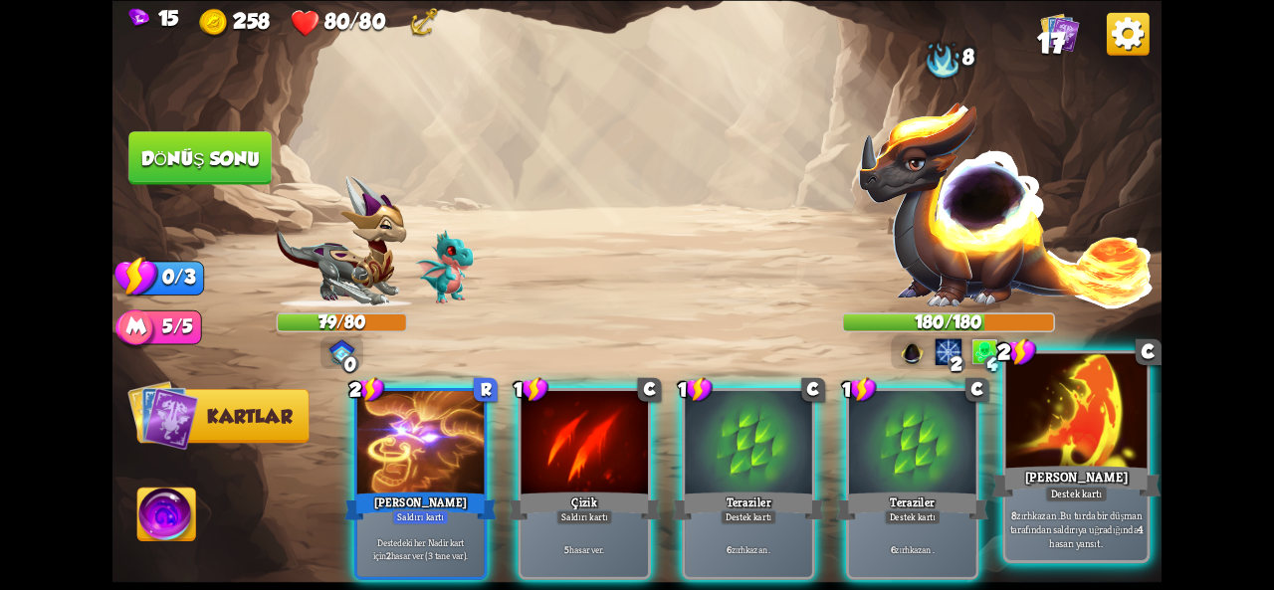
click at [1063, 417] on div at bounding box center [1077, 412] width 141 height 118
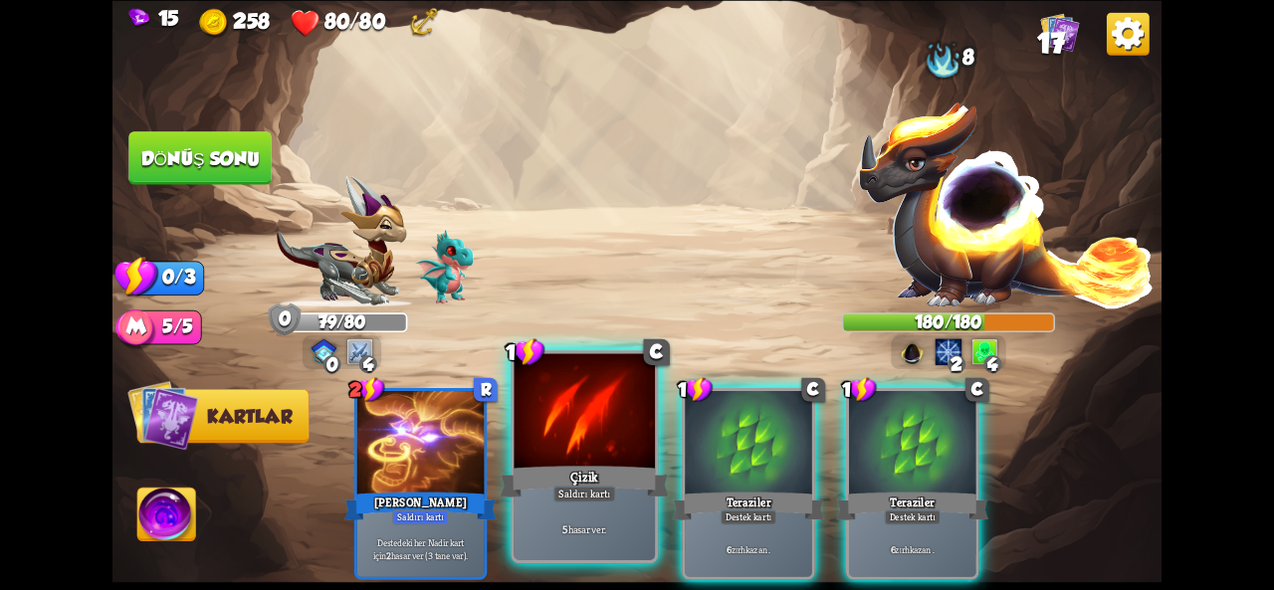
click at [570, 519] on div "5 hasar ver ." at bounding box center [584, 530] width 141 height 62
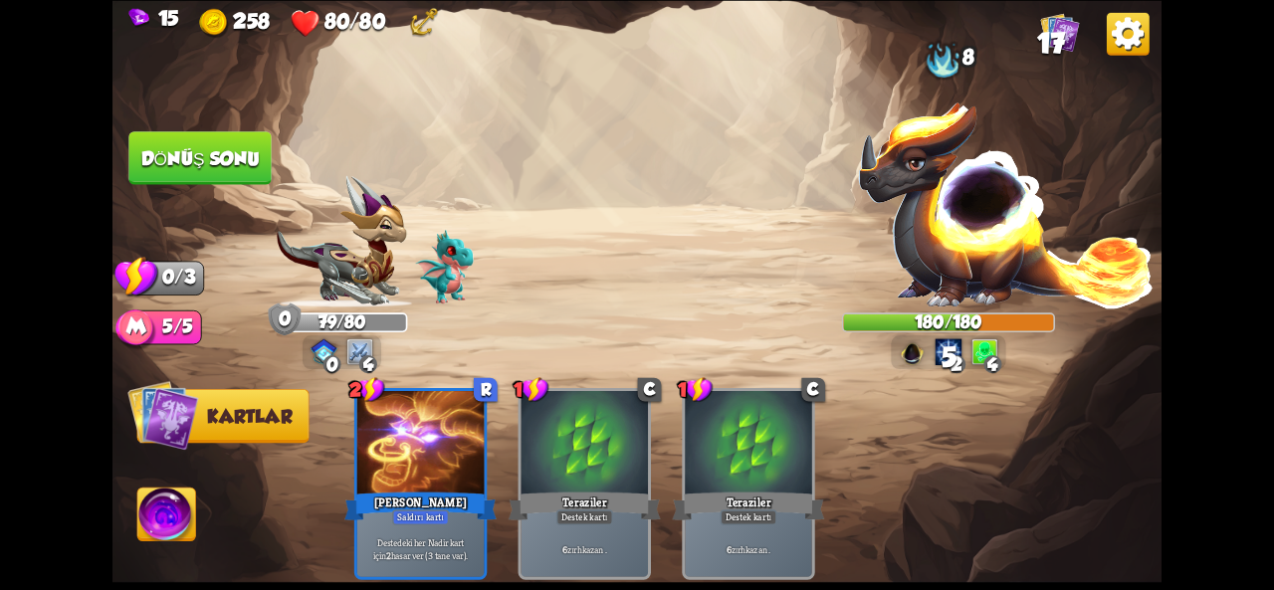
click at [166, 172] on button "Dönüş sonu" at bounding box center [199, 158] width 143 height 54
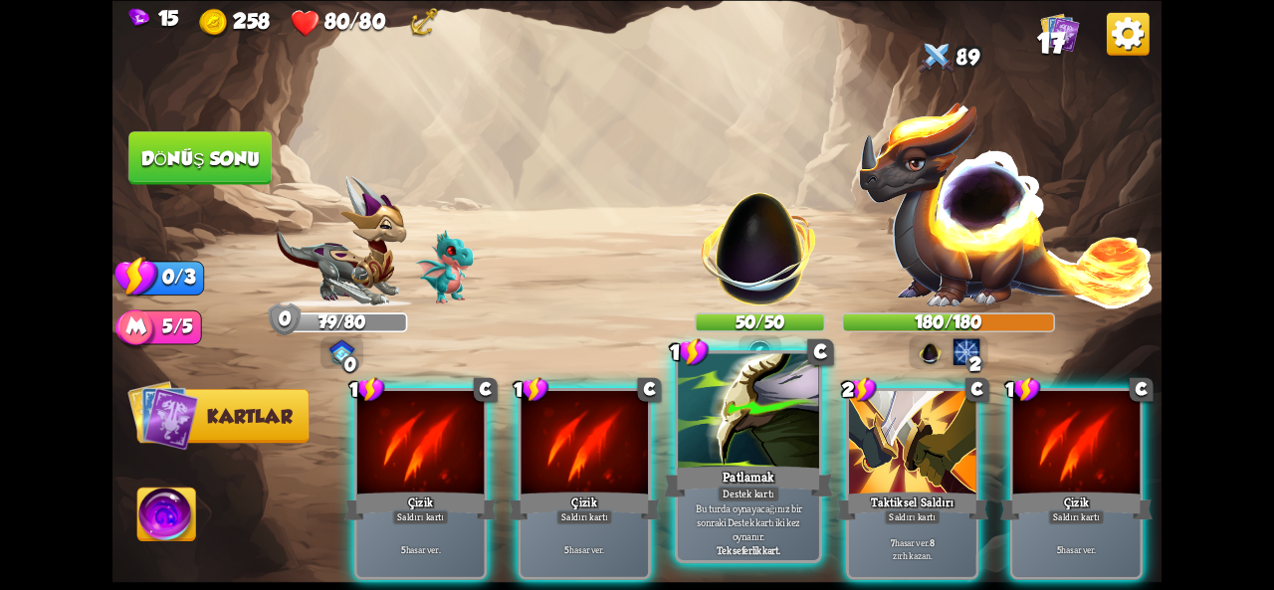
click at [717, 427] on div at bounding box center [748, 412] width 141 height 118
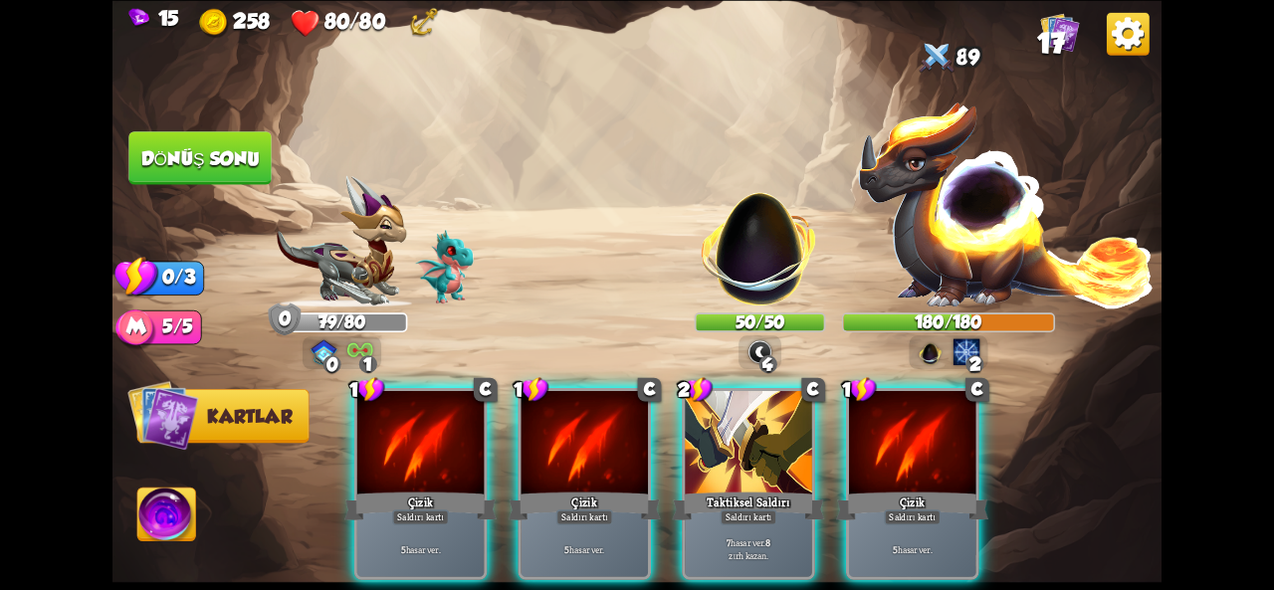
click at [717, 427] on div at bounding box center [748, 444] width 126 height 107
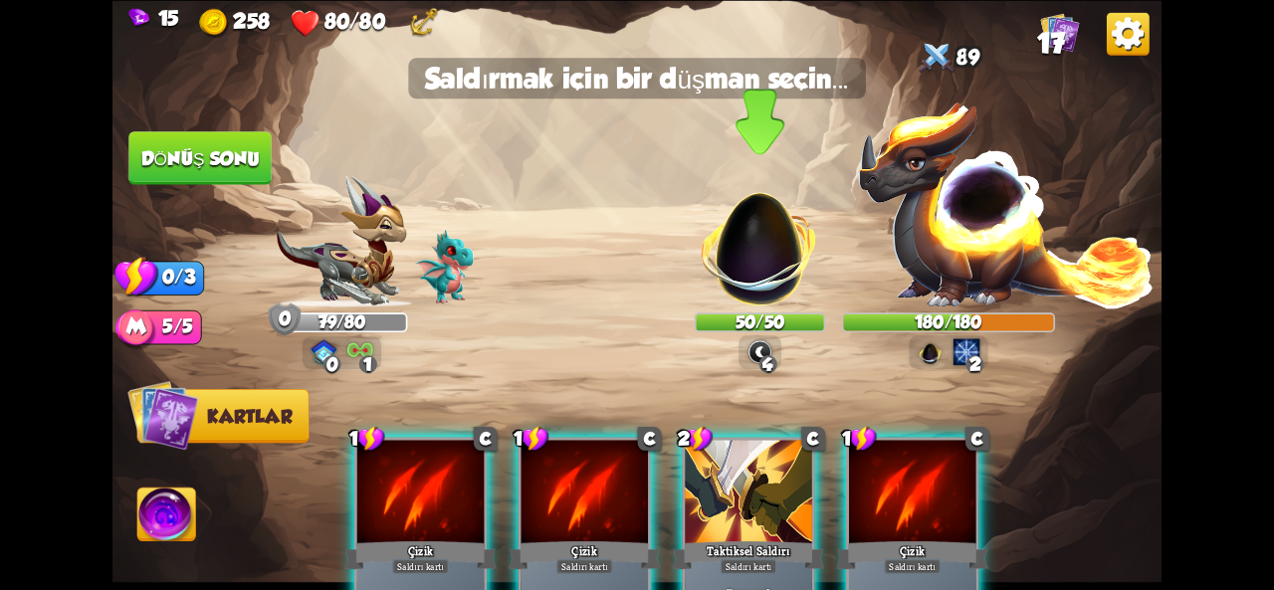
click at [770, 279] on img at bounding box center [759, 237] width 137 height 137
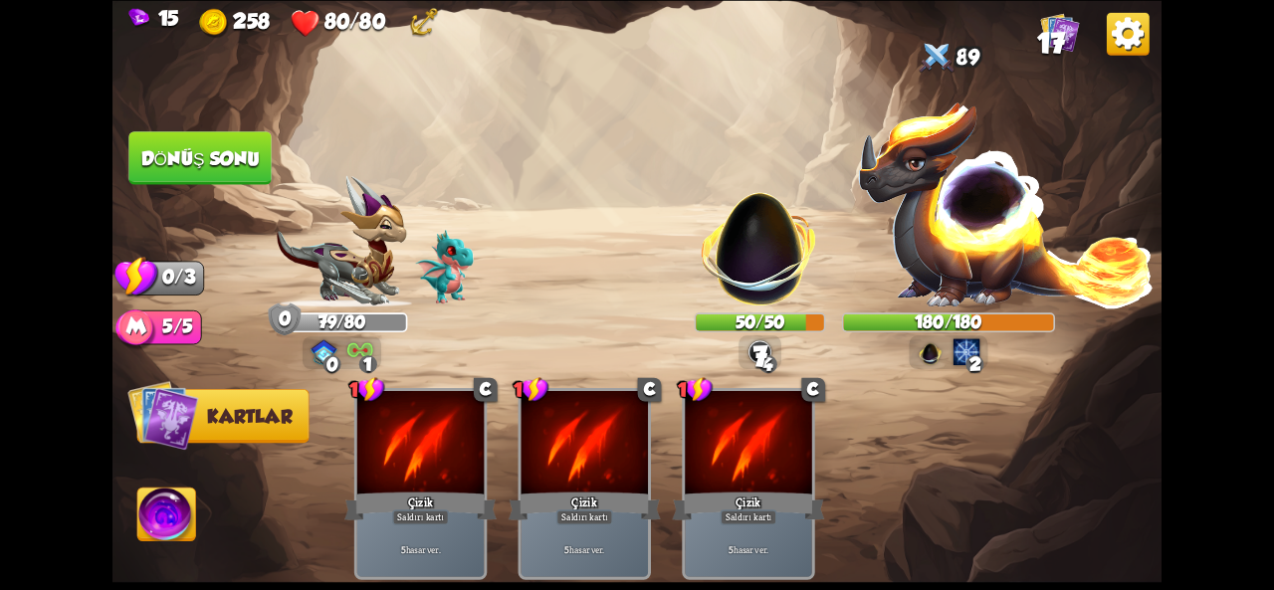
click at [166, 174] on button "Dönüş sonu" at bounding box center [199, 158] width 143 height 54
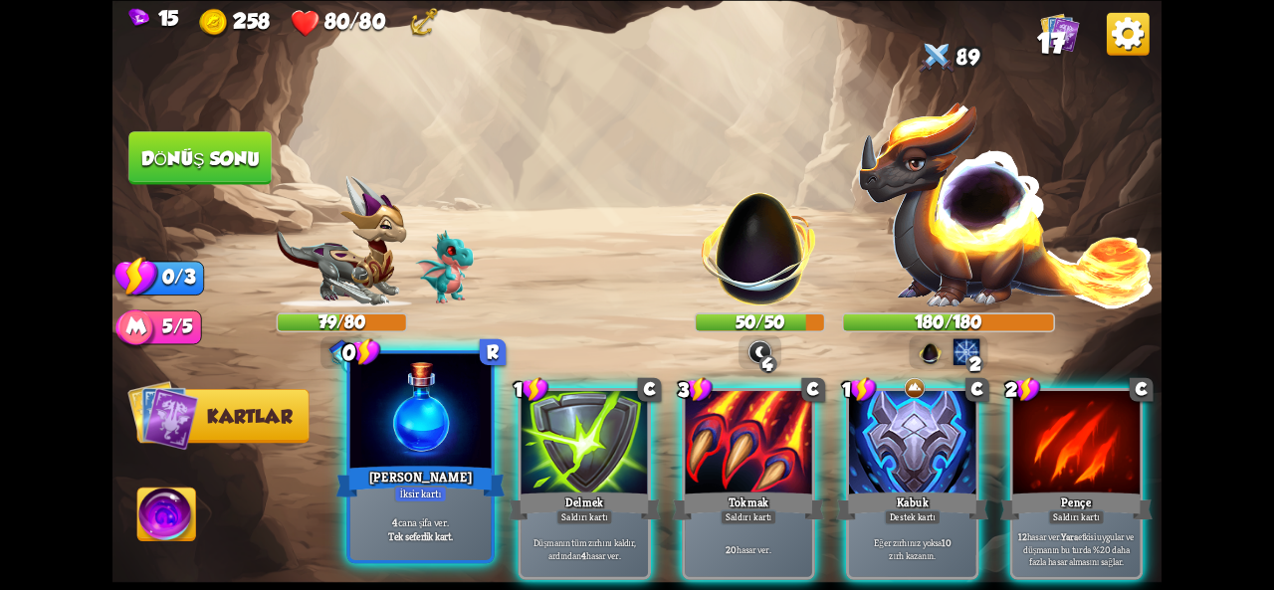
click at [416, 453] on div at bounding box center [420, 412] width 141 height 118
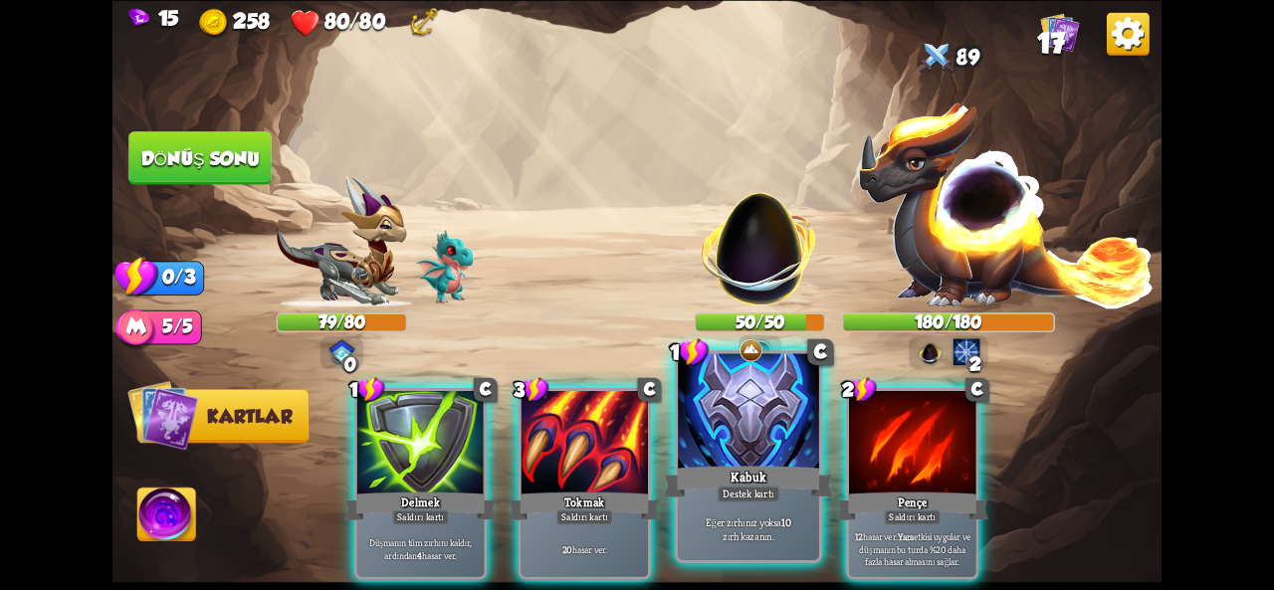
click at [729, 464] on div "Kabuk" at bounding box center [748, 482] width 169 height 38
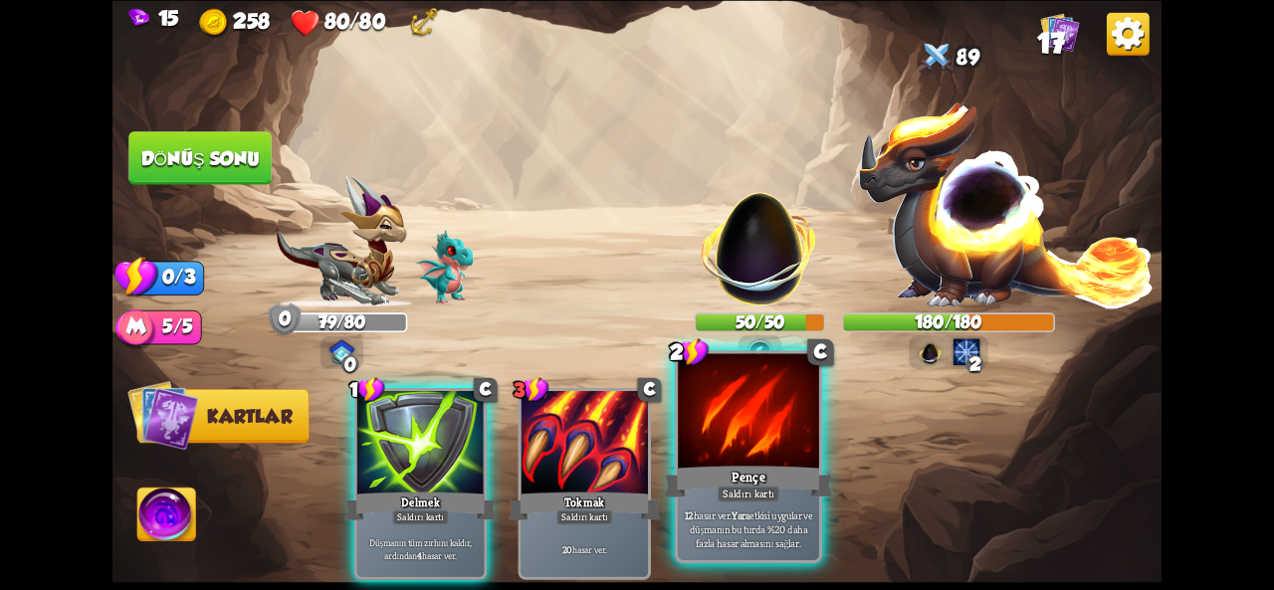
click at [761, 447] on div at bounding box center [748, 412] width 141 height 118
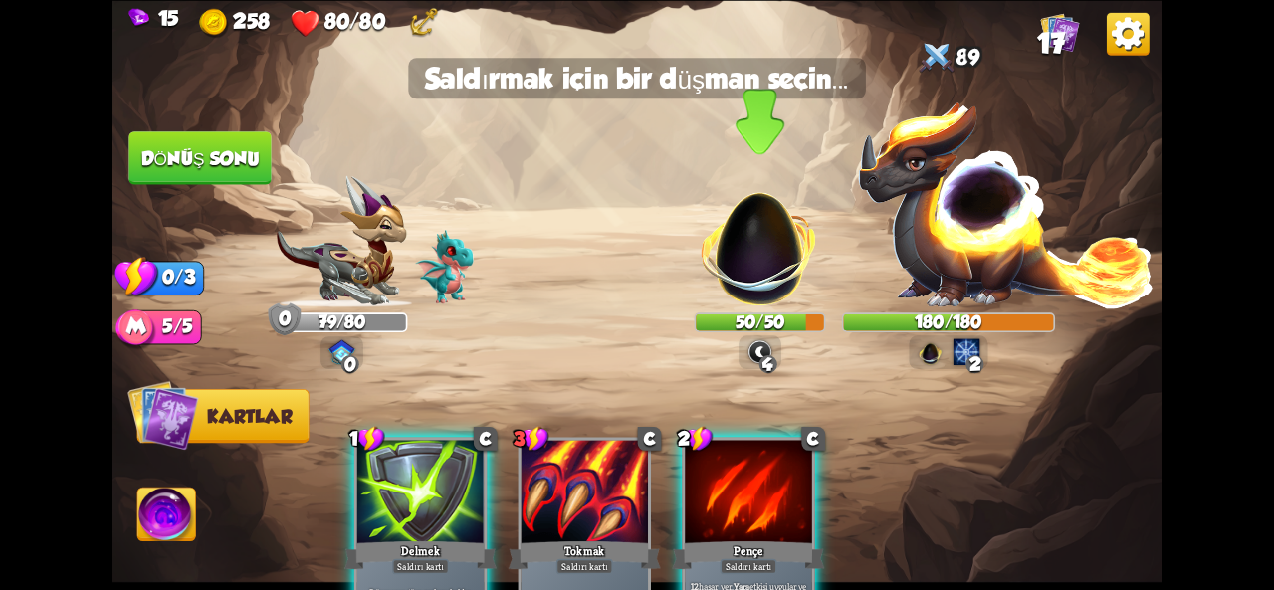
click at [740, 264] on img at bounding box center [759, 237] width 137 height 137
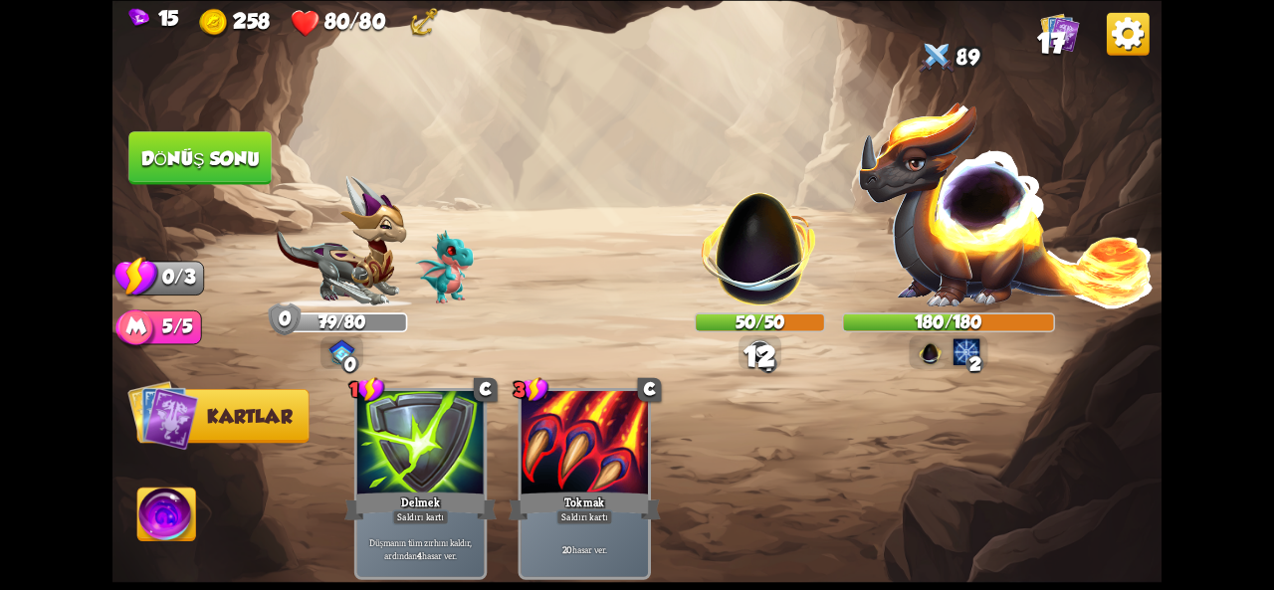
click at [217, 160] on font "Dönüş sonu" at bounding box center [200, 157] width 118 height 21
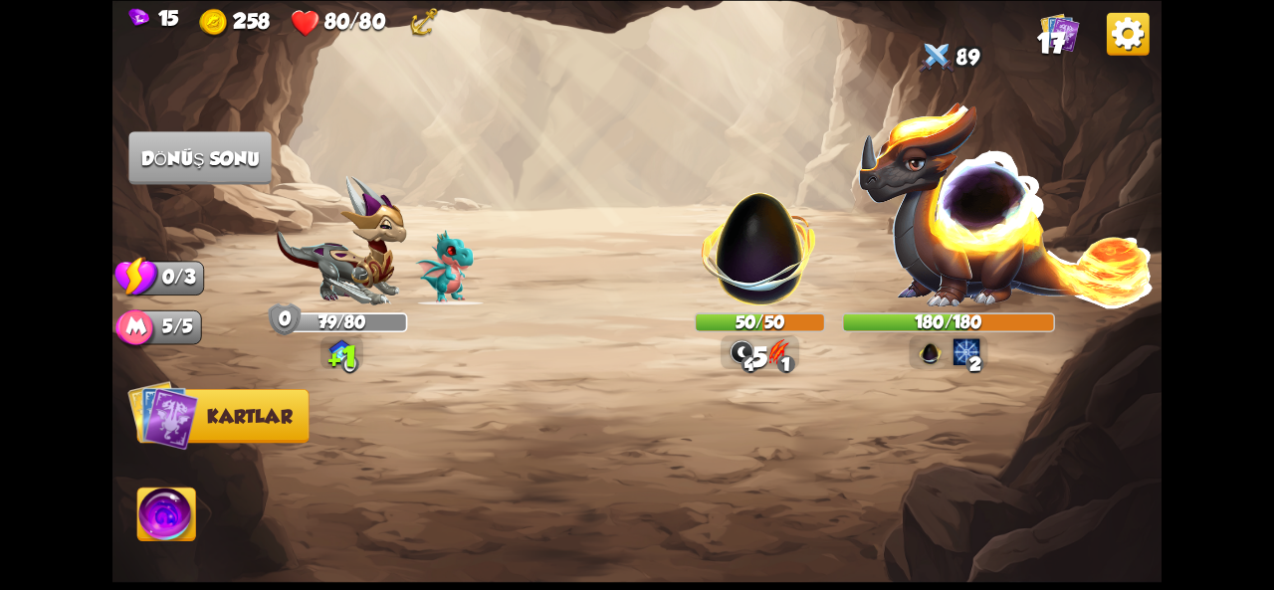
click at [690, 251] on img at bounding box center [637, 295] width 1049 height 590
click at [716, 253] on img at bounding box center [759, 237] width 137 height 137
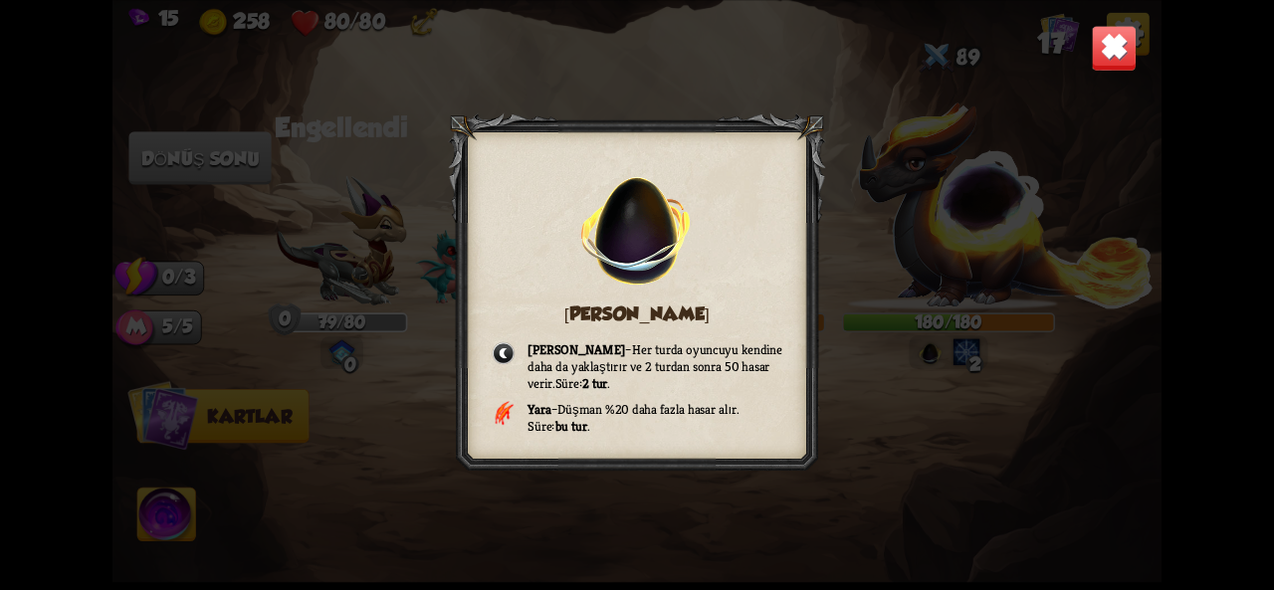
click at [1111, 46] on img at bounding box center [1114, 48] width 46 height 46
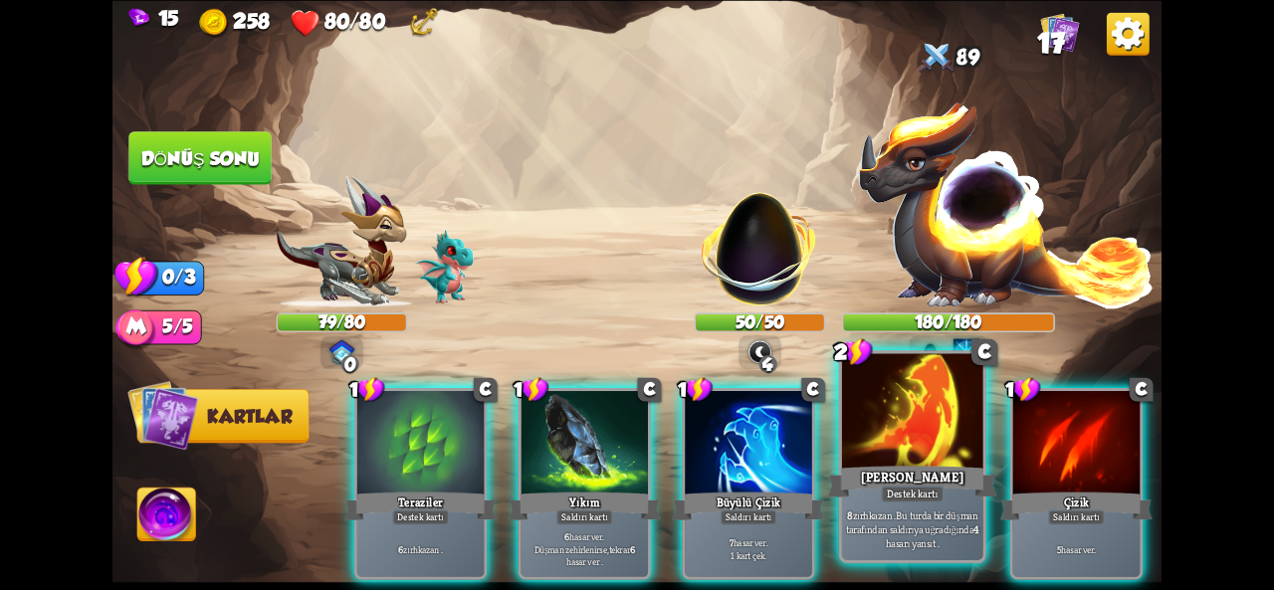
click at [854, 470] on div "[PERSON_NAME]" at bounding box center [912, 482] width 169 height 38
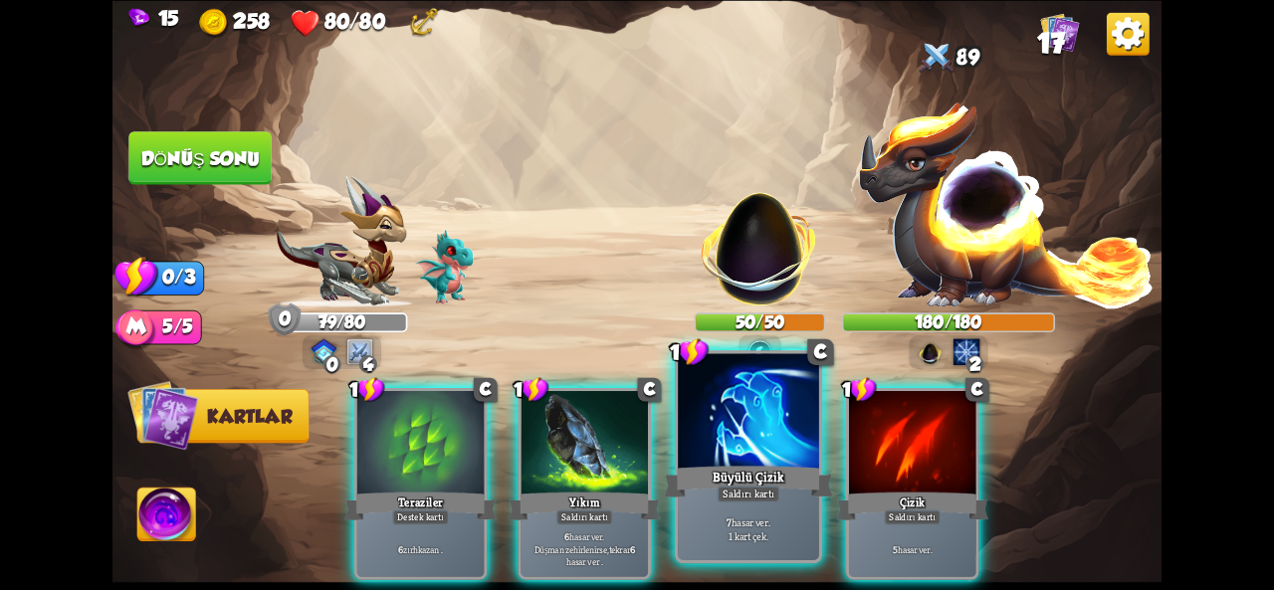
click at [739, 504] on div "7 hasar ver . 1 kart çek." at bounding box center [748, 530] width 141 height 62
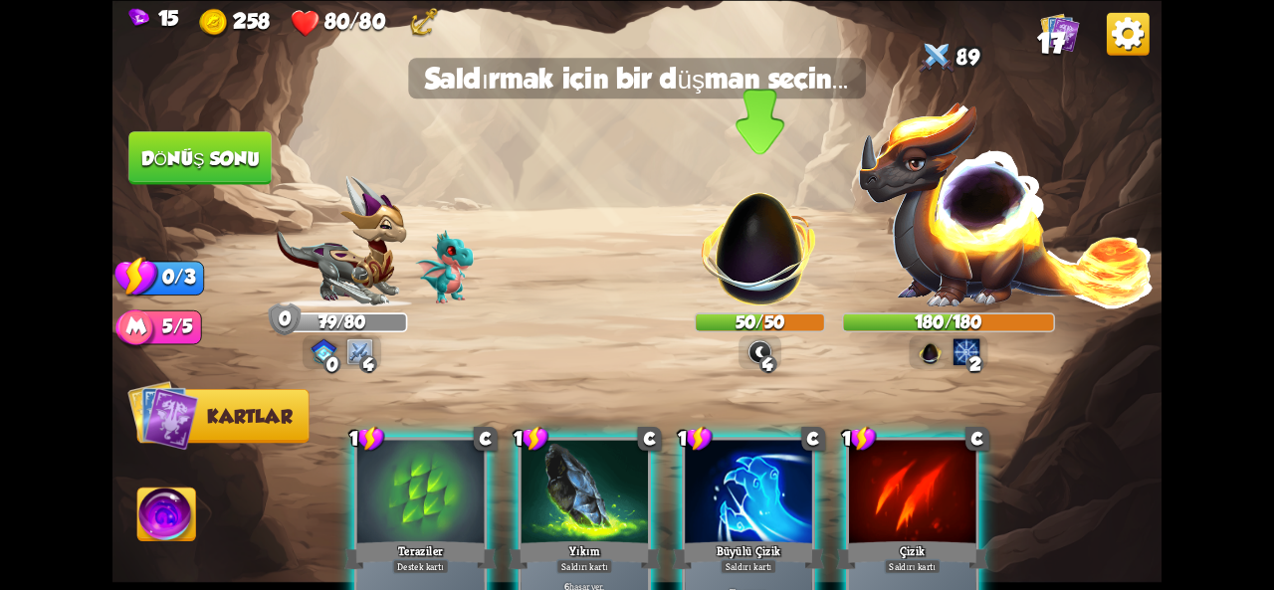
click at [747, 282] on img at bounding box center [759, 237] width 137 height 137
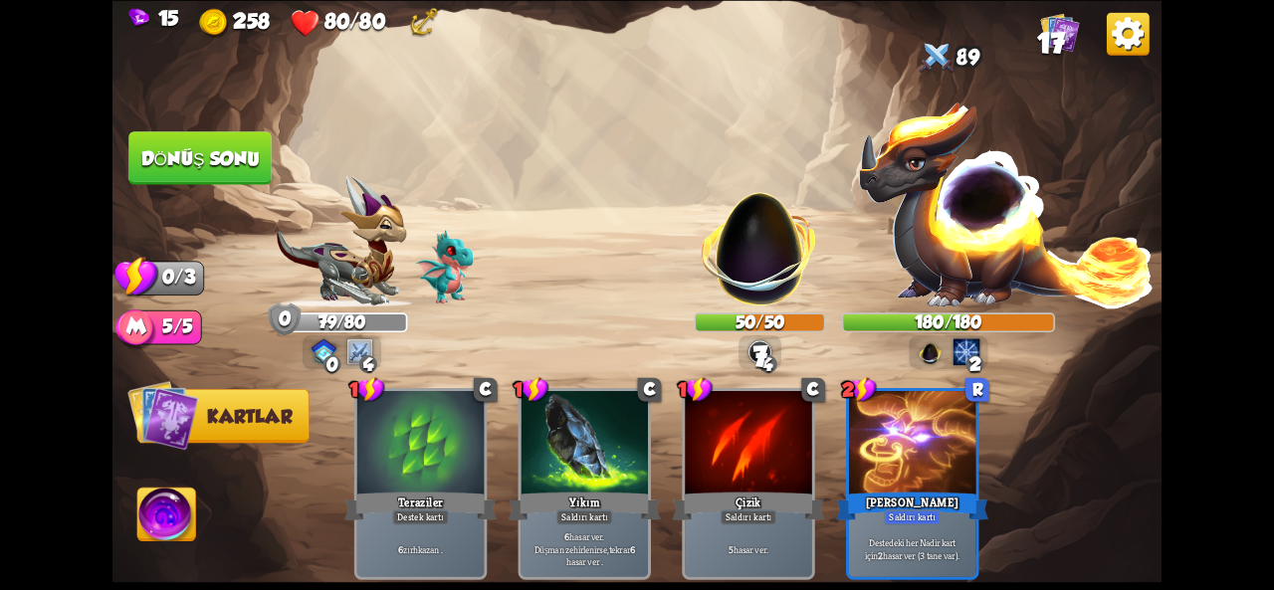
click at [155, 163] on font "Dönüş sonu" at bounding box center [200, 157] width 118 height 21
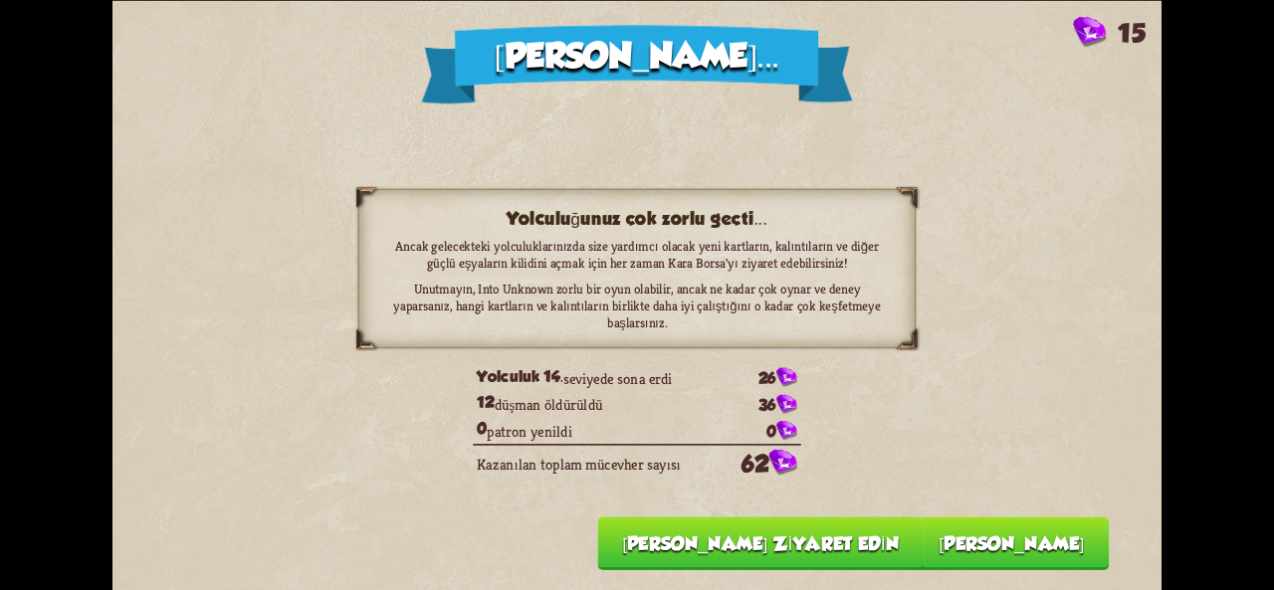
click at [1011, 536] on font "[PERSON_NAME]" at bounding box center [1011, 543] width 145 height 21
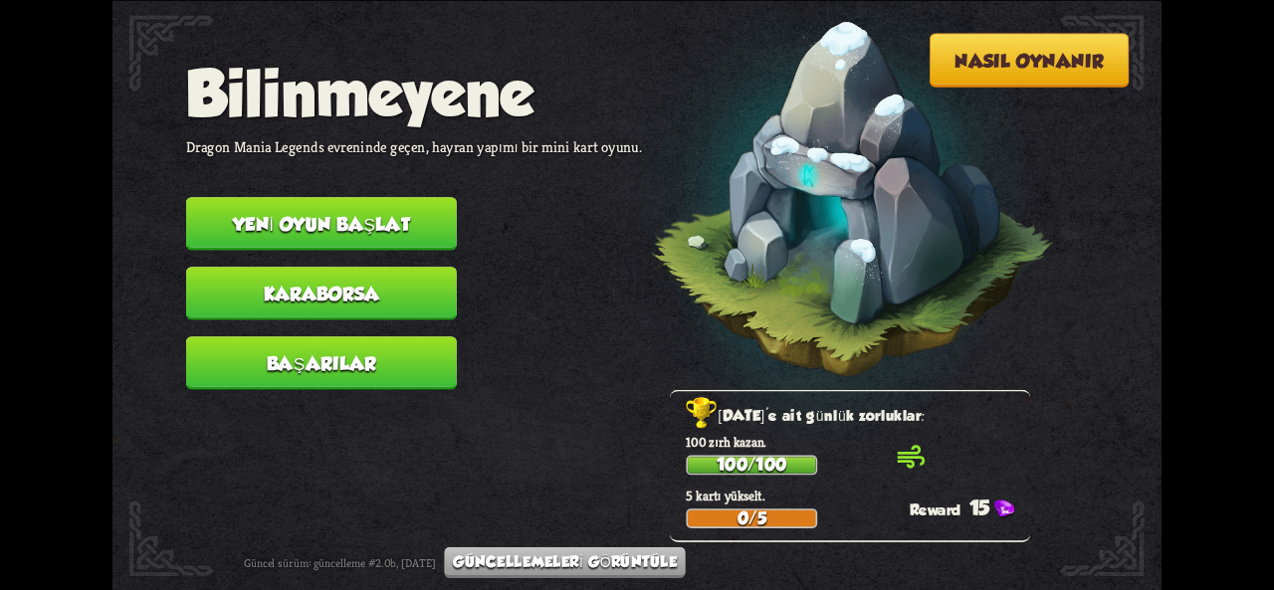
click at [445, 292] on button "Karaborsa" at bounding box center [321, 294] width 271 height 54
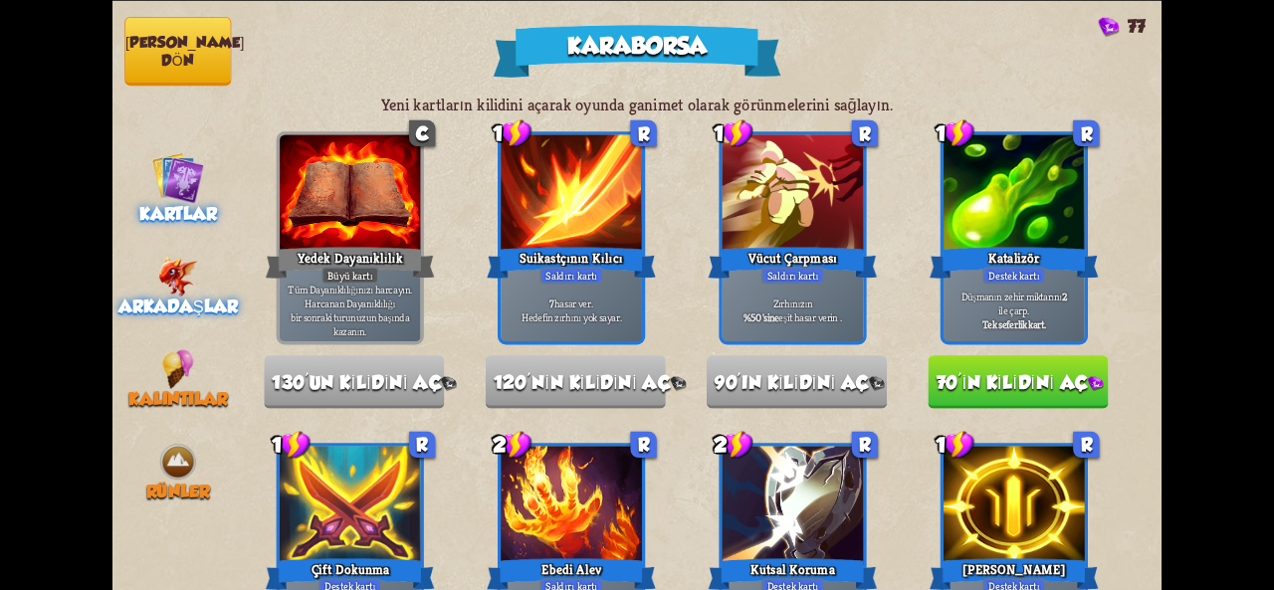
click at [155, 282] on div "Arkadaşlar" at bounding box center [178, 287] width 131 height 60
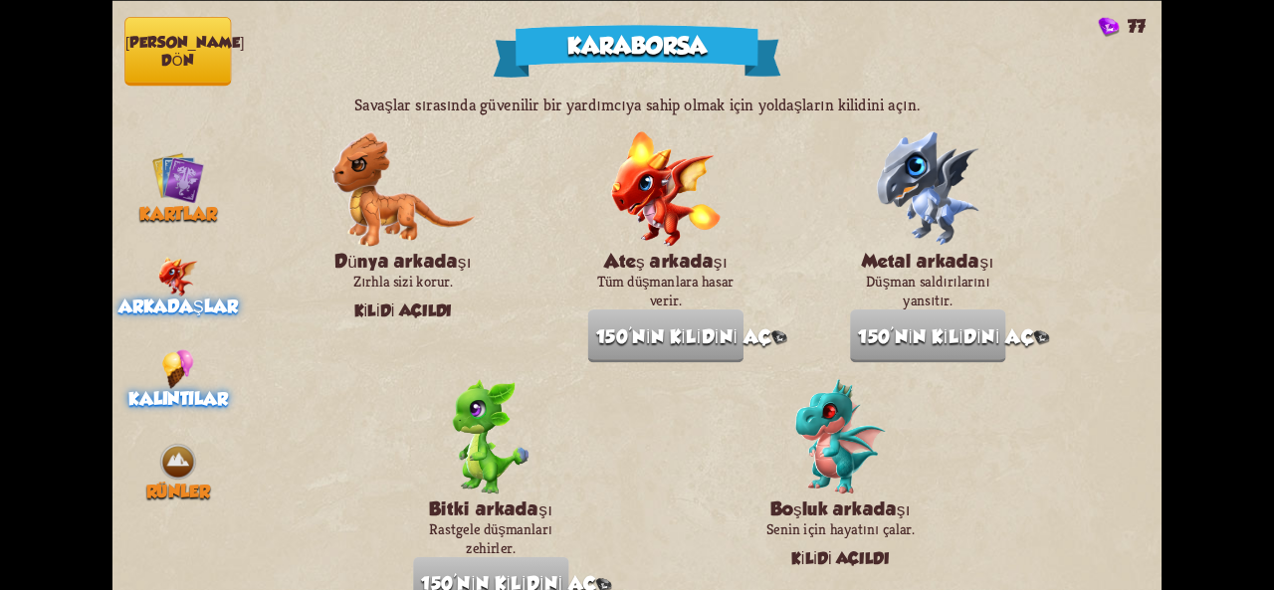
click at [195, 371] on div "Kalıntılar" at bounding box center [178, 379] width 131 height 60
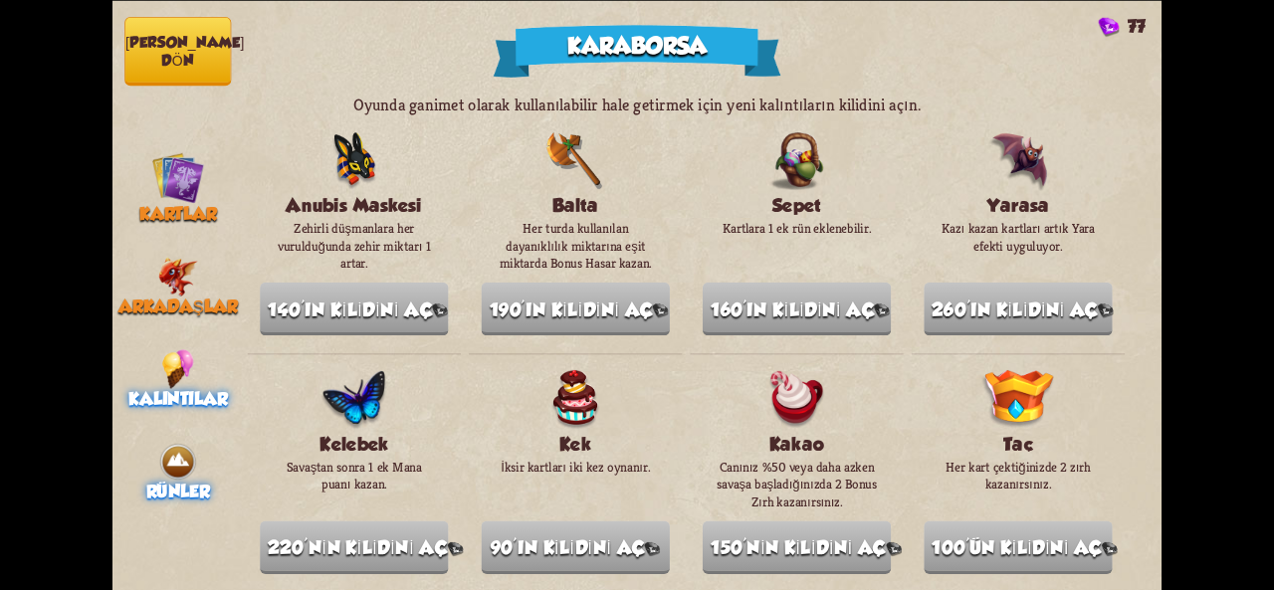
click at [170, 448] on img at bounding box center [178, 462] width 40 height 40
